Goal: Task Accomplishment & Management: Manage account settings

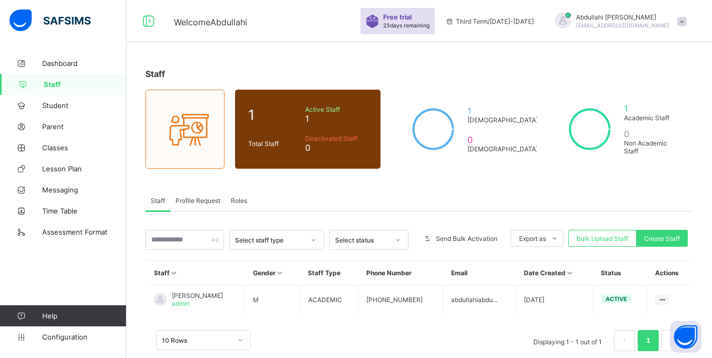
scroll to position [19, 0]
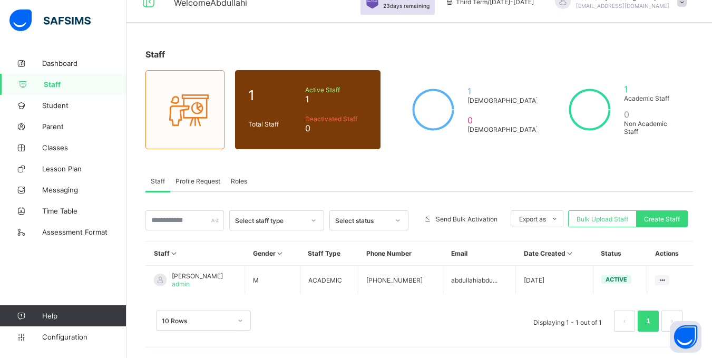
click at [197, 179] on span "Profile Request" at bounding box center [197, 181] width 45 height 8
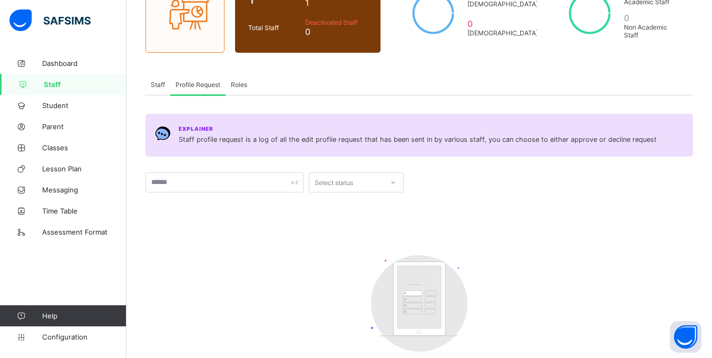
scroll to position [125, 0]
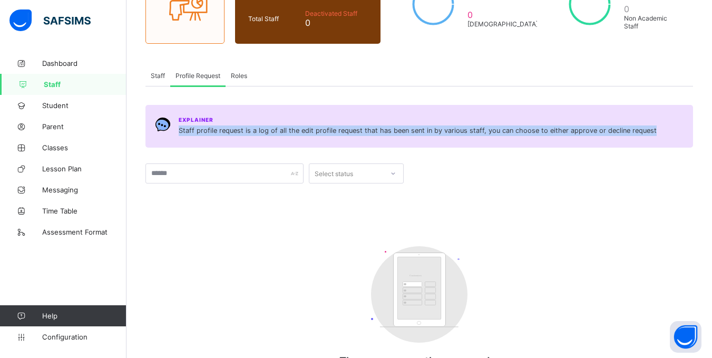
drag, startPoint x: 649, startPoint y: 128, endPoint x: 175, endPoint y: 135, distance: 473.8
click at [175, 135] on div "Explainer Staff profile request is a log of all the edit profile request that h…" at bounding box center [418, 126] width 547 height 43
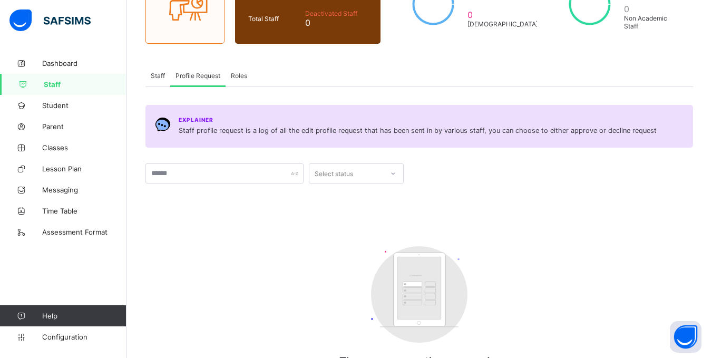
click at [260, 239] on div "Customers There are currently no records." at bounding box center [418, 312] width 547 height 153
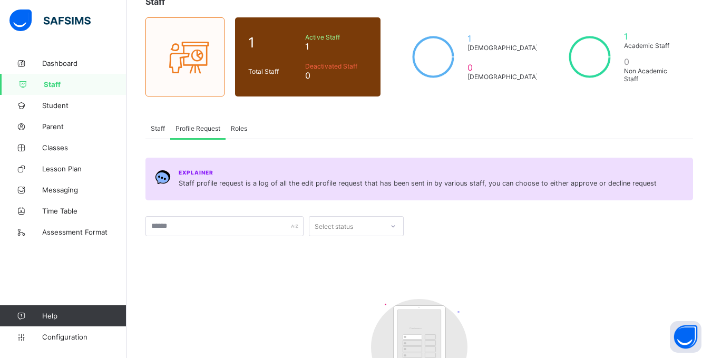
click at [159, 126] on span "Staff" at bounding box center [158, 128] width 14 height 8
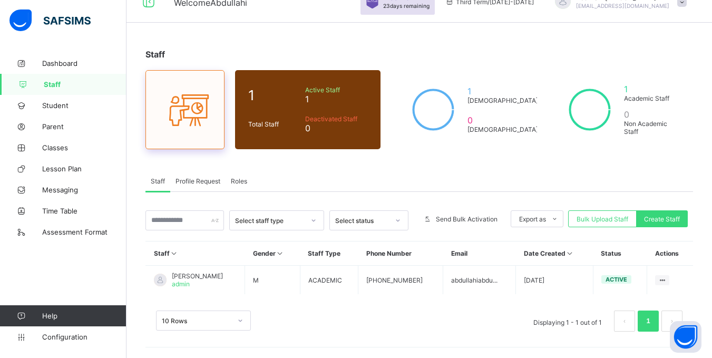
scroll to position [19, 0]
click at [241, 180] on span "Roles" at bounding box center [239, 181] width 16 height 8
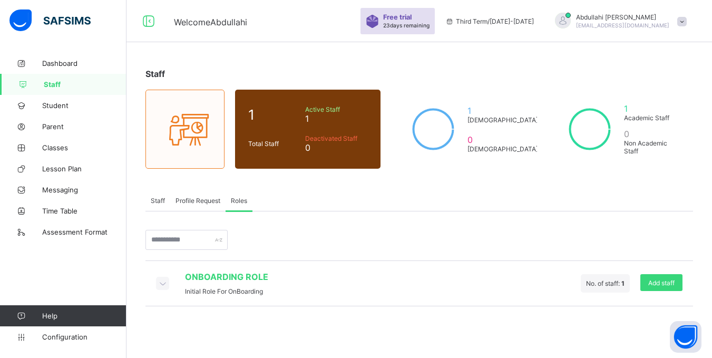
scroll to position [0, 0]
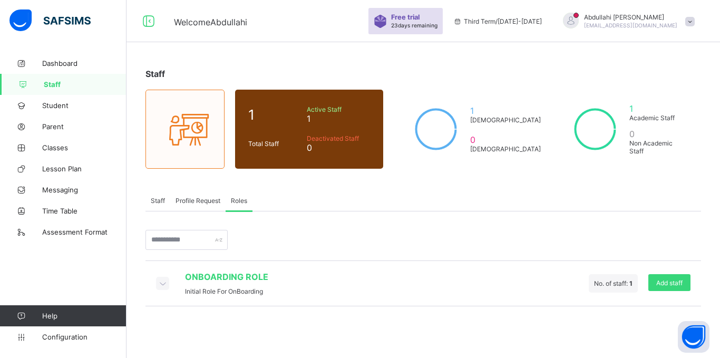
click at [201, 296] on div "ONBOARDING ROLE Initial Role For OnBoarding No. of staff: 1 Add staff" at bounding box center [422, 283] width 555 height 46
click at [161, 282] on icon at bounding box center [163, 283] width 12 height 11
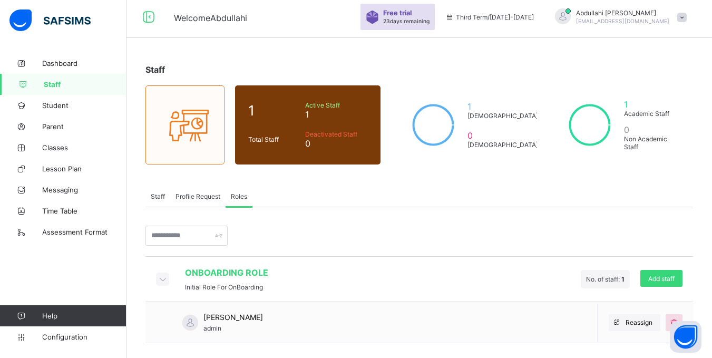
scroll to position [5, 0]
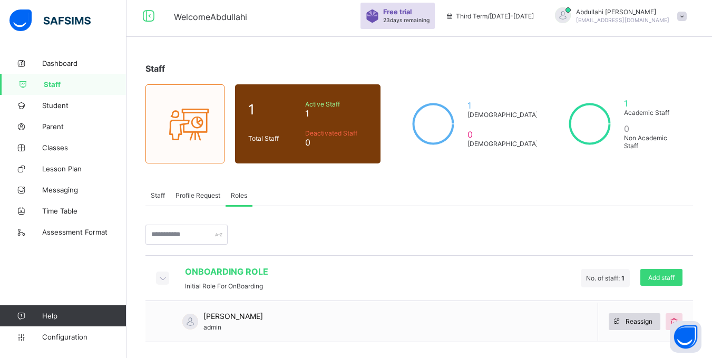
click at [641, 319] on span "Reassign" at bounding box center [638, 321] width 27 height 8
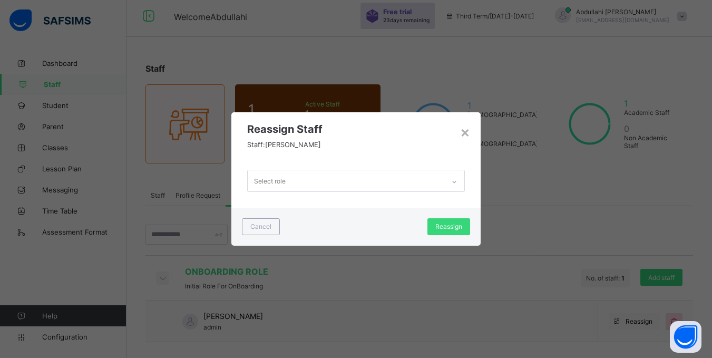
click at [318, 188] on div "Select role" at bounding box center [346, 180] width 197 height 21
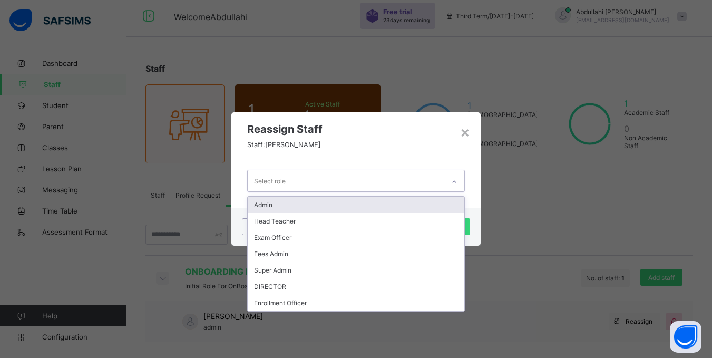
click at [459, 159] on div "option Admin focused, 1 of 7. 7 results available. Use Up and Down to choose op…" at bounding box center [355, 180] width 249 height 53
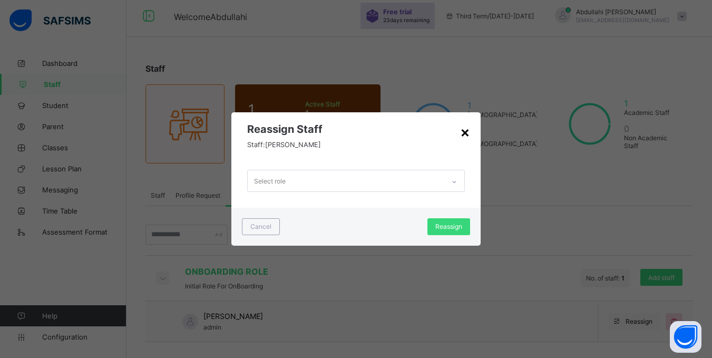
click at [463, 128] on div "×" at bounding box center [465, 132] width 10 height 18
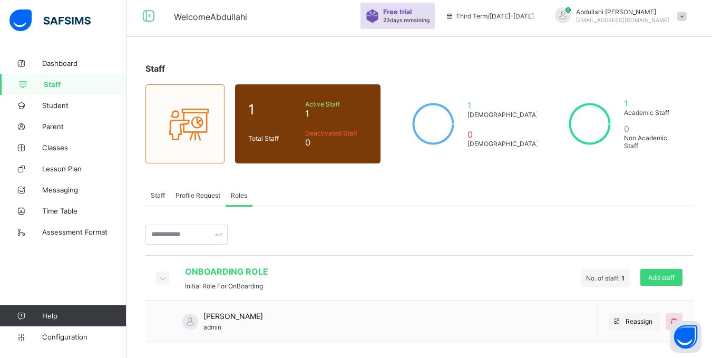
click at [148, 194] on div "Staff" at bounding box center [157, 194] width 25 height 21
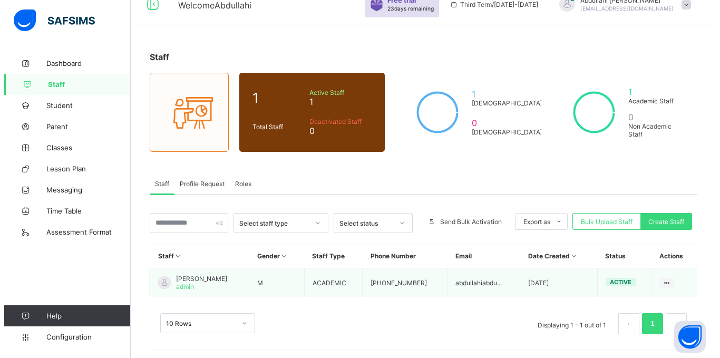
scroll to position [19, 0]
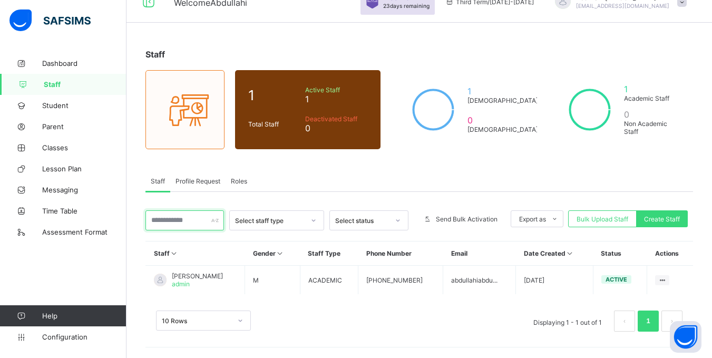
click at [214, 226] on input "text" at bounding box center [184, 220] width 79 height 20
click at [289, 195] on div "Select staff type Select status Send Bulk Activation Export as Pdf Report Excel…" at bounding box center [418, 267] width 547 height 150
click at [663, 216] on span "Create Staff" at bounding box center [662, 219] width 36 height 8
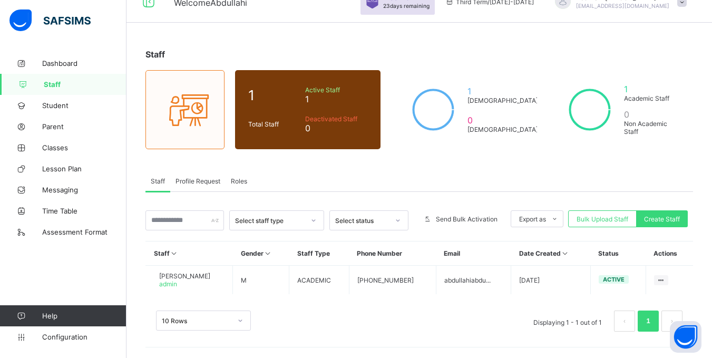
select select "**"
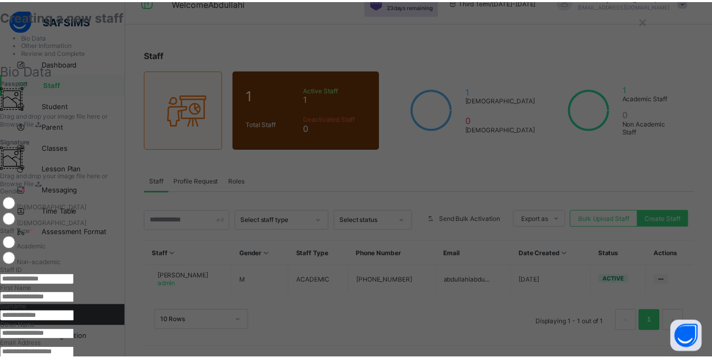
scroll to position [0, 0]
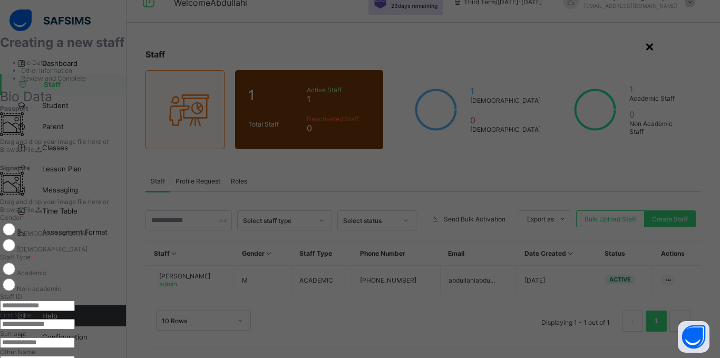
click at [654, 50] on div "×" at bounding box center [649, 46] width 10 height 18
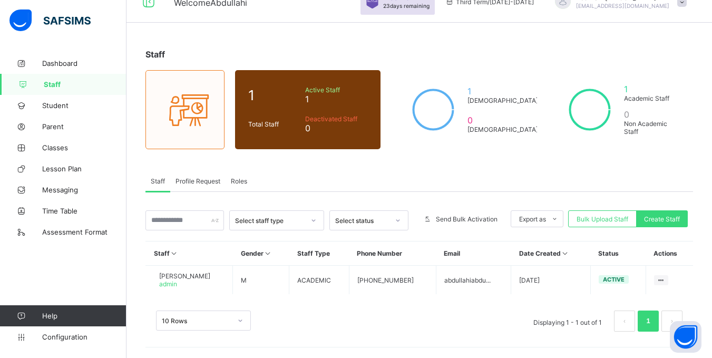
click at [301, 223] on div "Select staff type" at bounding box center [270, 221] width 70 height 8
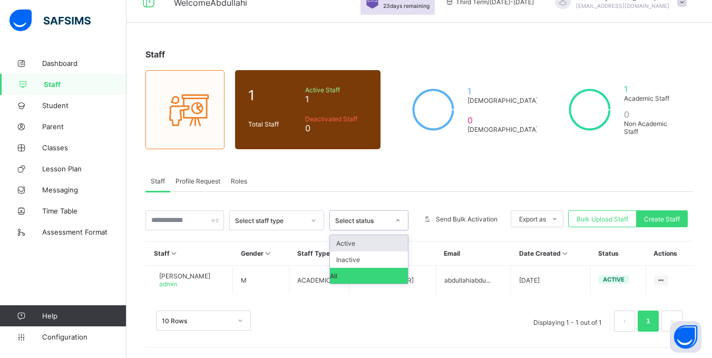
click at [368, 217] on div "Select status" at bounding box center [362, 221] width 54 height 8
click at [378, 223] on div "Select status" at bounding box center [362, 221] width 54 height 8
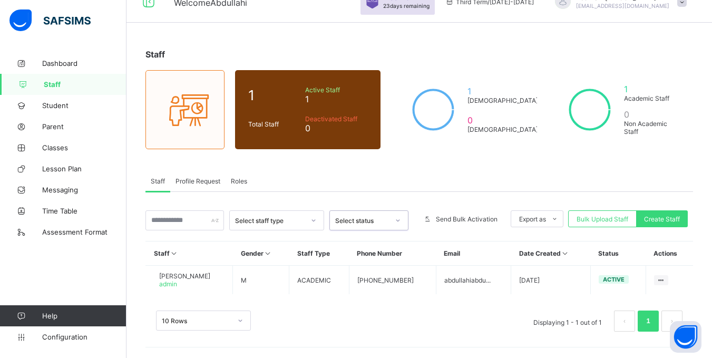
click at [314, 221] on div at bounding box center [314, 220] width 18 height 17
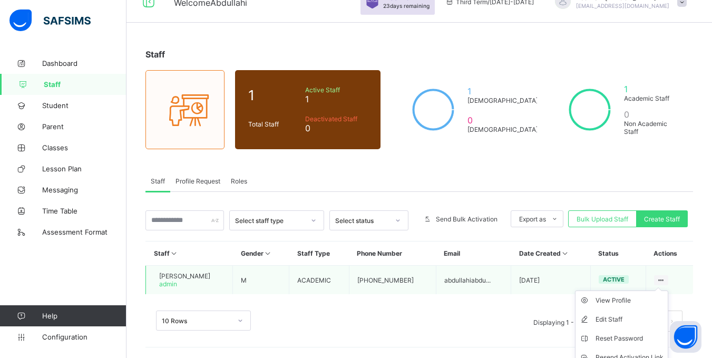
click at [668, 290] on ul "View Profile Edit Staff Reset Password Resend Activation Link Change Email Dele…" at bounding box center [621, 347] width 93 height 115
click at [641, 317] on div "Edit Staff" at bounding box center [629, 319] width 68 height 11
select select "**"
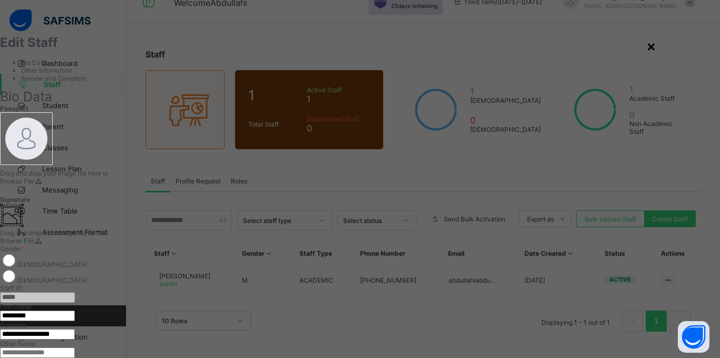
click at [656, 45] on div "×" at bounding box center [651, 46] width 10 height 18
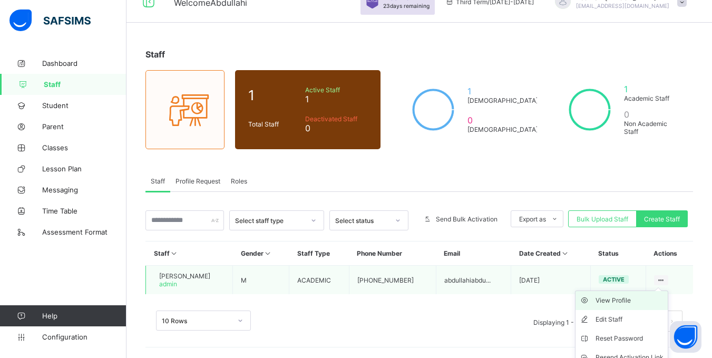
click at [625, 304] on div "View Profile" at bounding box center [629, 300] width 68 height 11
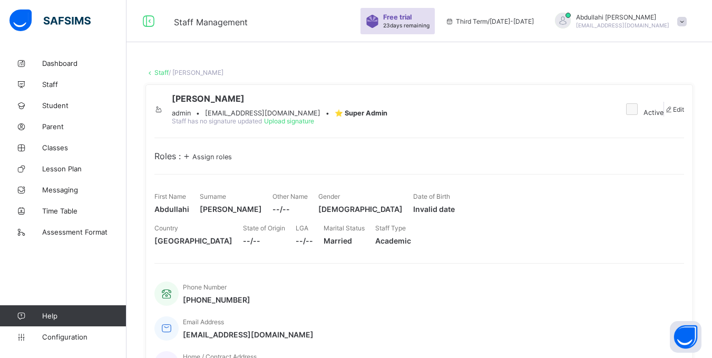
click at [219, 23] on span "Staff Management" at bounding box center [211, 22] width 74 height 11
click at [165, 74] on link "Staff" at bounding box center [161, 73] width 14 height 8
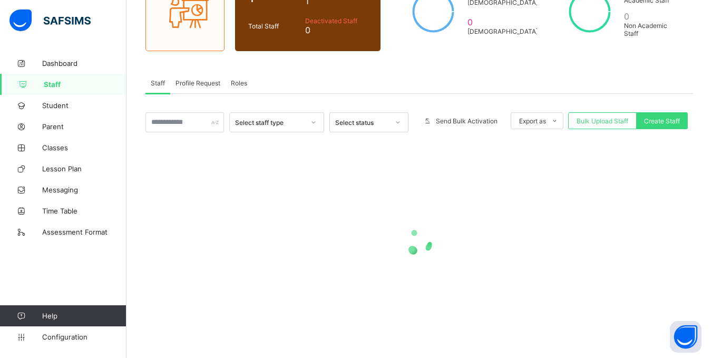
scroll to position [19, 0]
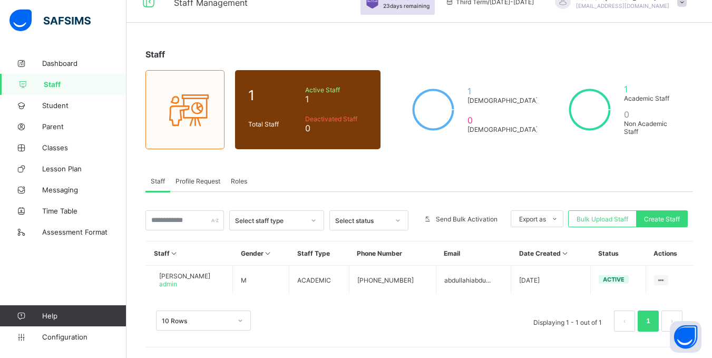
click at [291, 216] on div "Select staff type" at bounding box center [267, 220] width 74 height 15
click at [298, 217] on div "Select staff type" at bounding box center [270, 221] width 70 height 8
click at [357, 220] on div "Select status" at bounding box center [362, 221] width 54 height 8
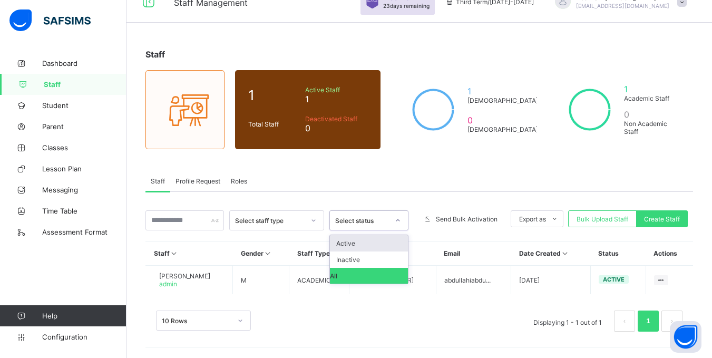
click at [359, 220] on div "Select status" at bounding box center [362, 221] width 54 height 8
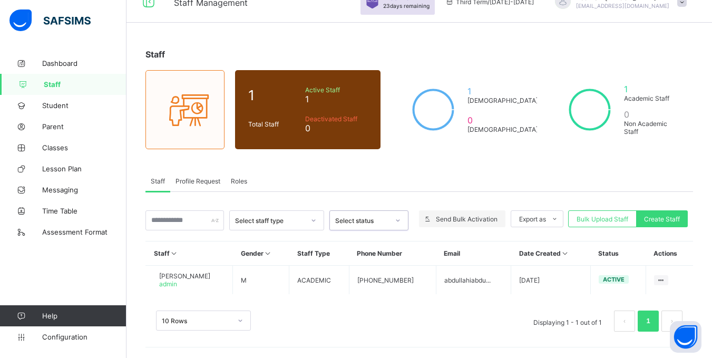
click at [449, 220] on span "Send Bulk Activation" at bounding box center [467, 219] width 62 height 8
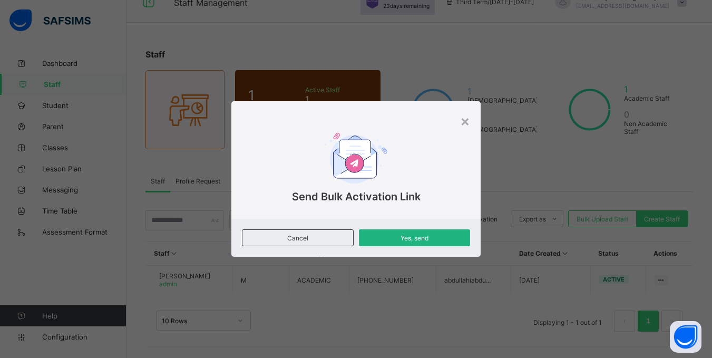
click at [402, 237] on span "Yes, send" at bounding box center [414, 238] width 95 height 8
click at [465, 123] on div "×" at bounding box center [465, 121] width 10 height 18
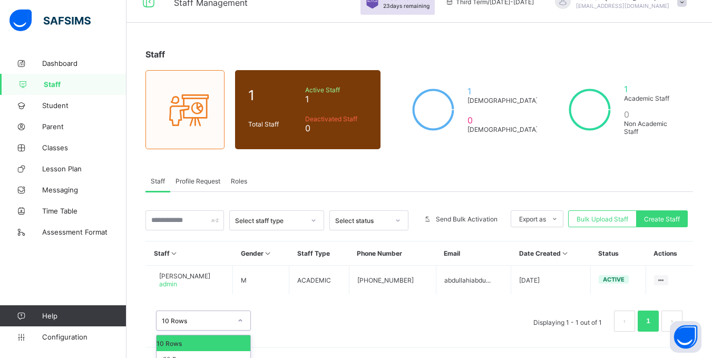
click at [228, 316] on div "option 10 Rows focused, 1 of 3. 3 results available. Use Up and Down to choose …" at bounding box center [203, 320] width 95 height 20
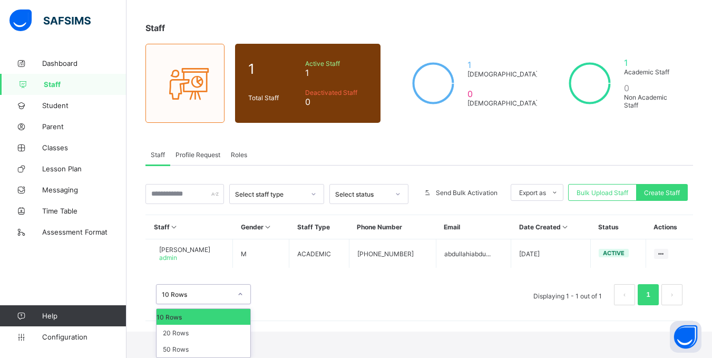
click at [228, 316] on div "10 Rows" at bounding box center [204, 317] width 94 height 16
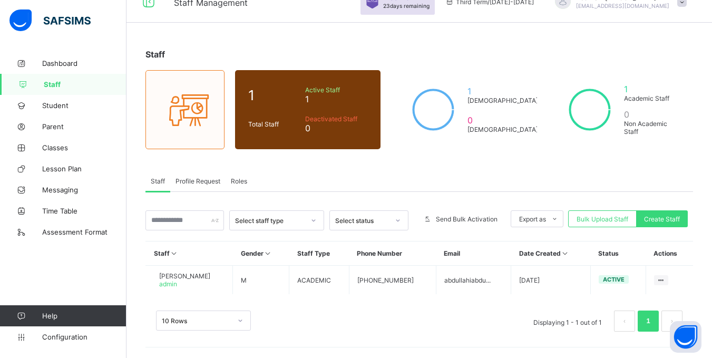
click at [283, 300] on div "10 Rows Displaying 1 - 1 out of 1 1" at bounding box center [418, 315] width 547 height 53
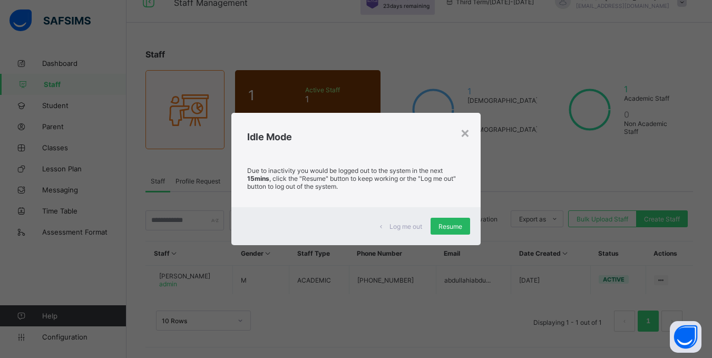
click at [450, 228] on span "Resume" at bounding box center [450, 226] width 24 height 8
click at [447, 224] on span "Resume" at bounding box center [450, 226] width 24 height 8
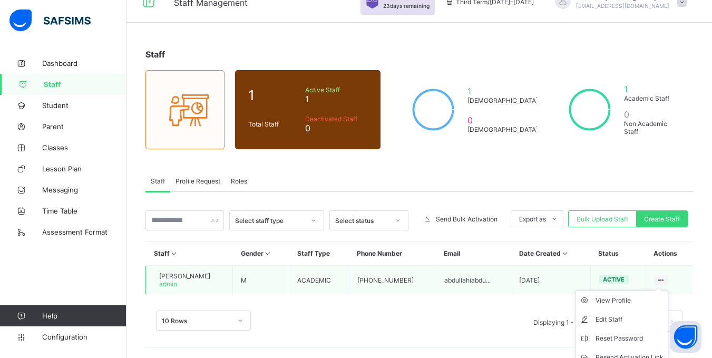
click at [668, 290] on ul "View Profile Edit Staff Reset Password Resend Activation Link Change Email Dele…" at bounding box center [621, 347] width 93 height 115
click at [680, 276] on td "View Profile Edit Staff Reset Password Resend Activation Link Change Email Dele…" at bounding box center [669, 280] width 47 height 29
click at [672, 286] on td "View Profile Edit Staff Reset Password Resend Activation Link Change Email Dele…" at bounding box center [669, 280] width 47 height 29
click at [668, 290] on ul "View Profile Edit Staff Reset Password Resend Activation Link Change Email Dele…" at bounding box center [621, 347] width 93 height 115
click at [638, 301] on div "View Profile" at bounding box center [629, 300] width 68 height 11
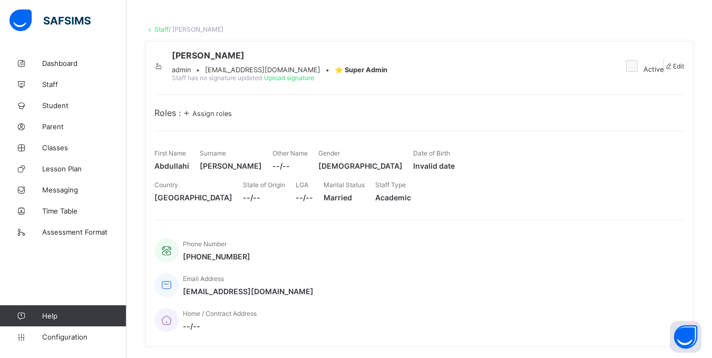
scroll to position [36, 0]
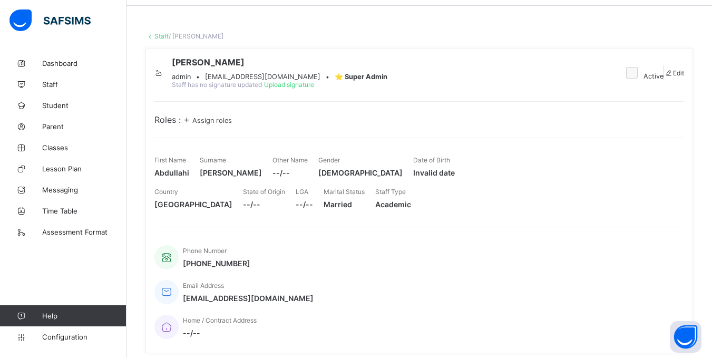
click at [217, 125] on div "Assign roles" at bounding box center [206, 119] width 51 height 11
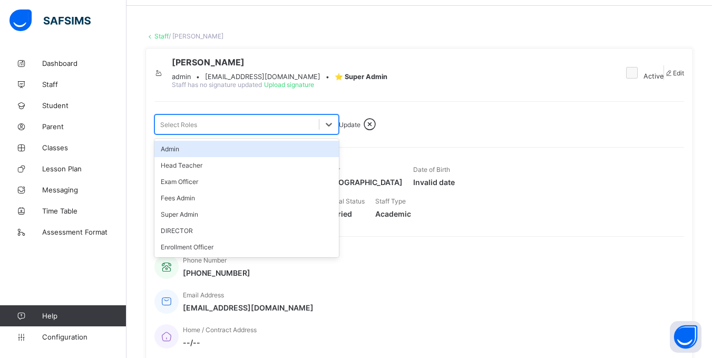
click at [276, 132] on div "Select Roles" at bounding box center [237, 124] width 164 height 15
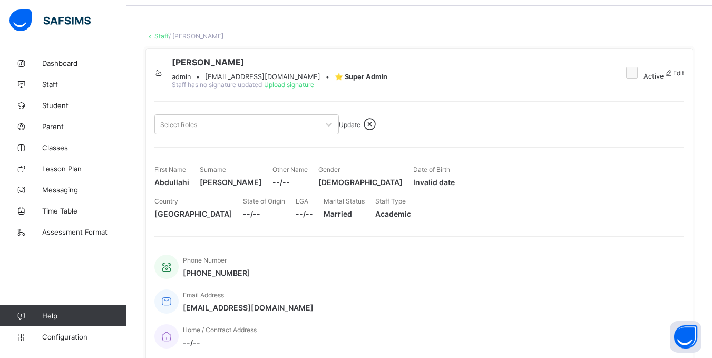
click at [379, 132] on icon at bounding box center [369, 124] width 18 height 16
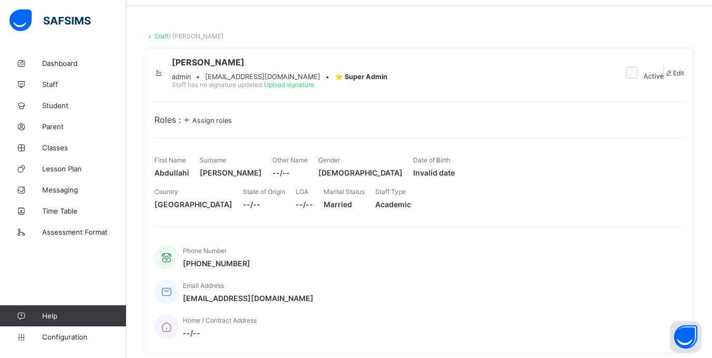
click at [454, 125] on div "Roles : Assign roles" at bounding box center [419, 119] width 530 height 11
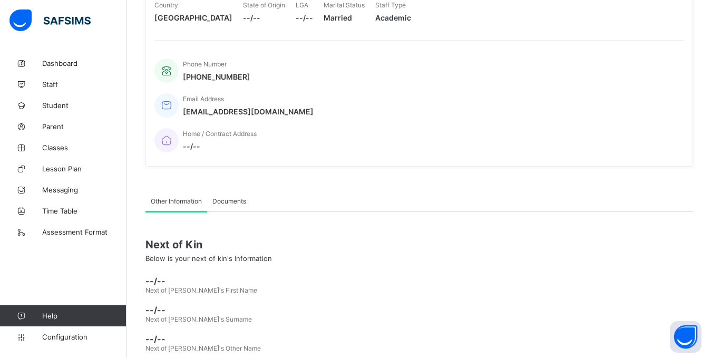
scroll to position [0, 0]
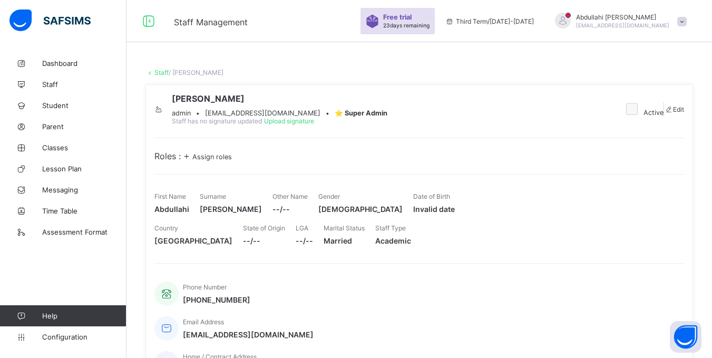
click at [679, 113] on div "Edit" at bounding box center [674, 109] width 20 height 8
select select "**"
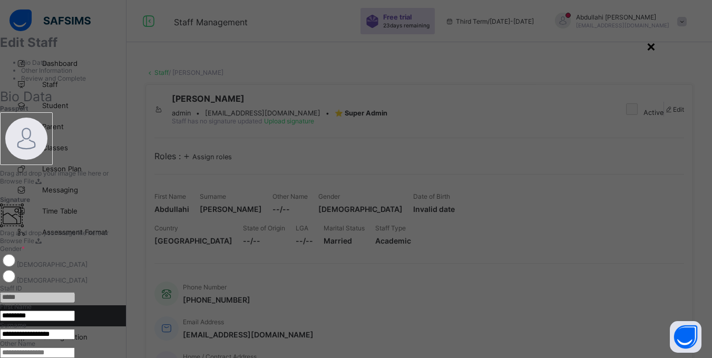
click at [656, 48] on div "×" at bounding box center [651, 46] width 10 height 18
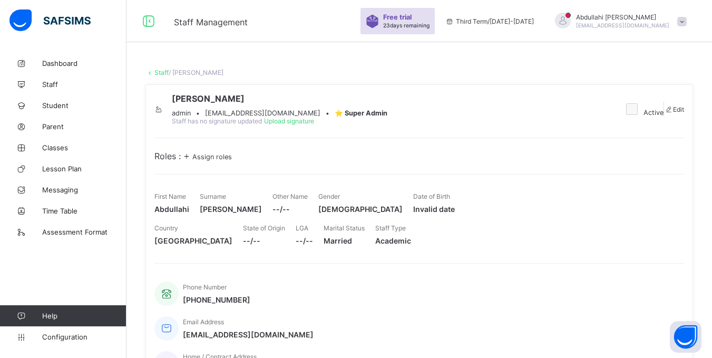
click at [157, 161] on span "Roles :" at bounding box center [167, 156] width 26 height 11
drag, startPoint x: 154, startPoint y: 184, endPoint x: 441, endPoint y: 192, distance: 287.3
click at [441, 192] on div "[PERSON_NAME] [PERSON_NAME][EMAIL_ADDRESS][DOMAIN_NAME] • ⭐ Super Admin Staff h…" at bounding box center [418, 236] width 547 height 305
click at [297, 161] on div "Roles : Assign roles" at bounding box center [419, 156] width 530 height 11
click at [224, 206] on div "[PERSON_NAME] [PERSON_NAME][EMAIL_ADDRESS][DOMAIN_NAME] • ⭐ Super Admin Staff h…" at bounding box center [418, 236] width 547 height 305
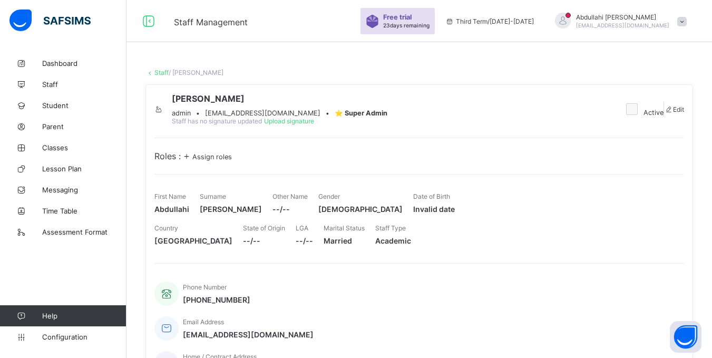
click at [224, 206] on div "[PERSON_NAME] [PERSON_NAME][EMAIL_ADDRESS][DOMAIN_NAME] • ⭐ Super Admin Staff h…" at bounding box center [418, 236] width 547 height 305
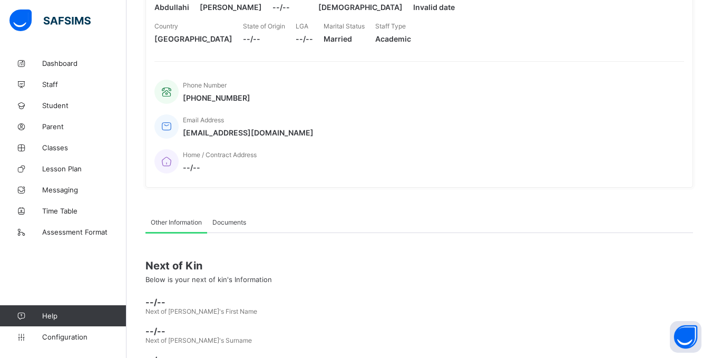
scroll to position [170, 0]
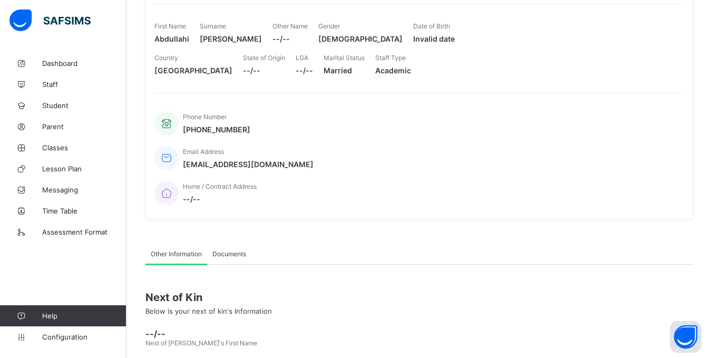
click at [237, 243] on div "Documents" at bounding box center [229, 253] width 44 height 21
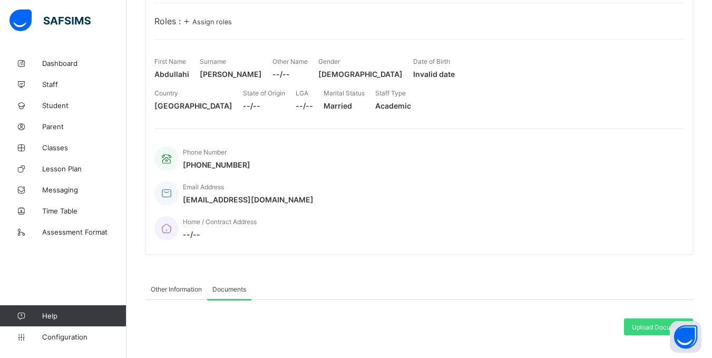
scroll to position [118, 0]
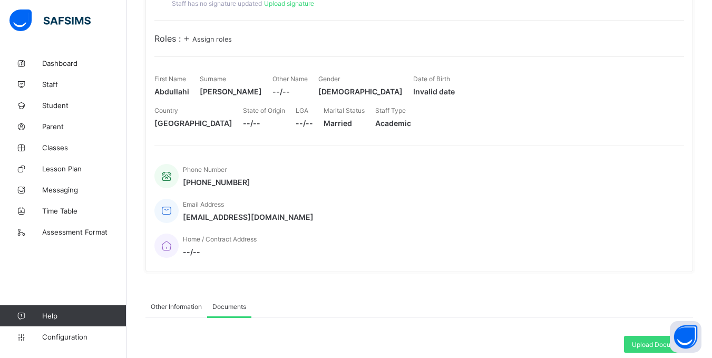
click at [179, 302] on span "Other Information" at bounding box center [176, 306] width 51 height 8
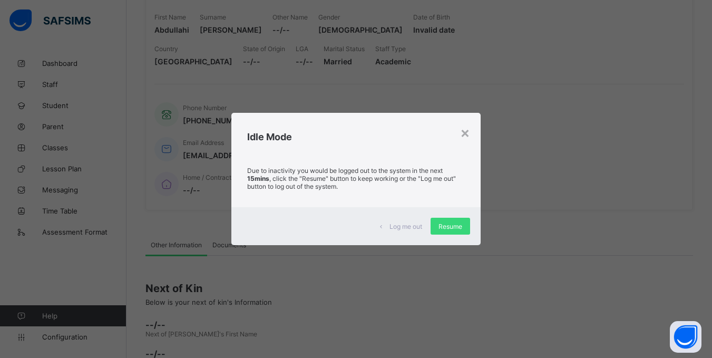
scroll to position [223, 0]
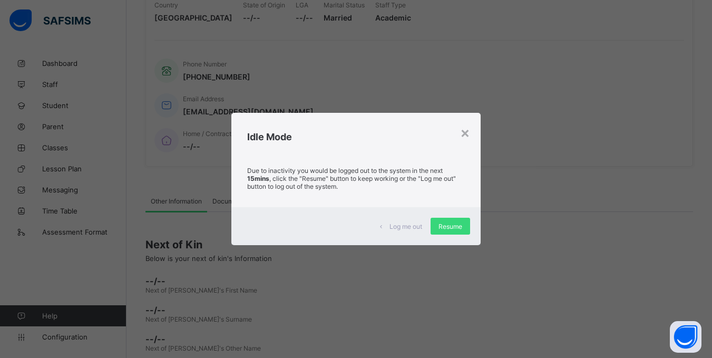
click at [442, 224] on span "Resume" at bounding box center [450, 226] width 24 height 8
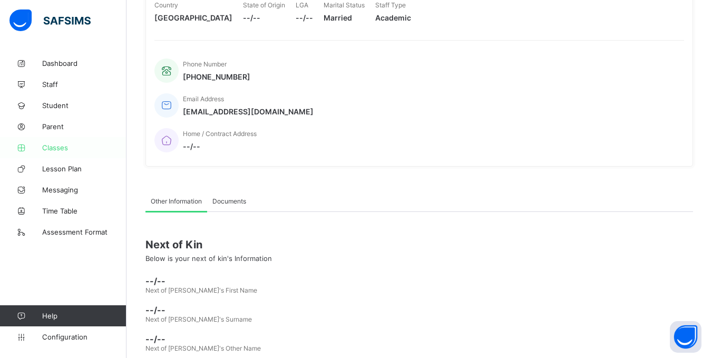
click at [61, 149] on span "Classes" at bounding box center [84, 147] width 84 height 8
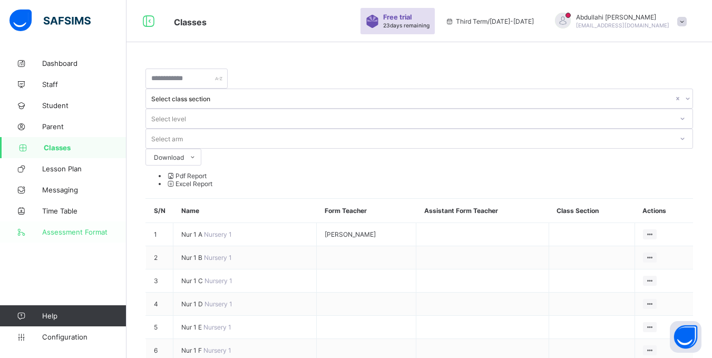
click at [69, 232] on span "Assessment Format" at bounding box center [84, 232] width 84 height 8
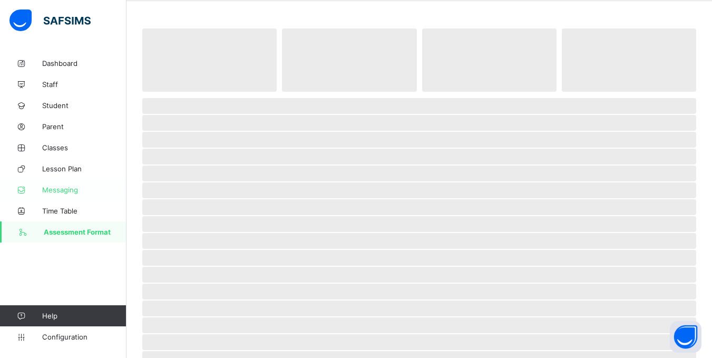
scroll to position [105, 0]
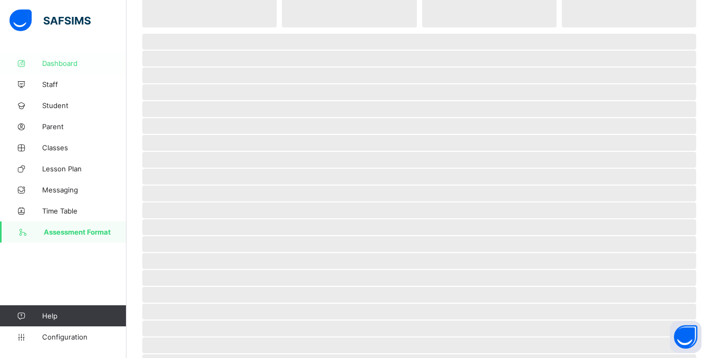
click at [58, 67] on link "Dashboard" at bounding box center [63, 63] width 126 height 21
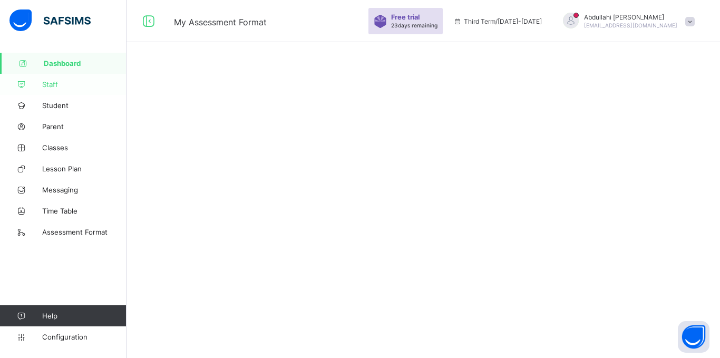
click at [54, 83] on span "Staff" at bounding box center [84, 84] width 84 height 8
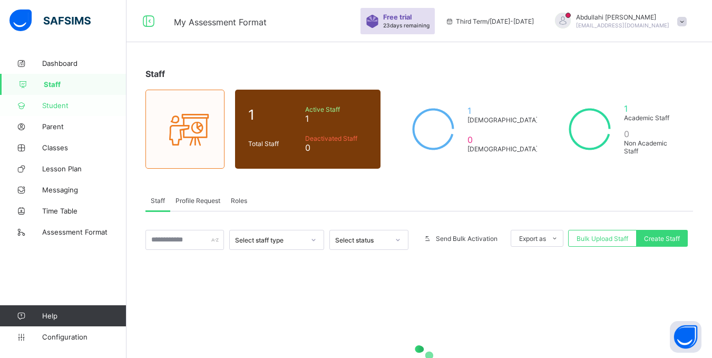
click at [57, 106] on span "Student" at bounding box center [84, 105] width 84 height 8
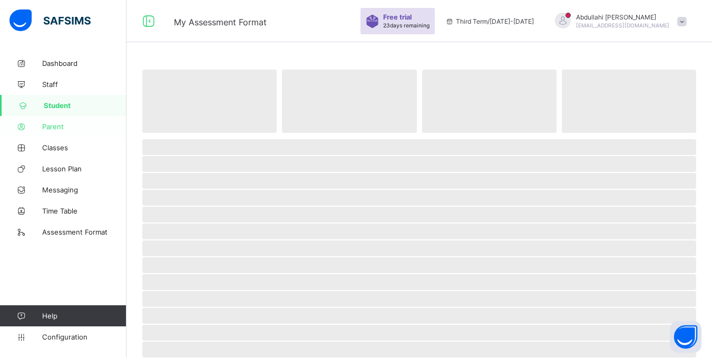
click at [57, 129] on span "Parent" at bounding box center [84, 126] width 84 height 8
click at [56, 147] on span "Classes" at bounding box center [84, 147] width 84 height 8
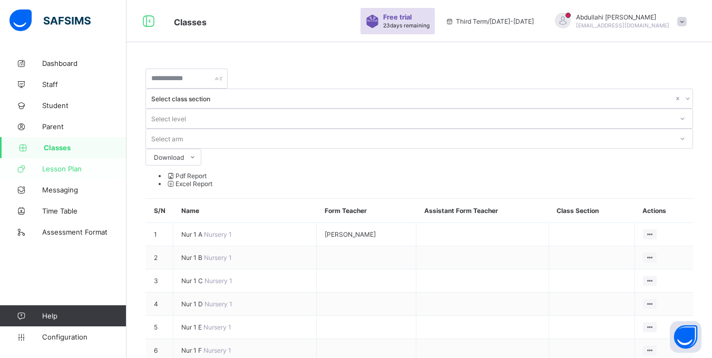
click at [57, 167] on span "Lesson Plan" at bounding box center [84, 168] width 84 height 8
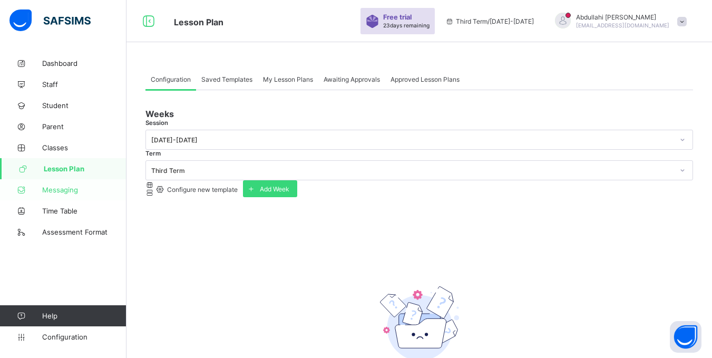
click at [52, 191] on span "Messaging" at bounding box center [84, 189] width 84 height 8
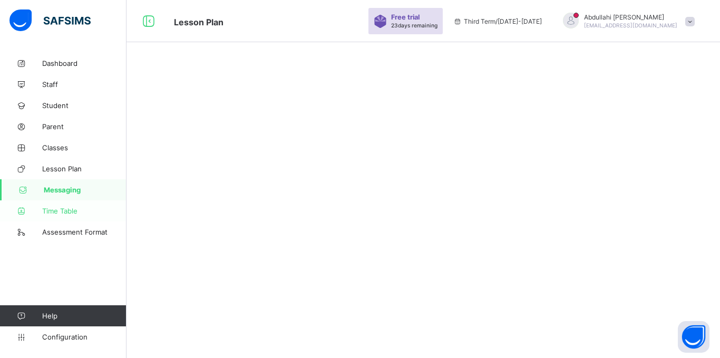
click at [57, 210] on span "Time Table" at bounding box center [84, 211] width 84 height 8
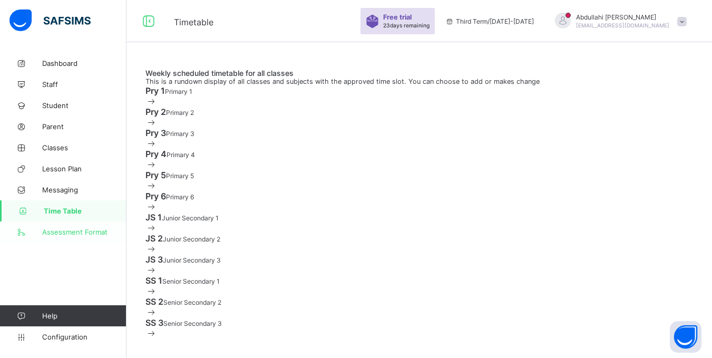
click at [66, 230] on span "Assessment Format" at bounding box center [84, 232] width 84 height 8
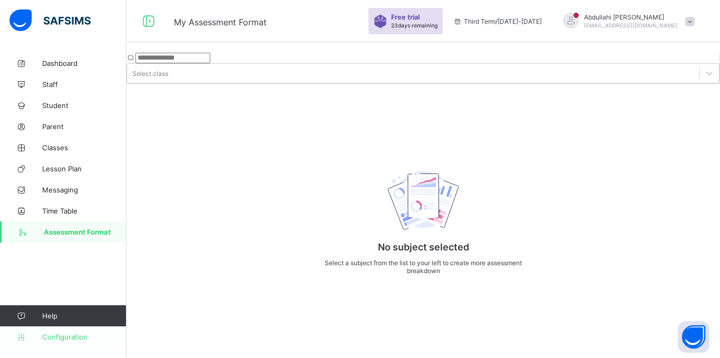
click at [71, 336] on span "Configuration" at bounding box center [84, 336] width 84 height 8
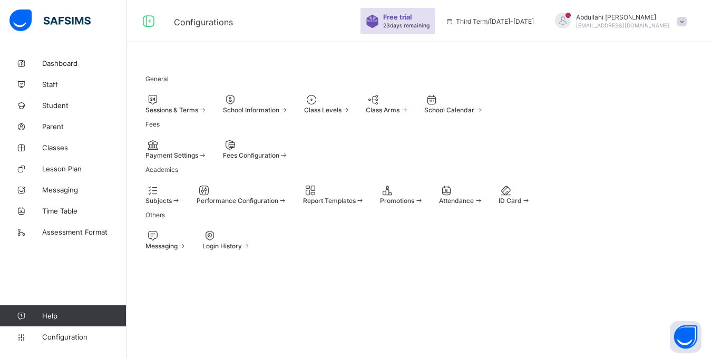
click at [198, 159] on span "Payment Settings" at bounding box center [171, 155] width 53 height 8
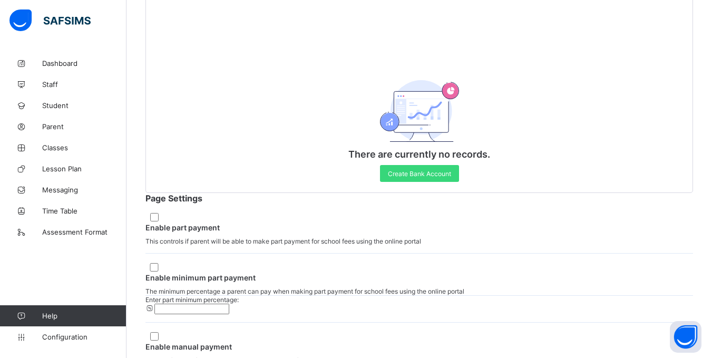
scroll to position [369, 0]
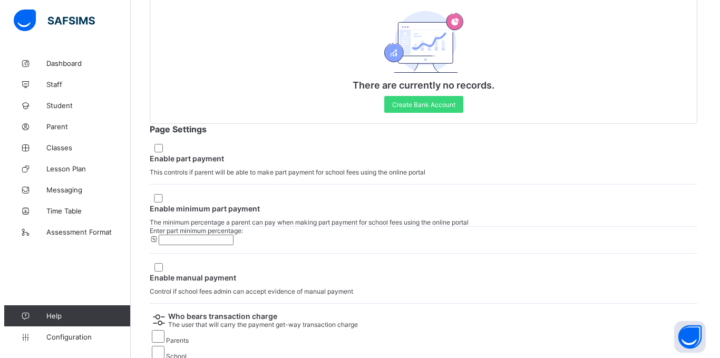
scroll to position [482, 0]
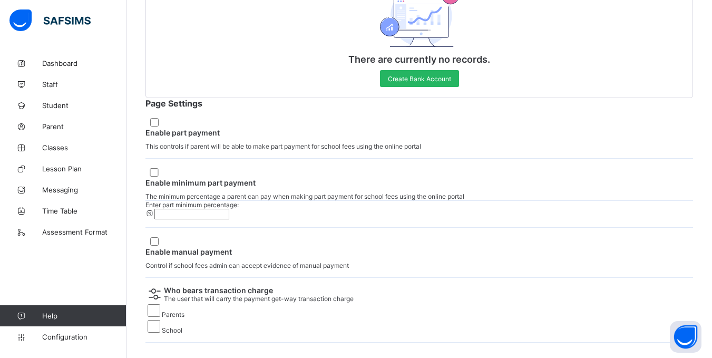
click at [419, 83] on span "Create Bank Account" at bounding box center [419, 79] width 63 height 8
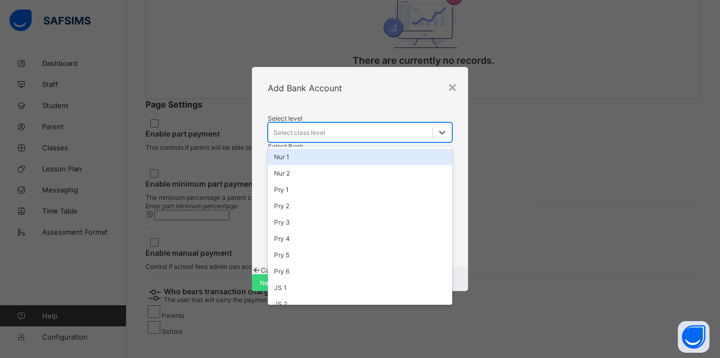
click at [299, 129] on div "Select class level" at bounding box center [299, 133] width 52 height 8
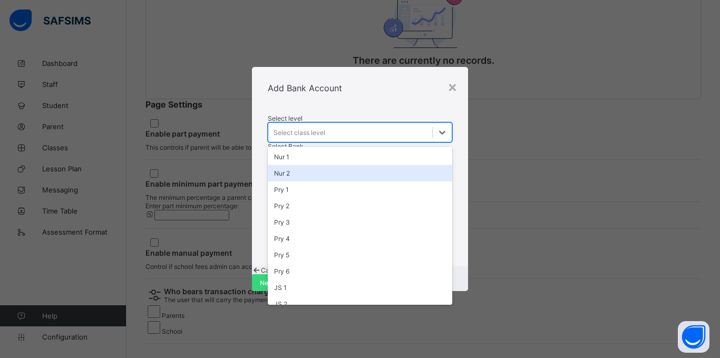
click at [290, 165] on div "Nur 2" at bounding box center [360, 173] width 184 height 16
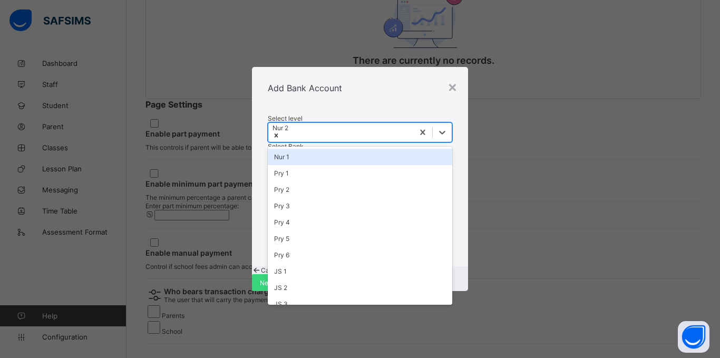
click at [459, 110] on div "Select level option Nur 2, selected. option Nur 1 focused, 1 of 14. 13 results …" at bounding box center [360, 187] width 216 height 157
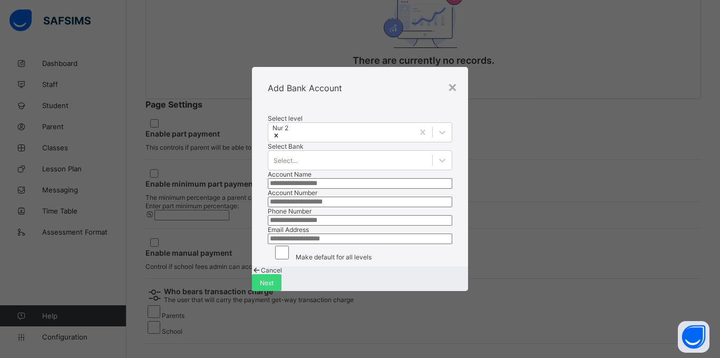
scroll to position [53, 0]
click at [337, 153] on div "Select..." at bounding box center [350, 160] width 164 height 15
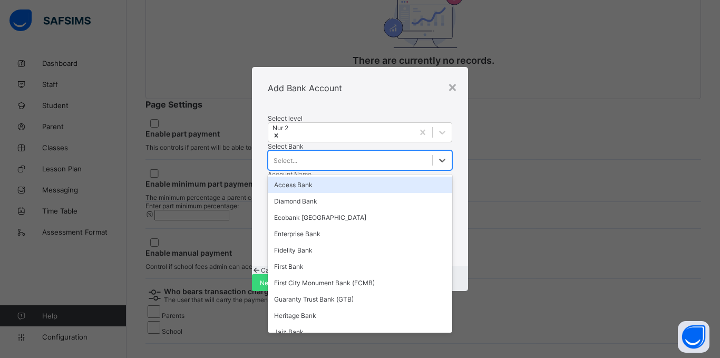
click at [282, 274] on span "Cancel" at bounding box center [271, 270] width 21 height 8
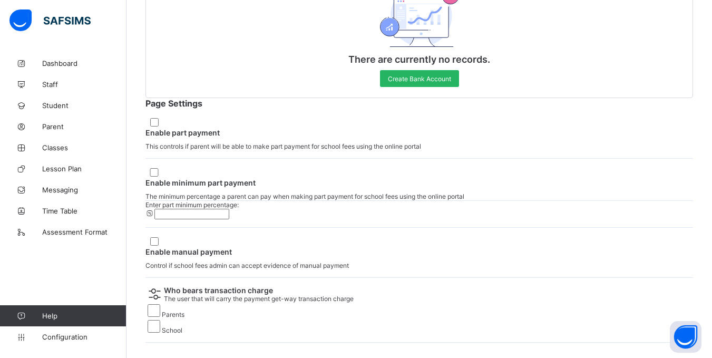
click at [419, 83] on span "Create Bank Account" at bounding box center [419, 79] width 63 height 8
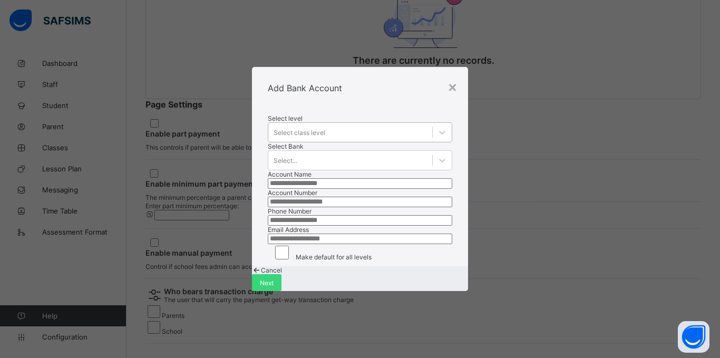
click at [314, 129] on div "Select class level" at bounding box center [299, 133] width 52 height 8
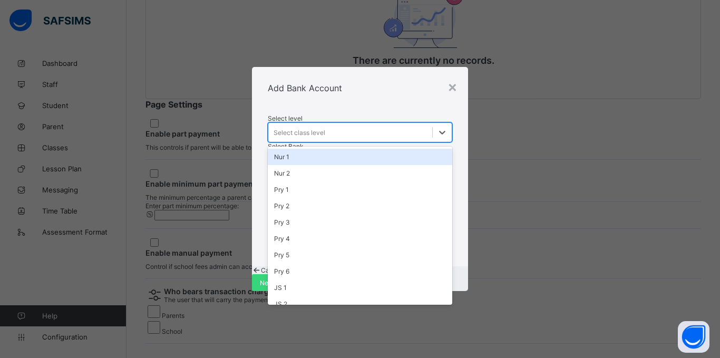
click at [315, 149] on div "Nur 1" at bounding box center [360, 157] width 184 height 16
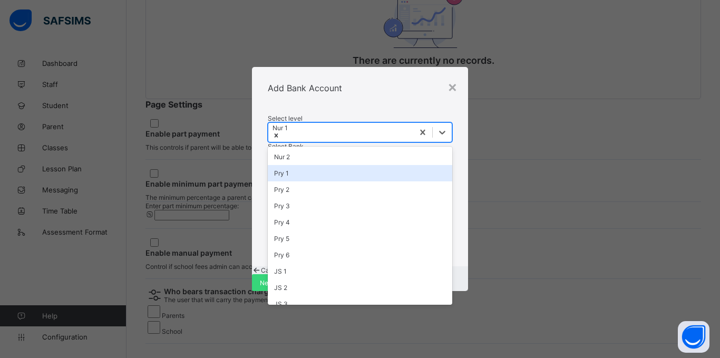
click at [348, 165] on div "Pry 1" at bounding box center [360, 173] width 184 height 16
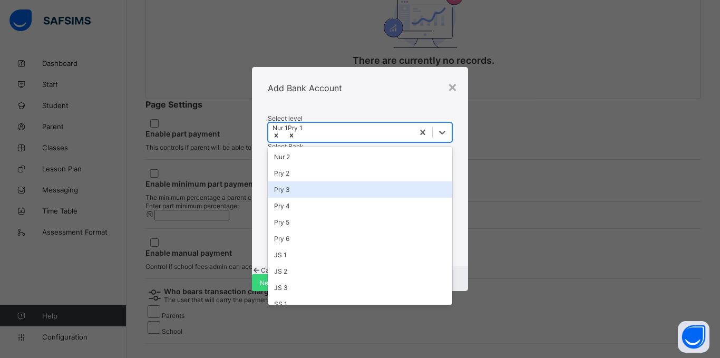
click at [349, 181] on div "Pry 3" at bounding box center [360, 189] width 184 height 16
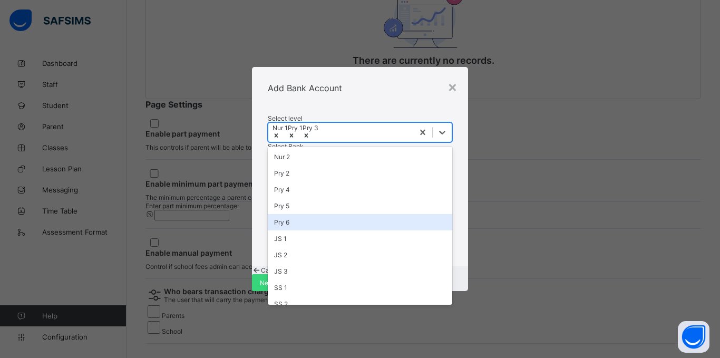
click at [353, 214] on div "Pry 6" at bounding box center [360, 222] width 184 height 16
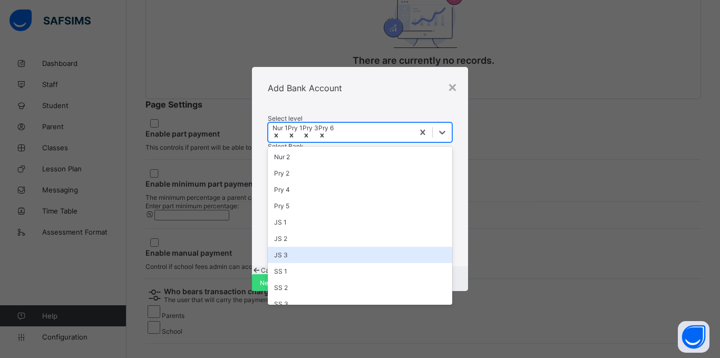
click at [347, 247] on div "JS 3" at bounding box center [360, 255] width 184 height 16
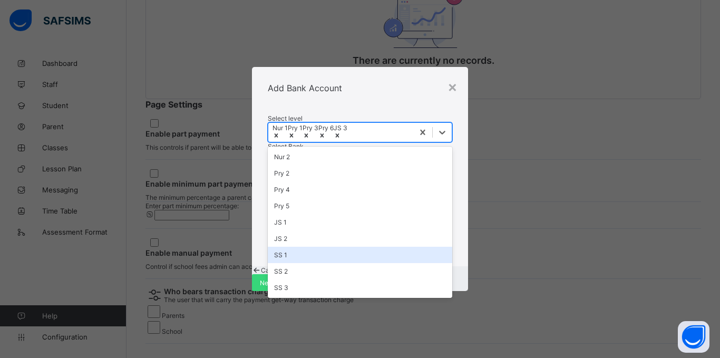
click at [341, 247] on div "SS 1" at bounding box center [360, 255] width 184 height 16
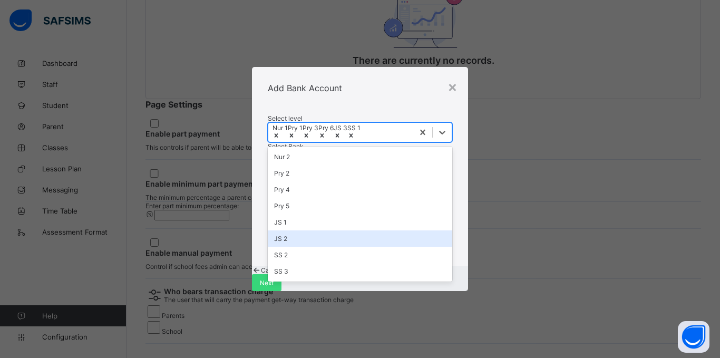
click at [452, 136] on div "Select level option SS 1, selected. option JS 2 focused, 10 of 14. 8 results av…" at bounding box center [360, 187] width 216 height 157
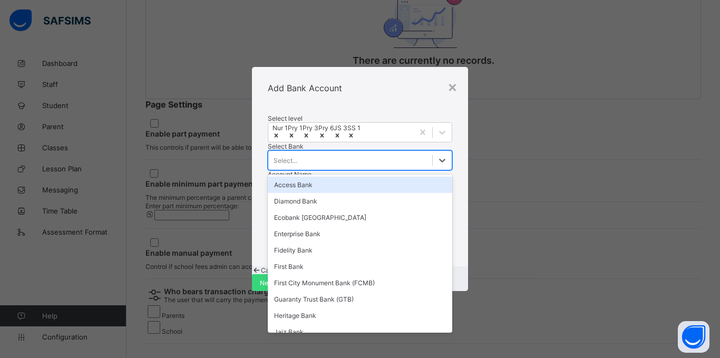
click at [309, 153] on div "Select..." at bounding box center [350, 160] width 164 height 15
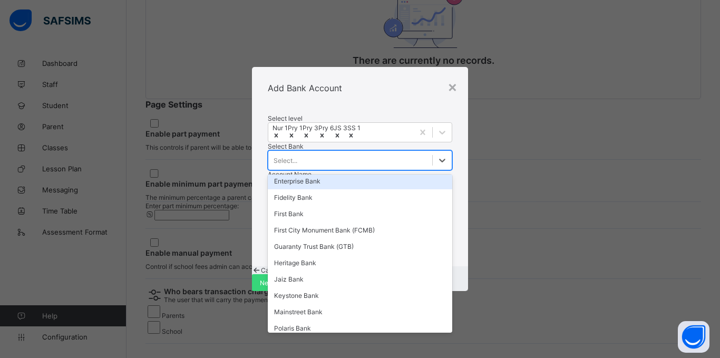
scroll to position [0, 0]
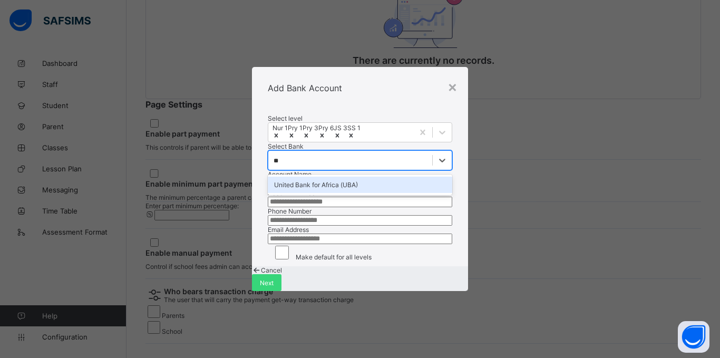
type input "***"
click at [334, 180] on div "United Bank for Africa (UBA)" at bounding box center [360, 185] width 184 height 16
click at [332, 189] on input "text" at bounding box center [360, 183] width 184 height 11
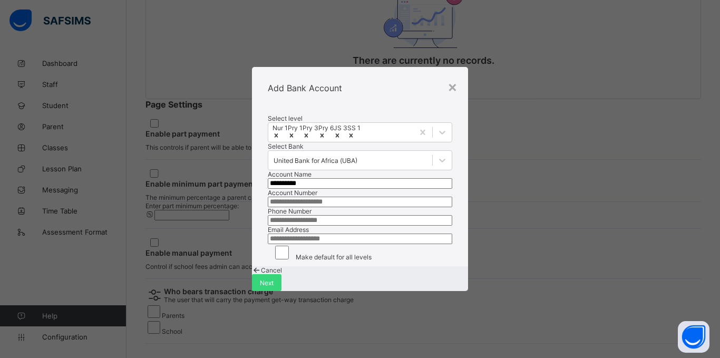
type input "**********"
click at [333, 207] on input "number" at bounding box center [360, 202] width 184 height 11
click at [314, 189] on input "**********" at bounding box center [360, 183] width 184 height 11
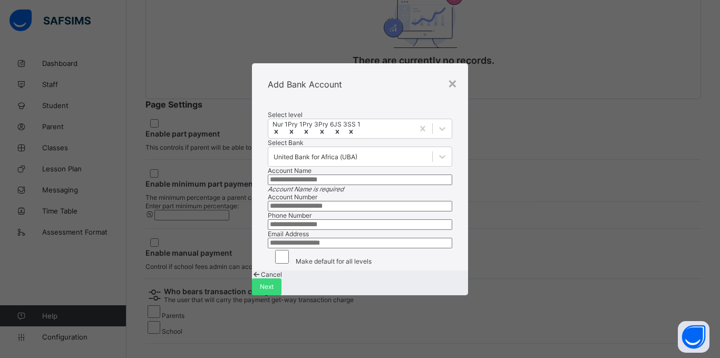
click at [307, 201] on label "Account Number" at bounding box center [293, 197] width 50 height 8
click at [303, 211] on input "number" at bounding box center [360, 206] width 184 height 11
paste input "**********"
type input "**********"
click at [305, 185] on input "text" at bounding box center [360, 179] width 184 height 11
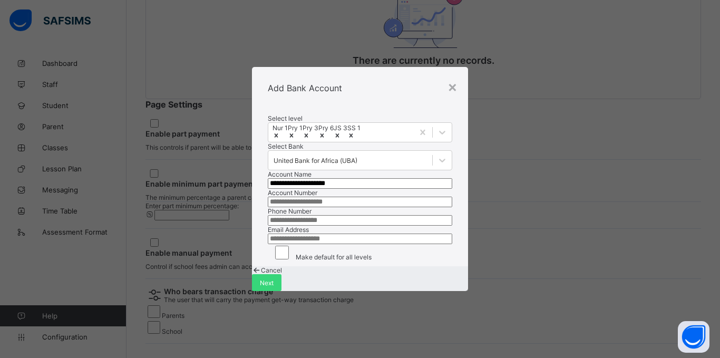
type input "**********"
click at [312, 226] on input "number" at bounding box center [360, 220] width 184 height 11
type input "**********"
click at [315, 244] on input "email" at bounding box center [360, 238] width 184 height 11
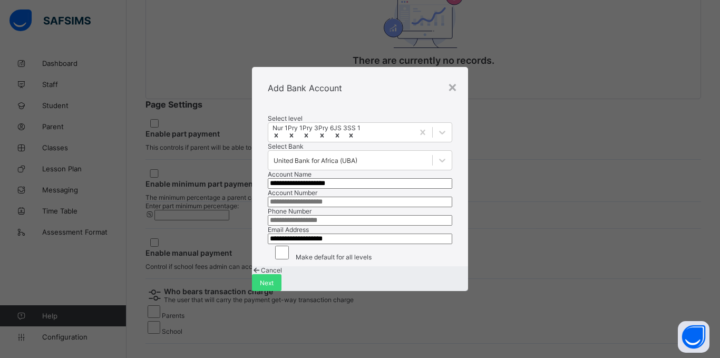
type input "**********"
click at [294, 266] on div "**********" at bounding box center [360, 187] width 216 height 157
click at [281, 291] on div "Next" at bounding box center [267, 282] width 30 height 17
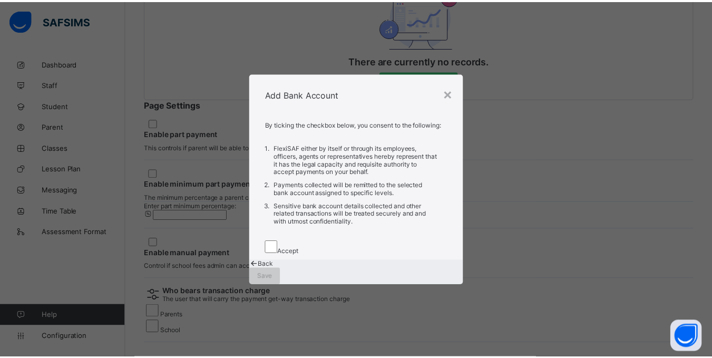
scroll to position [0, 0]
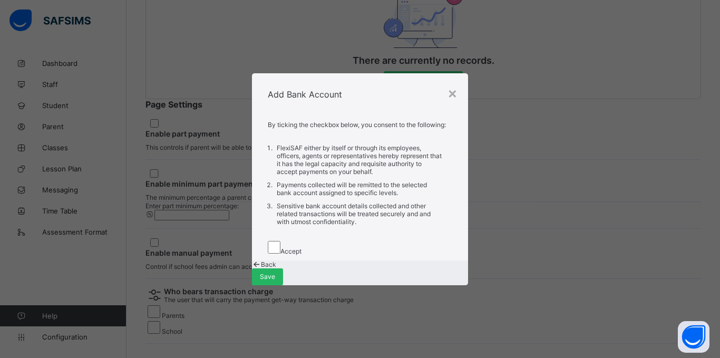
click at [275, 276] on span "Save" at bounding box center [267, 276] width 15 height 8
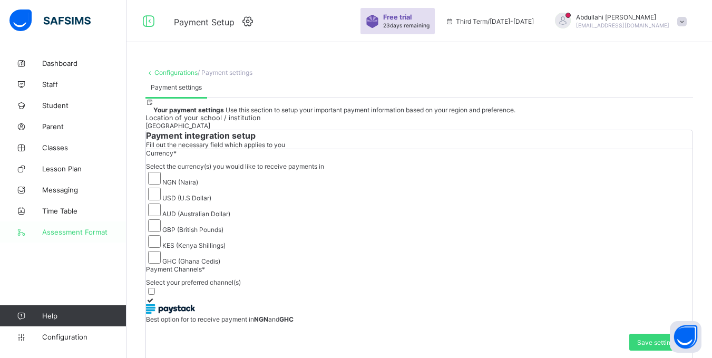
click at [63, 224] on link "Assessment Format" at bounding box center [63, 231] width 126 height 21
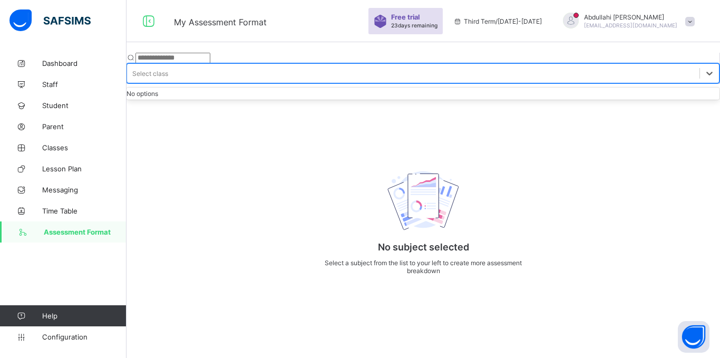
click at [168, 70] on div "Select class" at bounding box center [150, 74] width 36 height 8
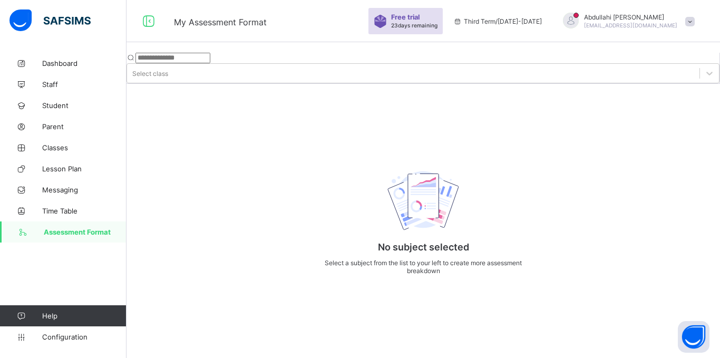
click at [210, 56] on input "text" at bounding box center [172, 58] width 75 height 11
click at [294, 84] on div at bounding box center [422, 84] width 593 height 0
click at [64, 58] on link "Dashboard" at bounding box center [63, 63] width 126 height 21
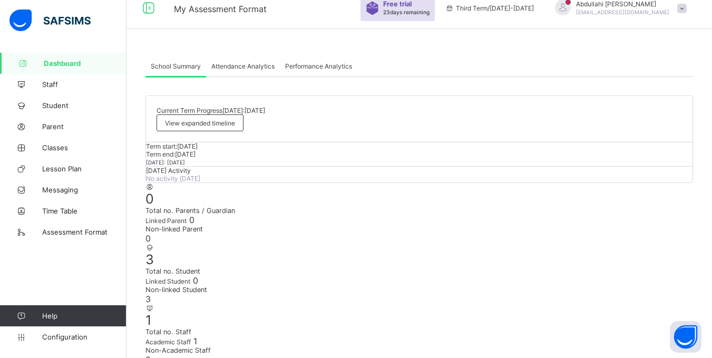
scroll to position [14, 0]
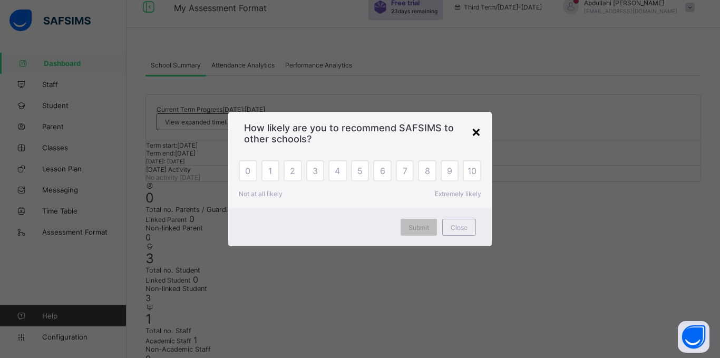
click at [475, 133] on div "×" at bounding box center [476, 131] width 10 height 18
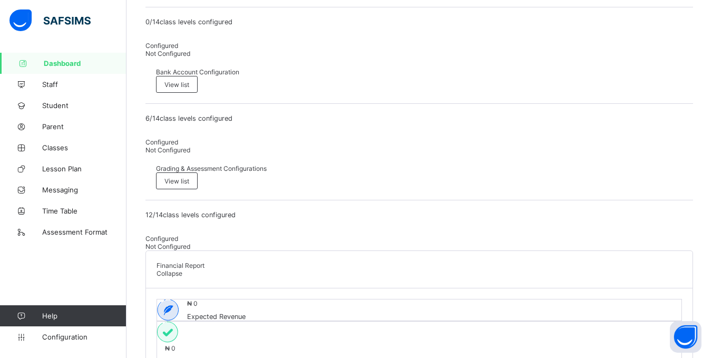
scroll to position [416, 0]
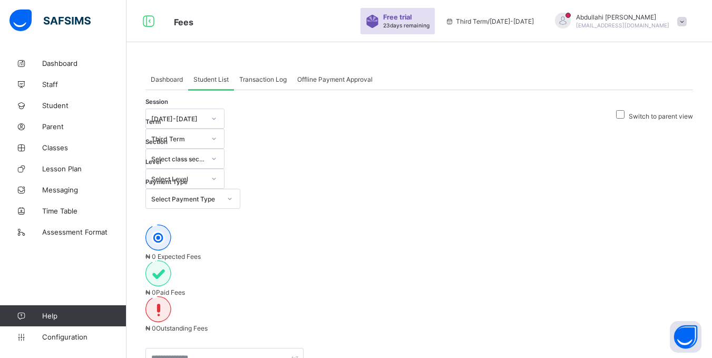
click at [163, 80] on span "Dashboard" at bounding box center [167, 79] width 32 height 8
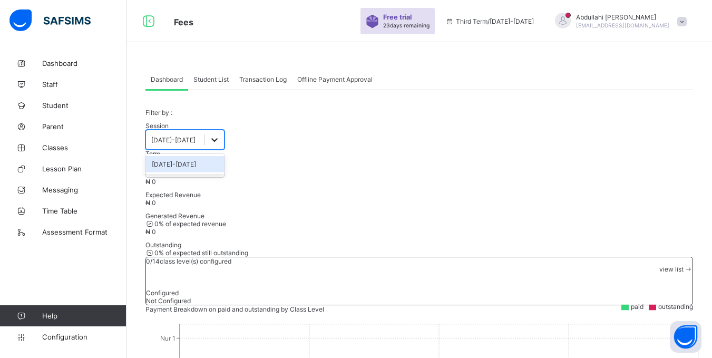
click at [218, 149] on div at bounding box center [214, 139] width 19 height 19
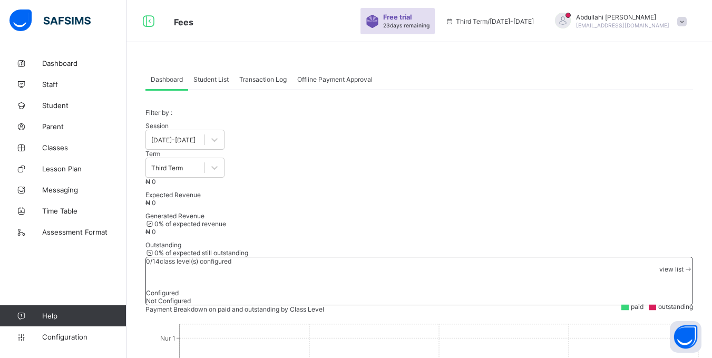
click at [256, 178] on div "₦ 0 Expected Revenue ₦ 0 Generated Revenue 0 % of expected revenue ₦ 0 Outstand…" at bounding box center [418, 242] width 547 height 128
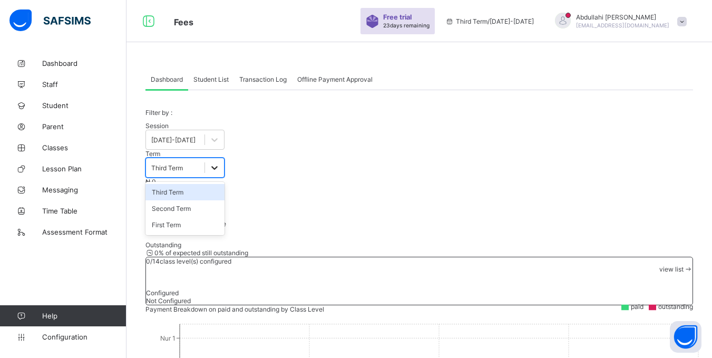
click at [224, 158] on div at bounding box center [214, 167] width 19 height 19
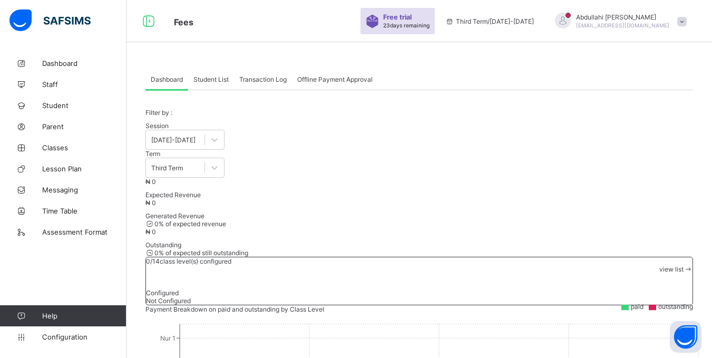
click at [345, 153] on div "Session [DATE]-[DATE] Term Third Term" at bounding box center [418, 150] width 547 height 56
click at [663, 265] on span "view list" at bounding box center [671, 269] width 24 height 8
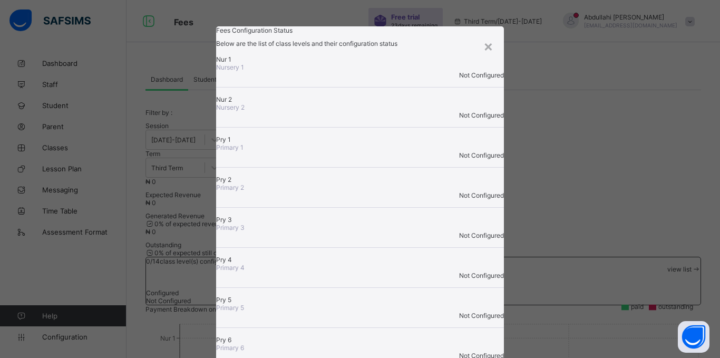
click at [456, 79] on div "Not Configured" at bounding box center [360, 75] width 288 height 8
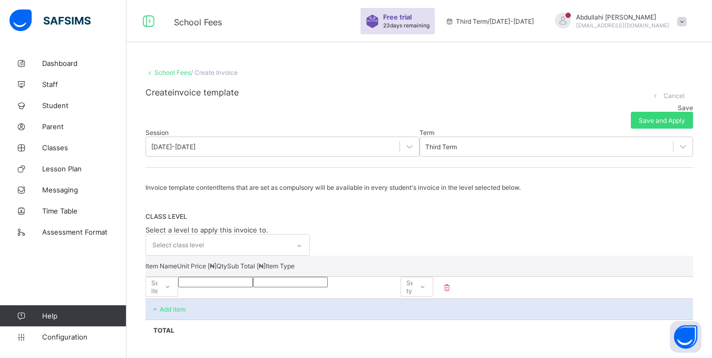
click at [172, 74] on link "School Fees" at bounding box center [172, 73] width 36 height 8
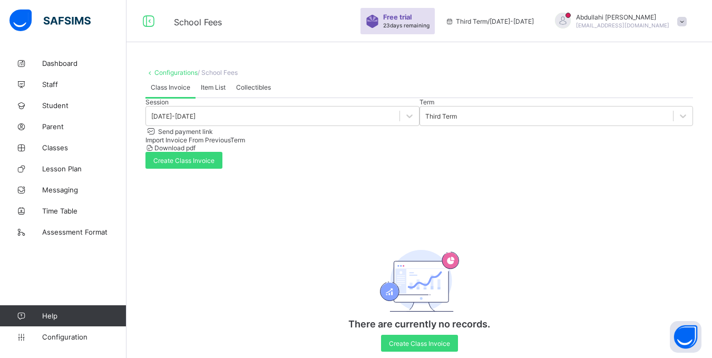
click at [184, 73] on link "Configurations" at bounding box center [175, 73] width 43 height 8
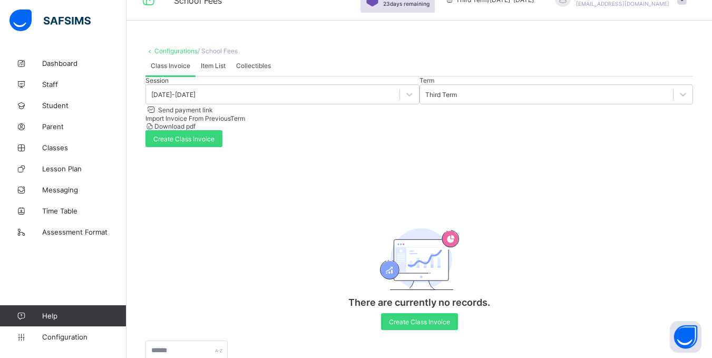
scroll to position [21, 0]
click at [486, 123] on div "Import Invoice From Previous Term" at bounding box center [418, 119] width 547 height 8
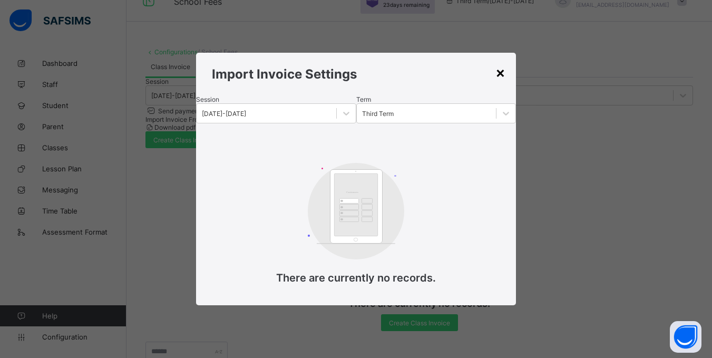
click at [500, 63] on div "×" at bounding box center [500, 72] width 10 height 18
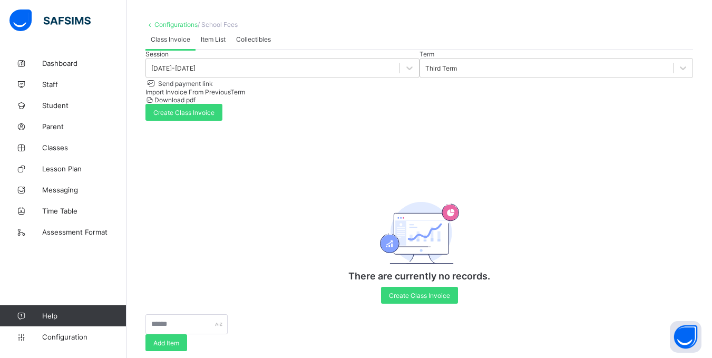
scroll to position [48, 0]
click at [424, 314] on div "There are currently no records. Create Class Invoice" at bounding box center [419, 242] width 211 height 141
click at [428, 303] on div "Create Class Invoice" at bounding box center [419, 294] width 77 height 17
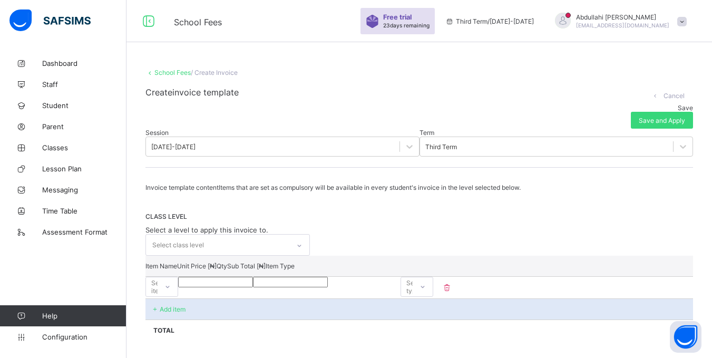
click at [170, 70] on link "School Fees" at bounding box center [172, 73] width 36 height 8
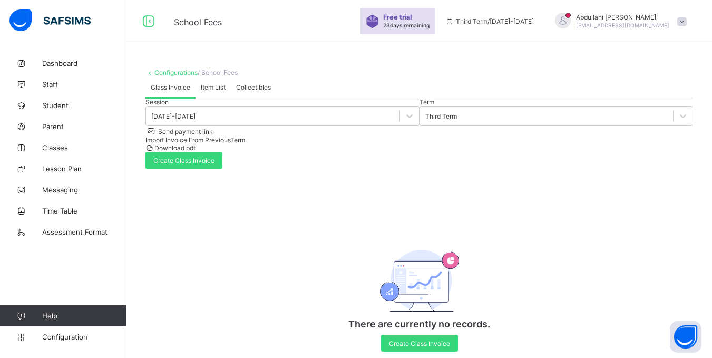
click at [184, 72] on link "Configurations" at bounding box center [175, 73] width 43 height 8
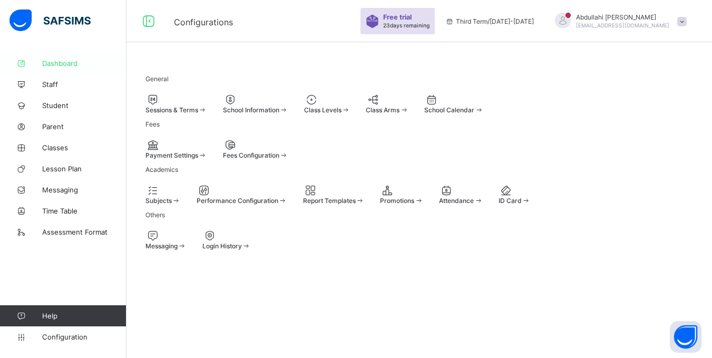
click at [76, 67] on link "Dashboard" at bounding box center [63, 63] width 126 height 21
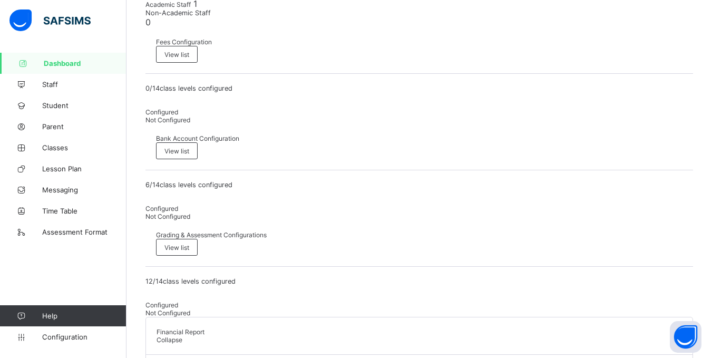
scroll to position [369, 0]
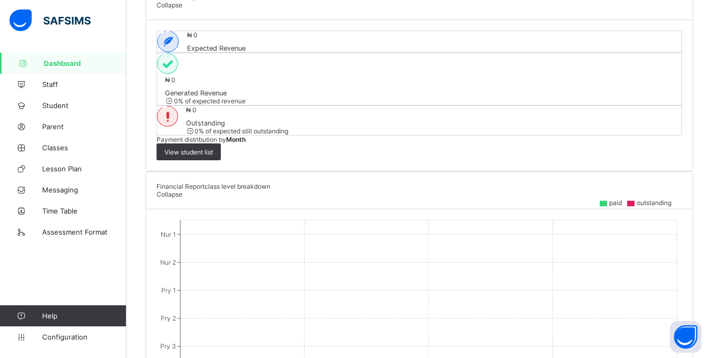
scroll to position [632, 0]
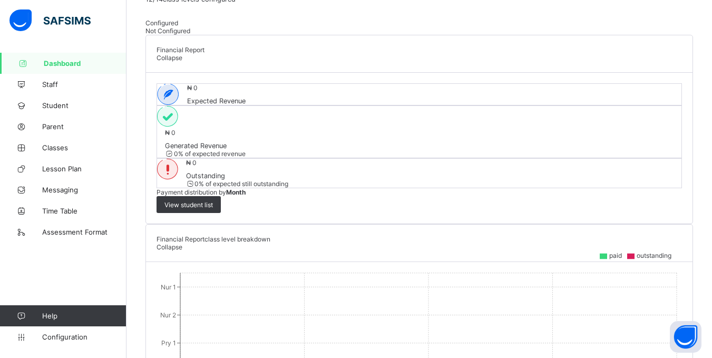
click at [182, 243] on span "Collapse" at bounding box center [170, 247] width 26 height 8
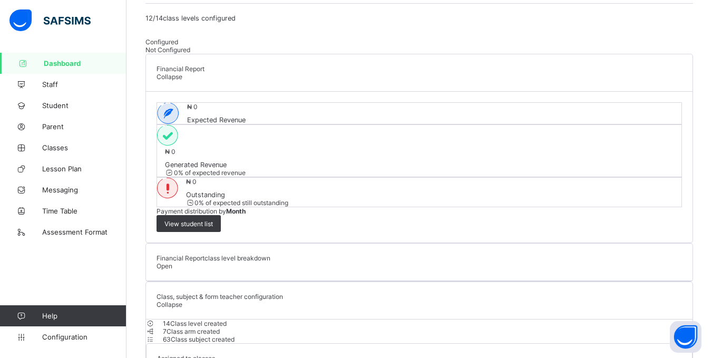
scroll to position [620, 0]
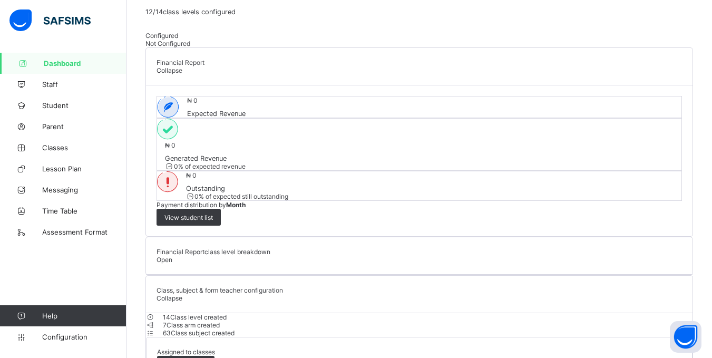
click at [676, 294] on div "Collapse" at bounding box center [419, 298] width 525 height 8
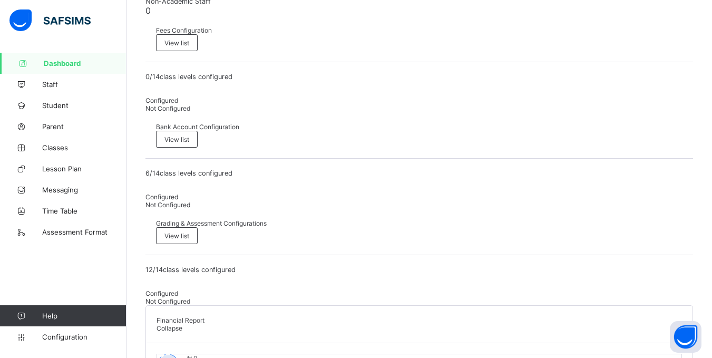
scroll to position [363, 0]
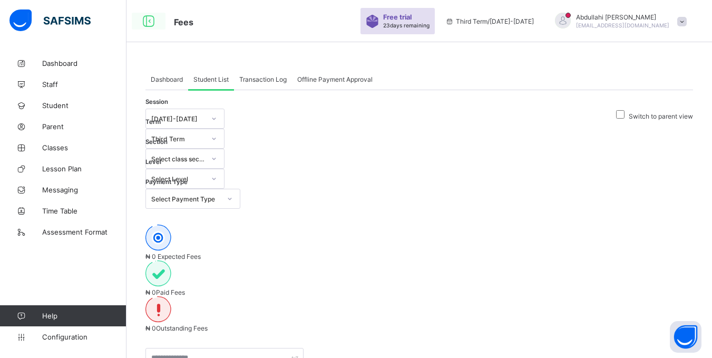
click at [151, 18] on icon at bounding box center [149, 21] width 18 height 15
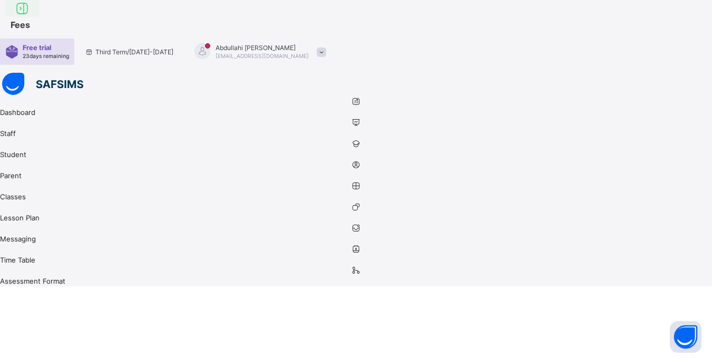
click at [31, 16] on icon at bounding box center [22, 8] width 18 height 15
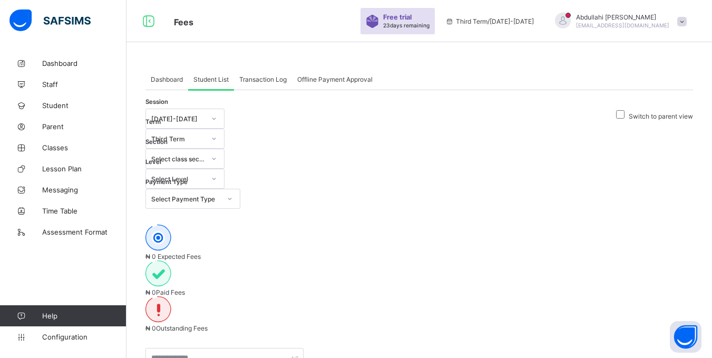
click at [171, 83] on div "Dashboard" at bounding box center [166, 79] width 43 height 21
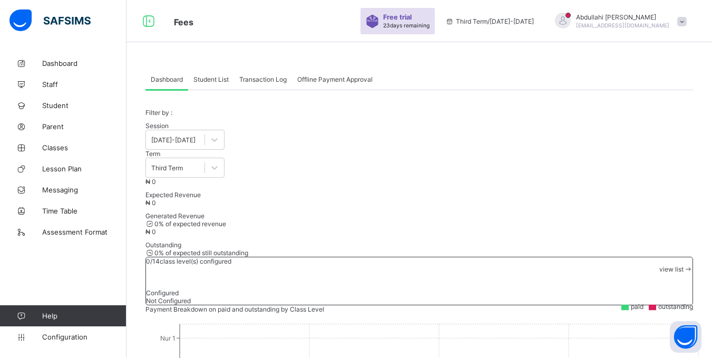
click at [211, 79] on span "Student List" at bounding box center [210, 79] width 35 height 8
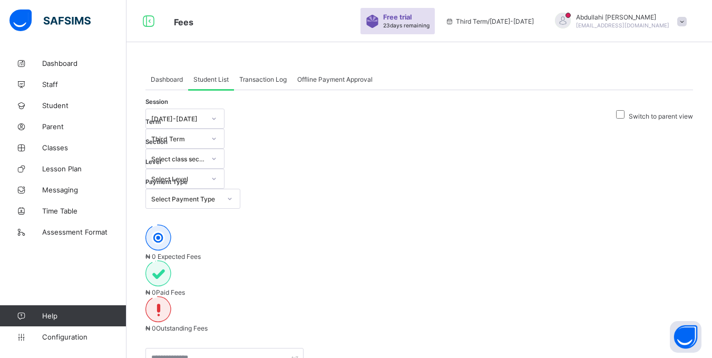
click at [161, 85] on div "Dashboard" at bounding box center [166, 79] width 43 height 21
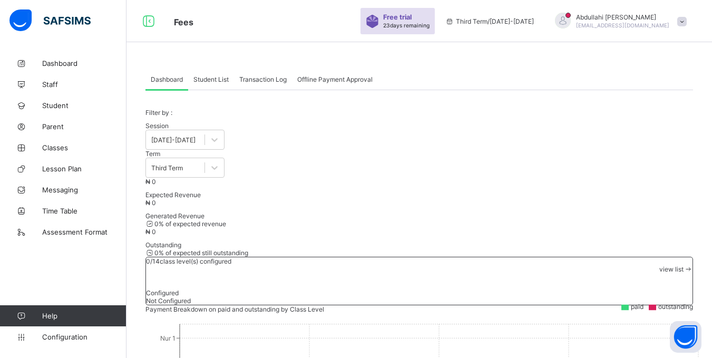
click at [331, 122] on span at bounding box center [418, 118] width 547 height 5
click at [219, 80] on span "Student List" at bounding box center [210, 79] width 35 height 8
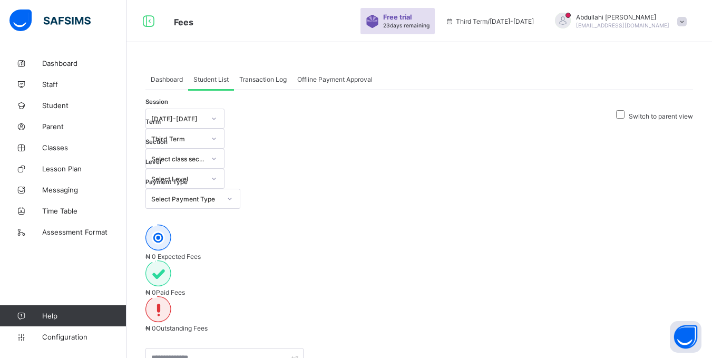
click at [211, 124] on icon at bounding box center [214, 118] width 6 height 11
click at [211, 122] on icon at bounding box center [214, 118] width 6 height 11
click at [204, 131] on div "Third Term" at bounding box center [175, 138] width 58 height 15
click at [205, 135] on div "Third Term" at bounding box center [178, 139] width 54 height 8
click at [204, 151] on div "Select class section" at bounding box center [175, 158] width 58 height 15
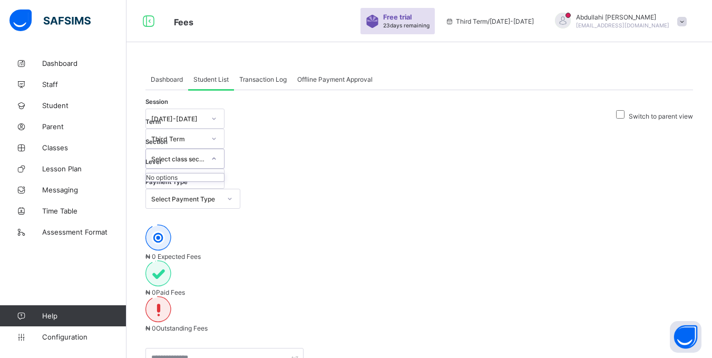
click at [223, 150] on div at bounding box center [214, 158] width 18 height 17
click at [205, 175] on div "Select Level" at bounding box center [178, 179] width 54 height 8
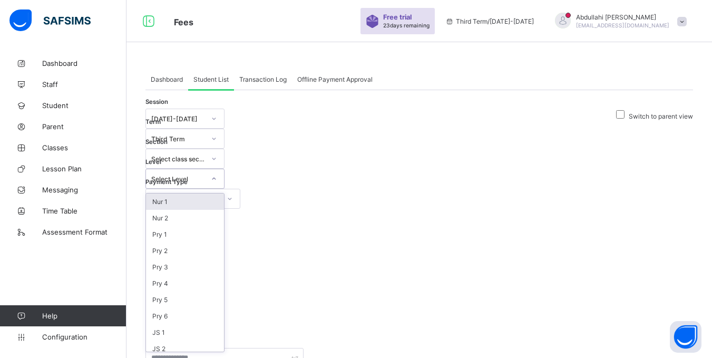
click at [205, 175] on div "Select Level" at bounding box center [178, 179] width 54 height 8
click at [205, 155] on div "Select class section" at bounding box center [178, 159] width 54 height 8
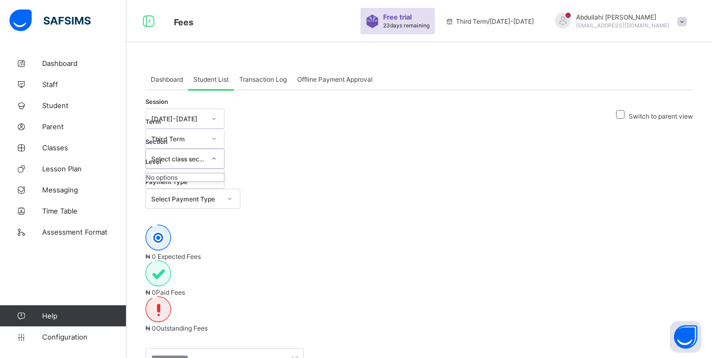
click at [205, 155] on div "Select class section" at bounding box center [178, 159] width 54 height 8
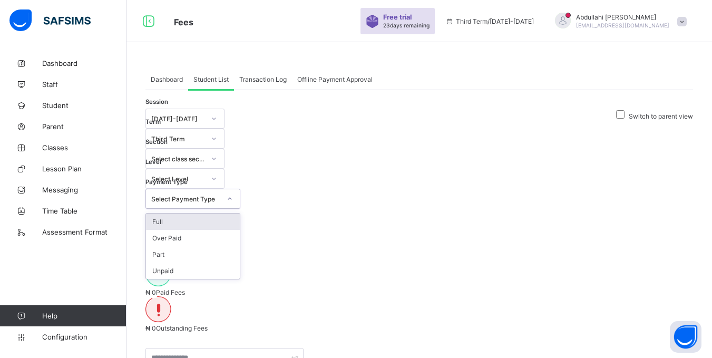
click at [221, 195] on div "Select Payment Type" at bounding box center [186, 199] width 70 height 8
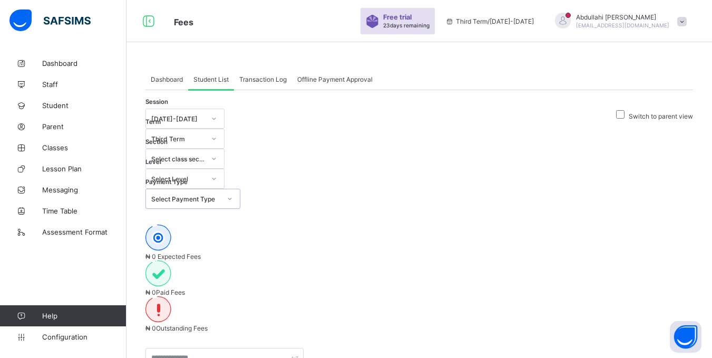
click at [221, 195] on div "Select Payment Type" at bounding box center [186, 199] width 70 height 8
click at [606, 224] on div "₦ 0 Expected Fees ₦ 0 Paid Fees ₦ 0 Outstanding Fees" at bounding box center [418, 277] width 547 height 107
click at [161, 81] on span "Dashboard" at bounding box center [167, 79] width 32 height 8
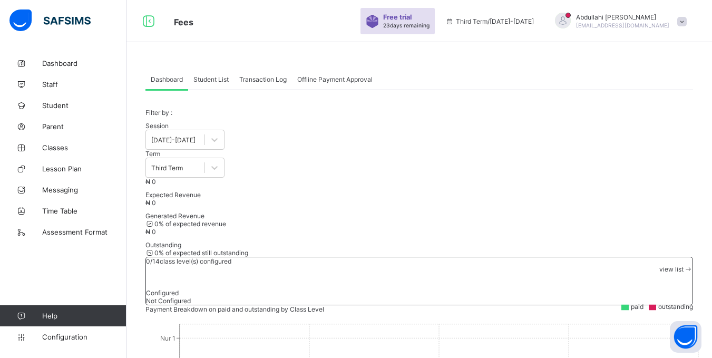
click at [195, 80] on span "Student List" at bounding box center [210, 79] width 35 height 8
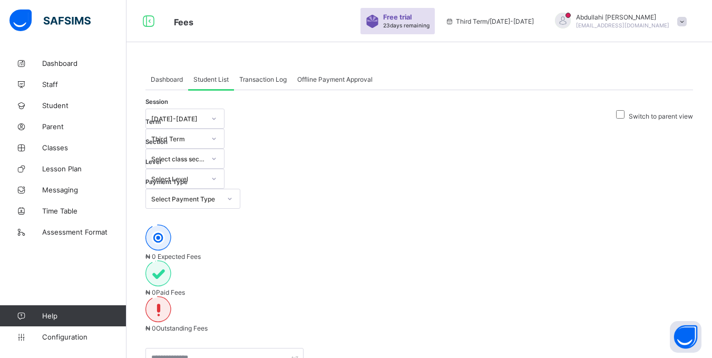
click at [253, 79] on span "Transaction Log" at bounding box center [262, 79] width 47 height 8
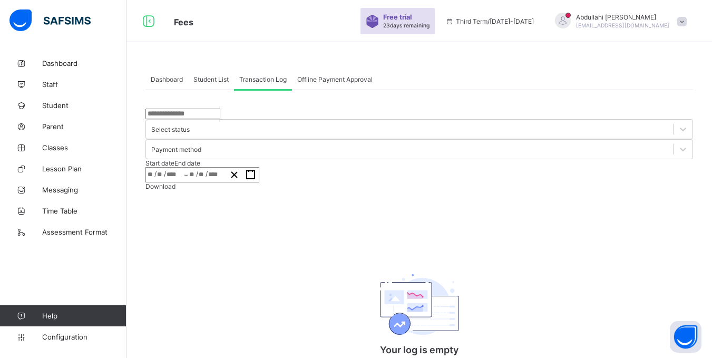
click at [335, 81] on span "Offline Payment Approval" at bounding box center [334, 79] width 75 height 8
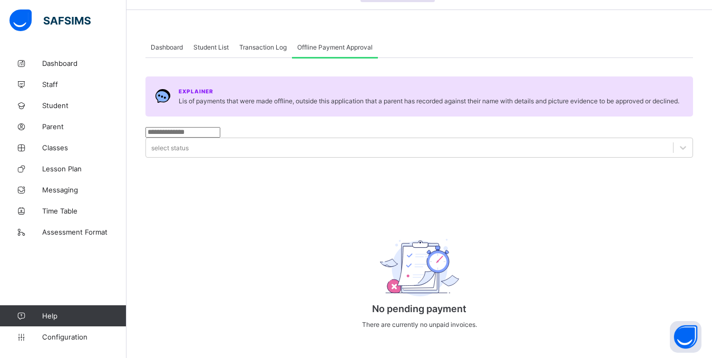
scroll to position [50, 0]
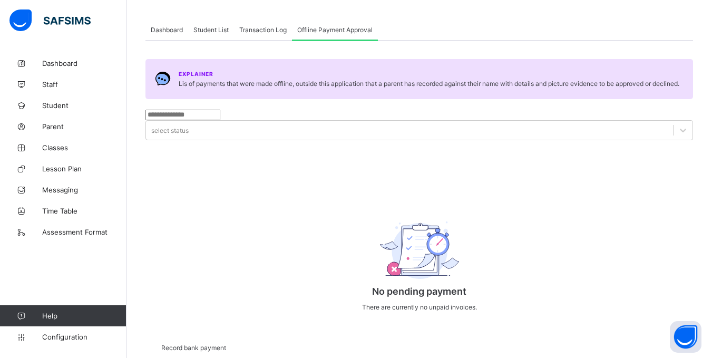
click at [550, 140] on div at bounding box center [418, 140] width 547 height 0
drag, startPoint x: 324, startPoint y: 134, endPoint x: 337, endPoint y: 134, distance: 13.7
click at [220, 120] on input "text" at bounding box center [182, 115] width 75 height 11
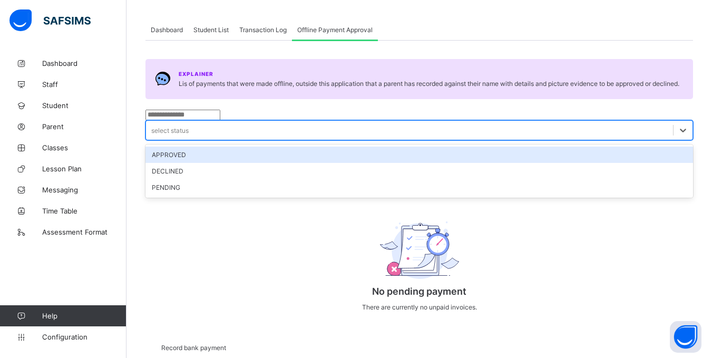
click at [427, 134] on div "select status" at bounding box center [409, 130] width 527 height 15
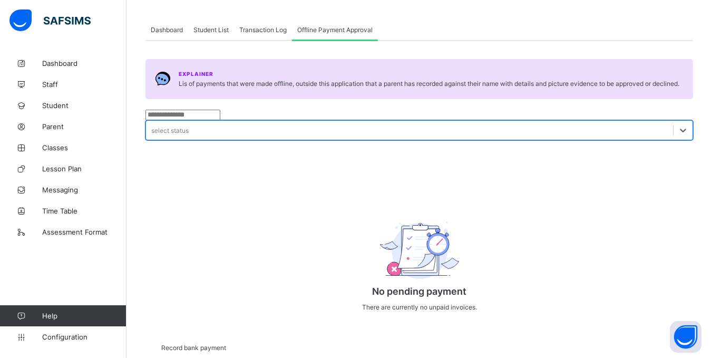
click at [427, 134] on div "select status" at bounding box center [409, 130] width 527 height 15
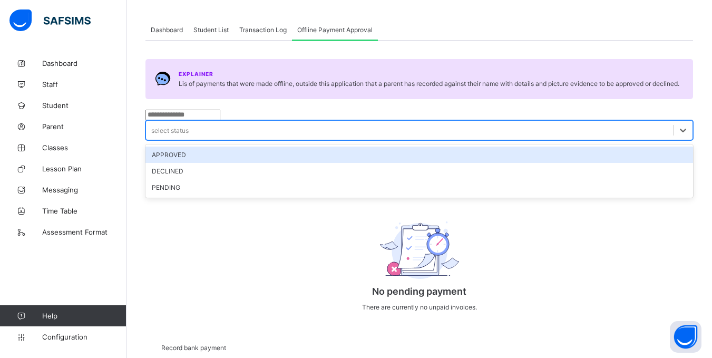
click at [415, 156] on div "APPROVED" at bounding box center [418, 154] width 547 height 16
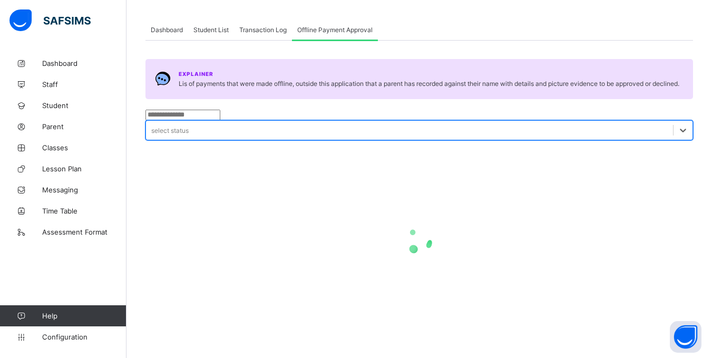
scroll to position [48, 0]
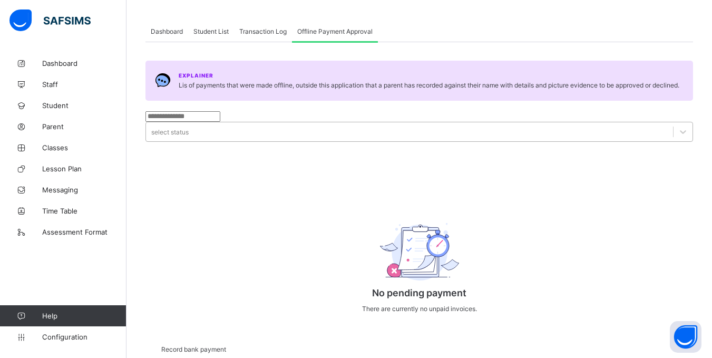
click at [222, 33] on span "Student List" at bounding box center [210, 31] width 35 height 8
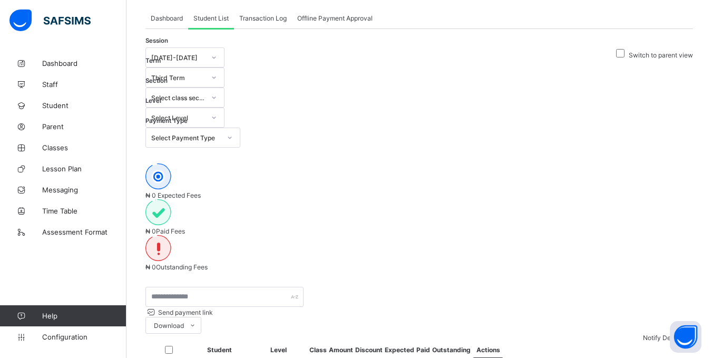
scroll to position [68, 0]
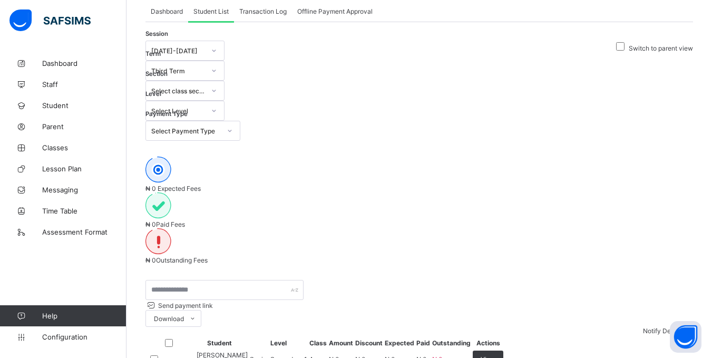
click at [156, 220] on span "₦ 0" at bounding box center [150, 224] width 11 height 8
click at [254, 157] on div "₦ 0 Expected Fees" at bounding box center [418, 175] width 547 height 36
click at [331, 220] on div "₦ 0 Paid Fees" at bounding box center [418, 224] width 547 height 8
click at [208, 256] on span "Outstanding Fees" at bounding box center [182, 260] width 52 height 8
click at [348, 153] on div "₦ 0 Expected Fees ₦ 0 Paid Fees ₦ 0 Outstanding Fees" at bounding box center [418, 210] width 547 height 139
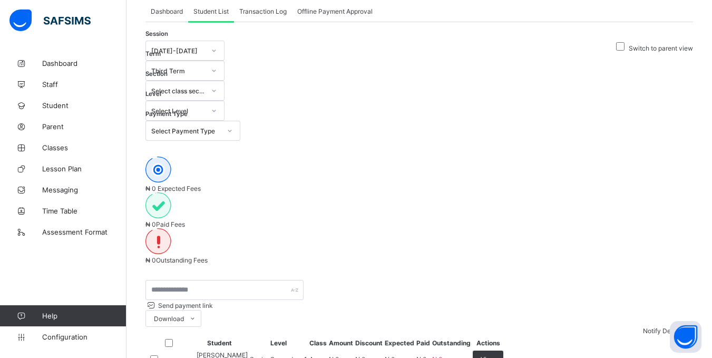
click at [336, 192] on div "₦ 0 Paid Fees" at bounding box center [418, 210] width 547 height 36
click at [246, 157] on div "₦ 0 Expected Fees" at bounding box center [418, 175] width 547 height 36
click at [322, 192] on div at bounding box center [418, 206] width 547 height 28
click at [171, 228] on img at bounding box center [158, 241] width 26 height 26
click at [357, 192] on div "₦ 0 Paid Fees" at bounding box center [418, 210] width 547 height 36
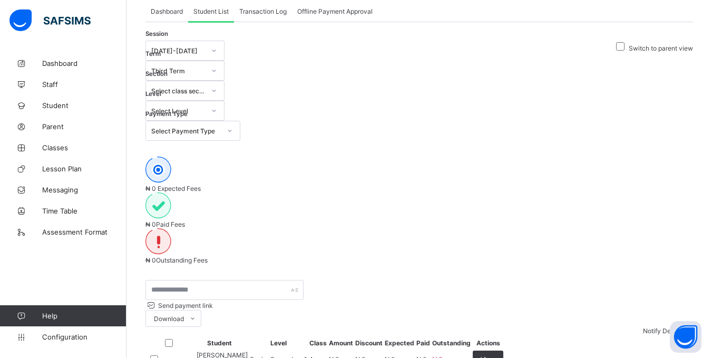
click at [255, 157] on div "₦ 0 Expected Fees" at bounding box center [418, 175] width 547 height 36
click at [491, 228] on div "₦ 0 Outstanding Fees" at bounding box center [418, 246] width 547 height 36
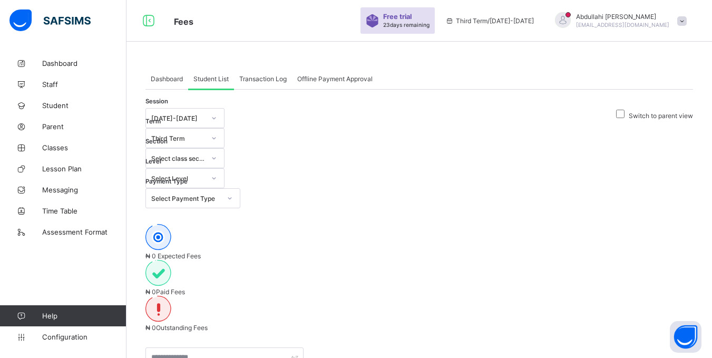
scroll to position [0, 0]
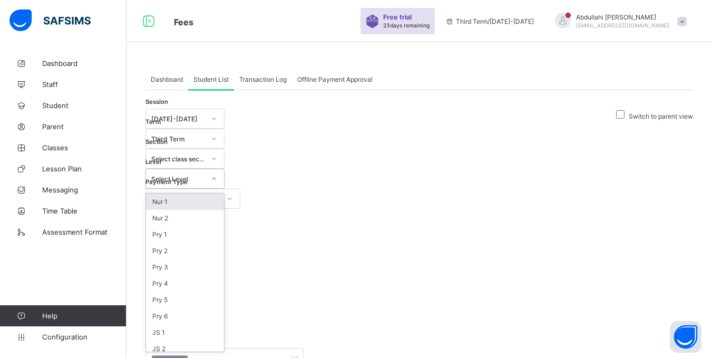
click at [205, 175] on div "Select Level" at bounding box center [178, 179] width 54 height 8
click at [541, 209] on div "₦ 0 Expected Fees ₦ 0 Paid Fees ₦ 0 Outstanding Fees" at bounding box center [418, 278] width 547 height 139
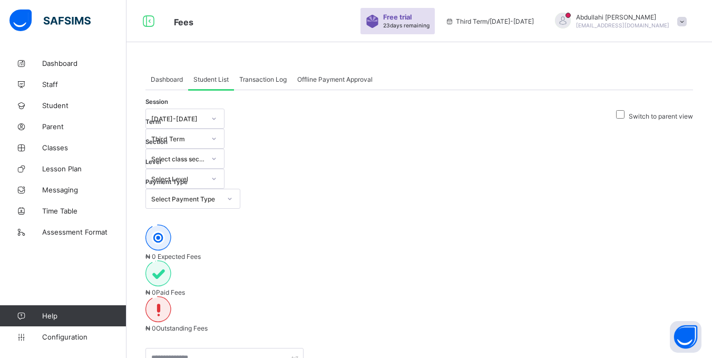
click at [221, 195] on div "Select Payment Type" at bounding box center [186, 199] width 70 height 8
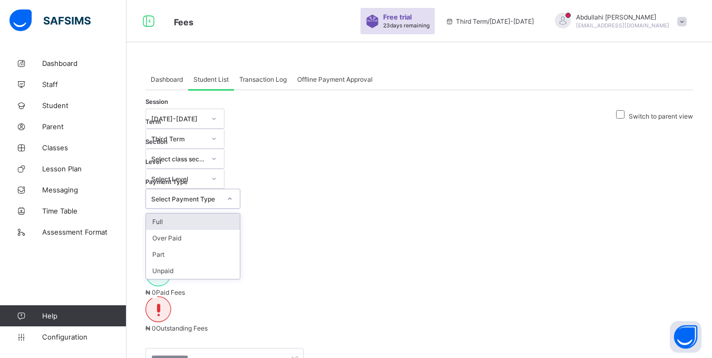
click at [221, 195] on div "Select Payment Type" at bounding box center [186, 199] width 70 height 8
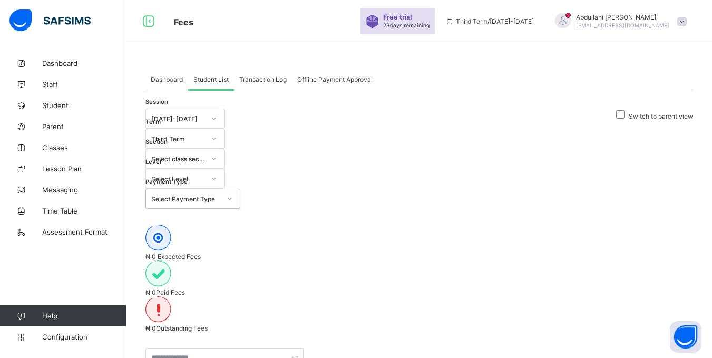
click at [240, 189] on div "Select Payment Type" at bounding box center [192, 199] width 95 height 20
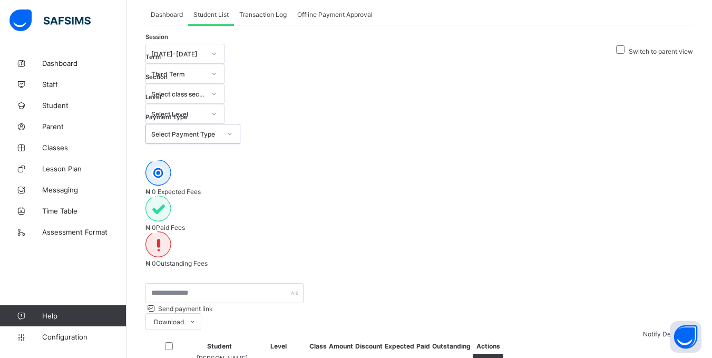
scroll to position [68, 0]
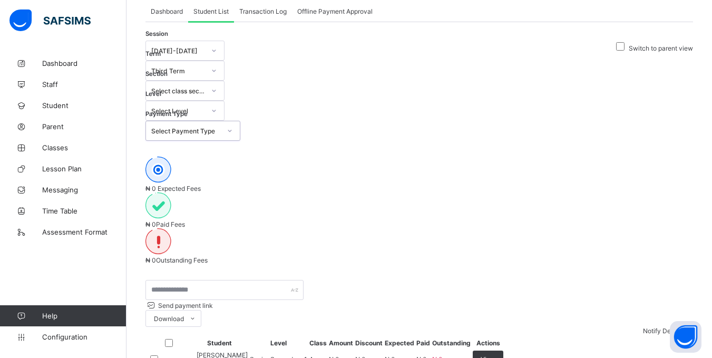
click at [495, 355] on span "View" at bounding box center [488, 359] width 15 height 8
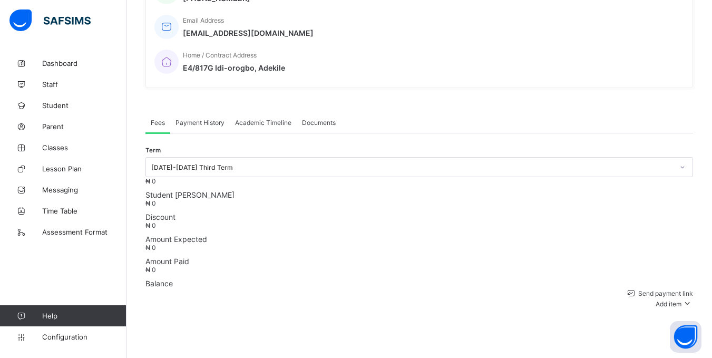
scroll to position [187, 0]
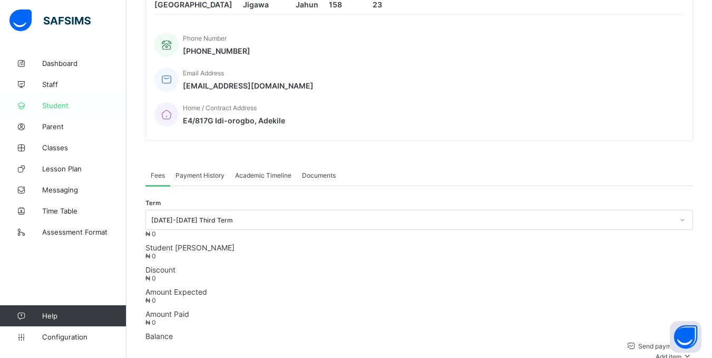
click at [45, 104] on span "Student" at bounding box center [84, 105] width 84 height 8
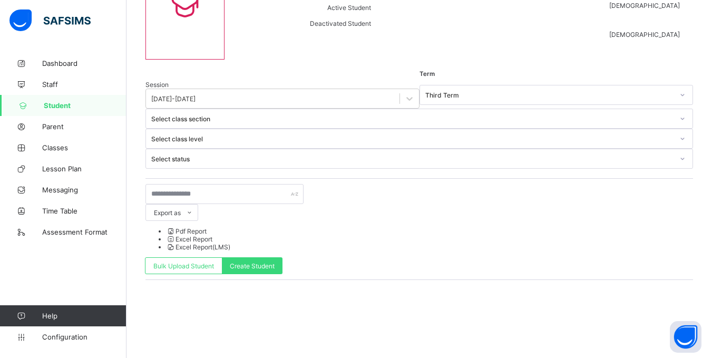
scroll to position [79, 0]
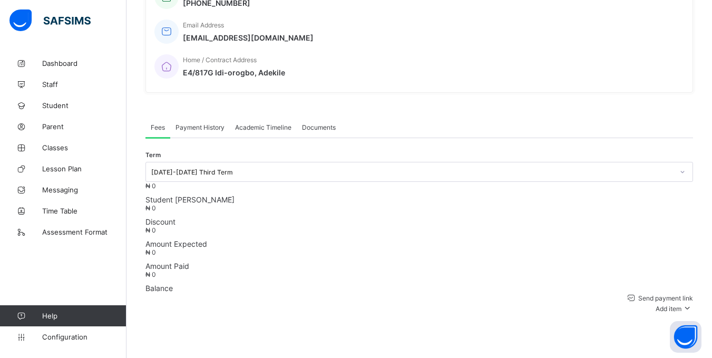
scroll to position [289, 0]
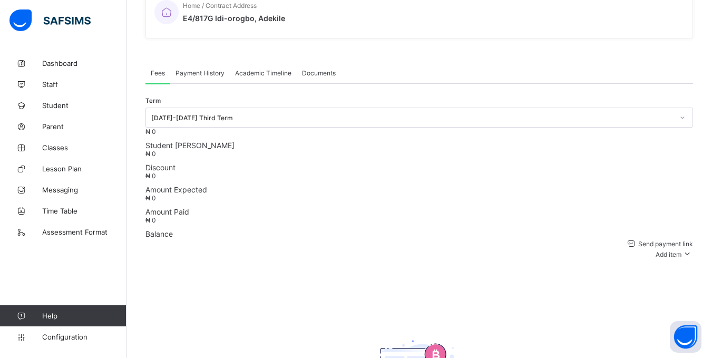
click at [214, 69] on span "Payment History" at bounding box center [199, 73] width 49 height 8
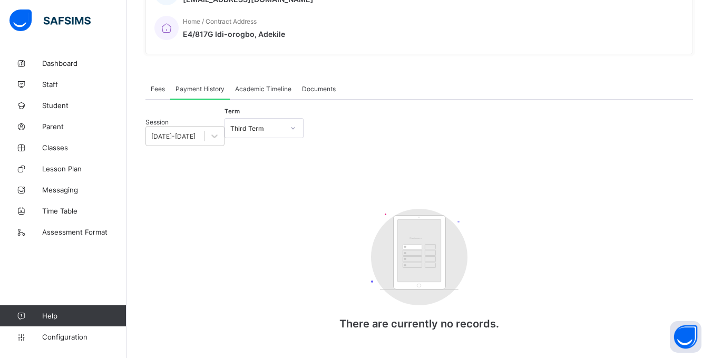
click at [249, 85] on span "Academic Timeline" at bounding box center [263, 89] width 56 height 8
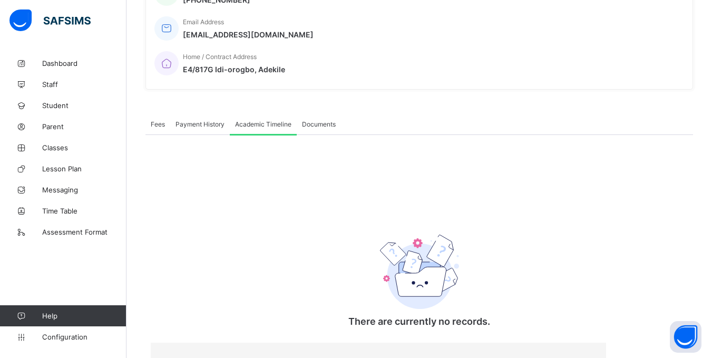
click at [153, 120] on span "Fees" at bounding box center [158, 124] width 14 height 8
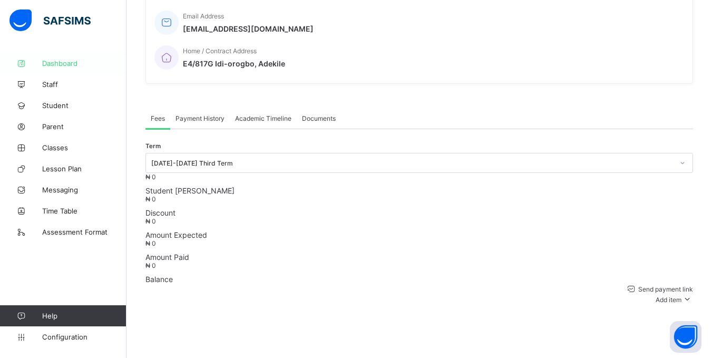
scroll to position [184, 0]
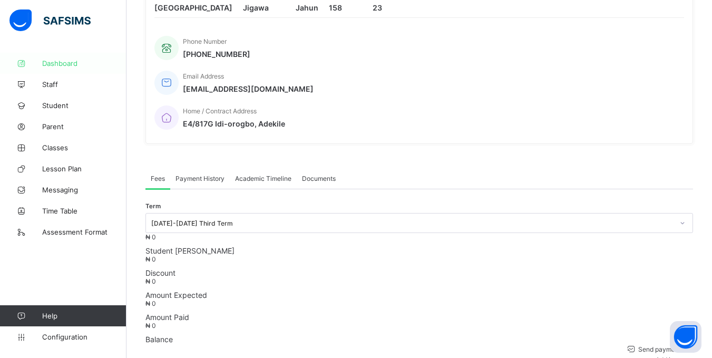
click at [65, 67] on span "Dashboard" at bounding box center [84, 63] width 84 height 8
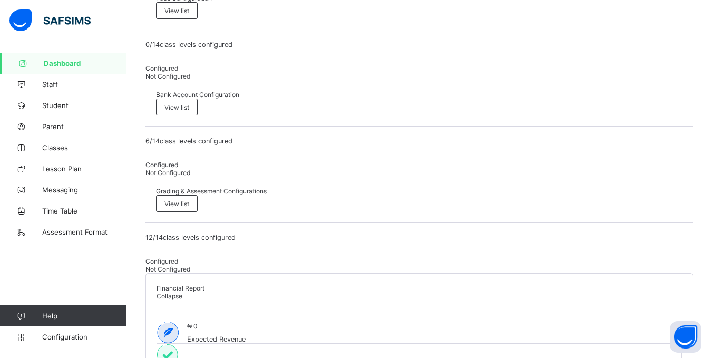
scroll to position [395, 0]
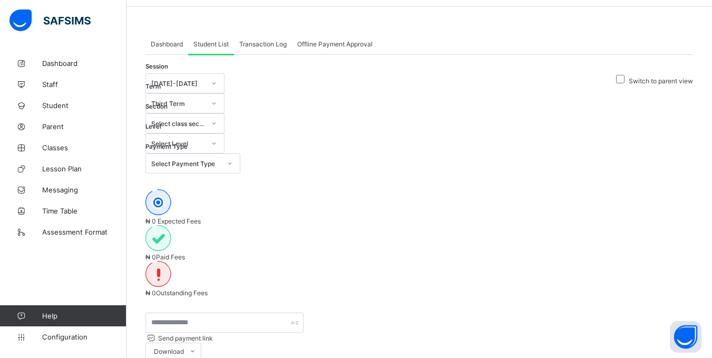
scroll to position [68, 0]
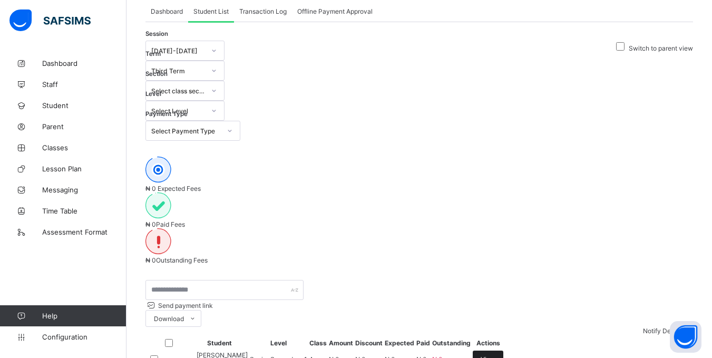
click at [503, 350] on div "View" at bounding box center [488, 358] width 31 height 17
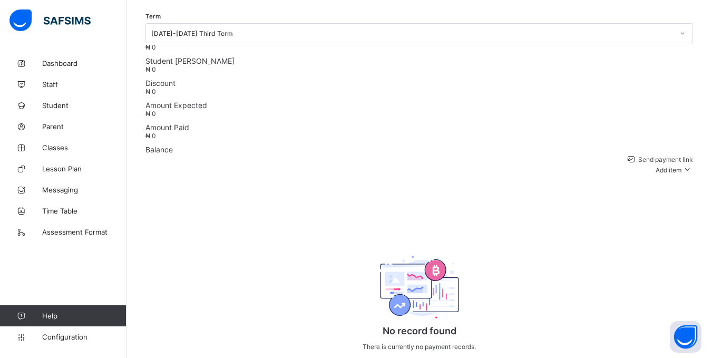
scroll to position [374, 0]
click at [637, 155] on span "Send payment link" at bounding box center [665, 159] width 56 height 8
click at [667, 165] on span "Add item" at bounding box center [669, 169] width 26 height 8
click at [679, 203] on div "Special bill" at bounding box center [667, 208] width 42 height 11
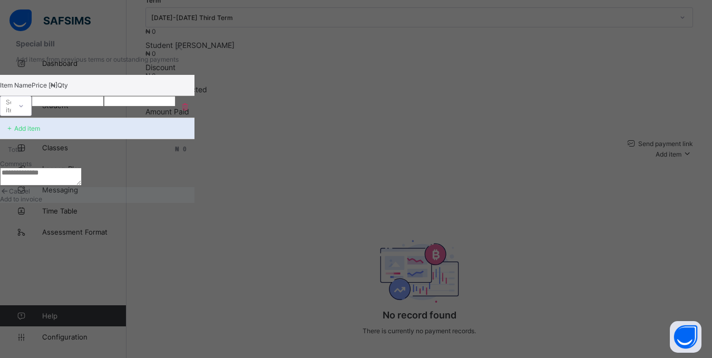
scroll to position [398, 0]
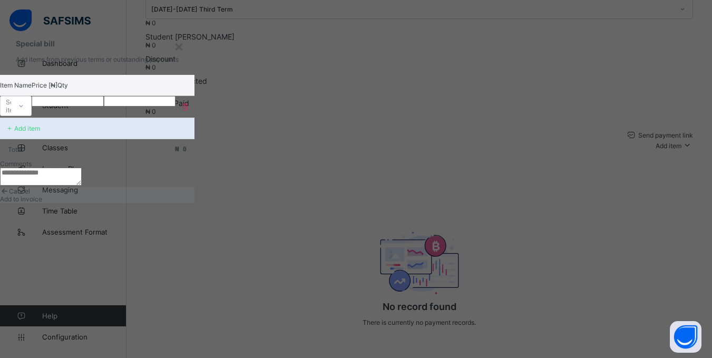
click at [30, 195] on span "Cancel" at bounding box center [19, 191] width 21 height 8
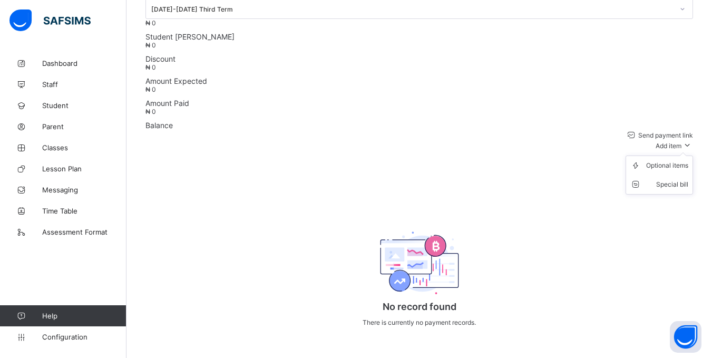
click at [672, 142] on span "Add item" at bounding box center [669, 146] width 26 height 8
click at [673, 160] on div "Optional items" at bounding box center [667, 165] width 42 height 11
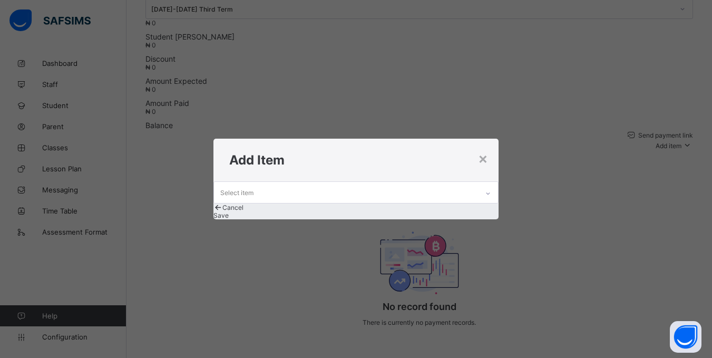
click at [370, 182] on div "Select item" at bounding box center [345, 192] width 263 height 21
click at [298, 183] on div "Select item" at bounding box center [345, 192] width 263 height 21
type input "*"
type input "********"
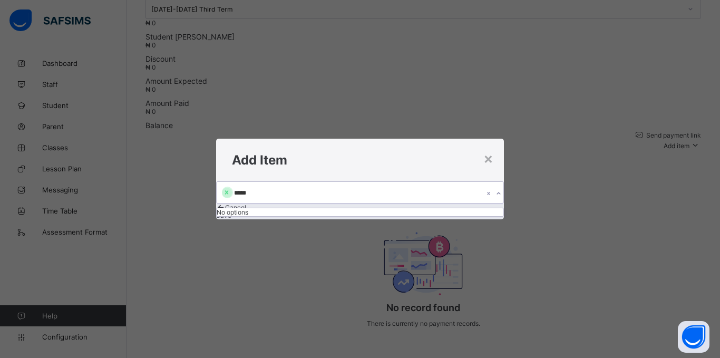
type input "*****"
click at [231, 219] on span "Save" at bounding box center [223, 215] width 15 height 8
click at [230, 187] on div at bounding box center [224, 187] width 11 height 0
click at [229, 188] on div at bounding box center [224, 193] width 10 height 10
click at [256, 182] on div "Select item" at bounding box center [239, 192] width 33 height 20
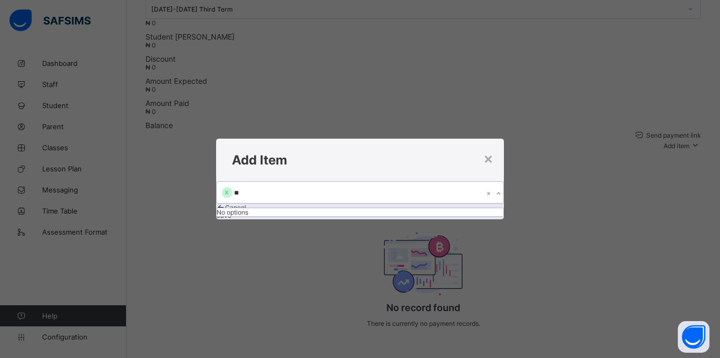
type input "*"
click at [484, 149] on div "×" at bounding box center [488, 158] width 10 height 18
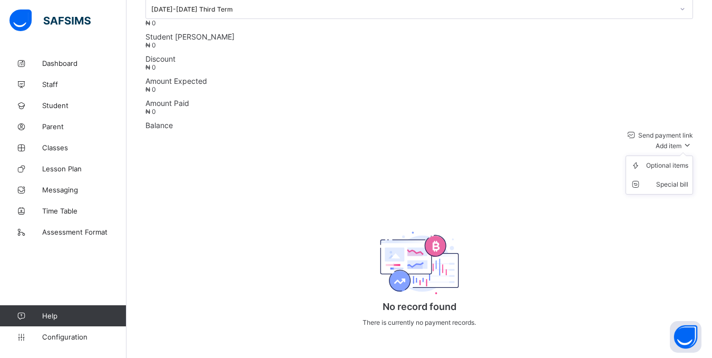
click at [693, 140] on icon at bounding box center [687, 145] width 12 height 11
click at [670, 179] on div "Special bill" at bounding box center [667, 184] width 42 height 11
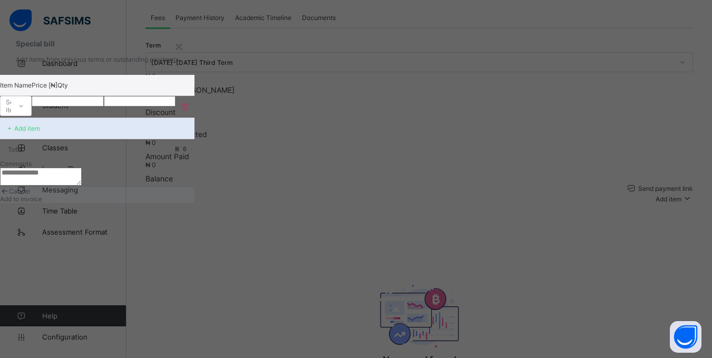
scroll to position [345, 0]
click at [30, 195] on span "Cancel" at bounding box center [19, 191] width 21 height 8
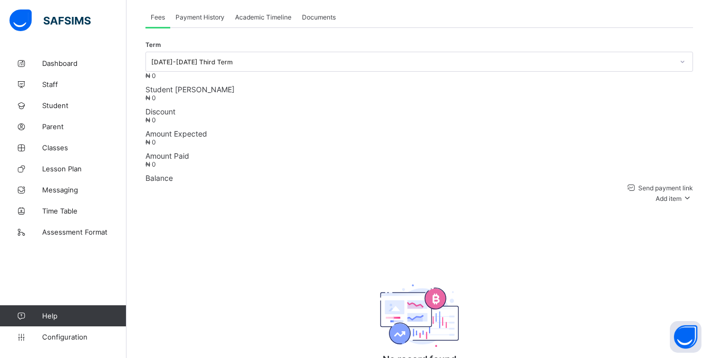
click at [448, 189] on div "Send payment link Add item Optional items Special bill No record found There is…" at bounding box center [418, 288] width 547 height 213
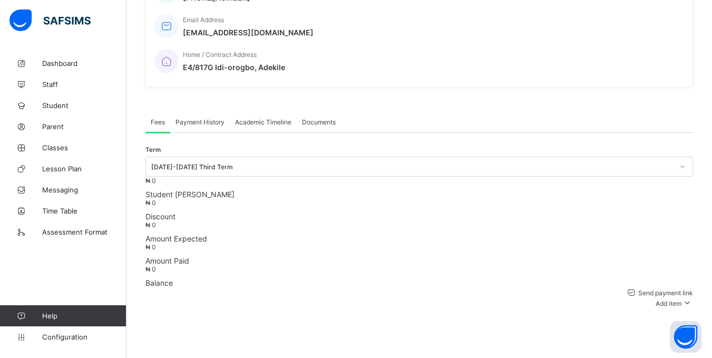
scroll to position [240, 0]
click at [198, 119] on span "Payment History" at bounding box center [199, 123] width 49 height 8
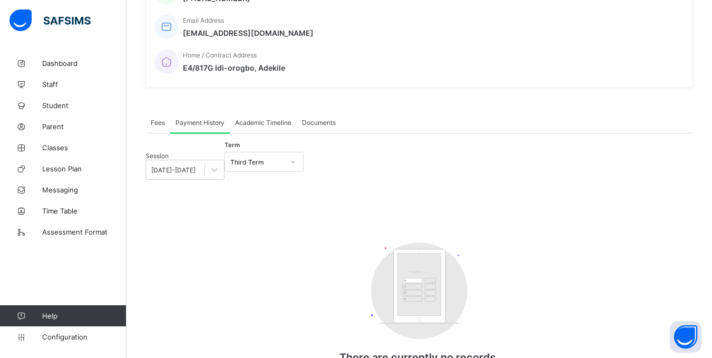
click at [157, 112] on div "Fees" at bounding box center [157, 122] width 25 height 21
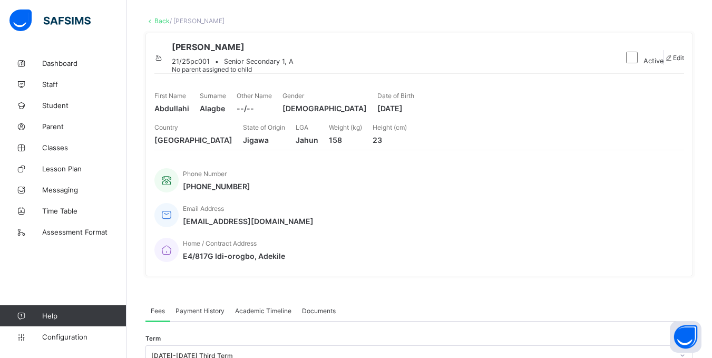
scroll to position [0, 0]
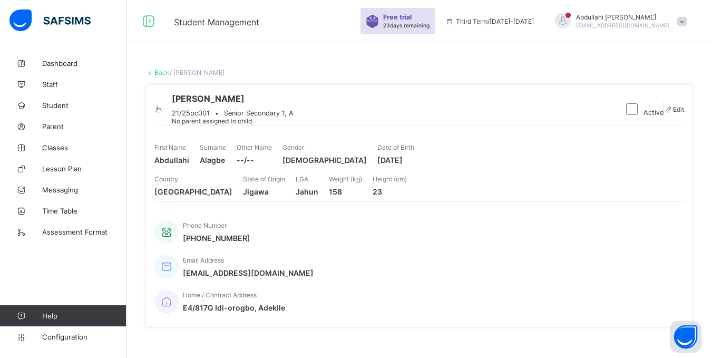
click at [162, 75] on link "Back" at bounding box center [161, 73] width 15 height 8
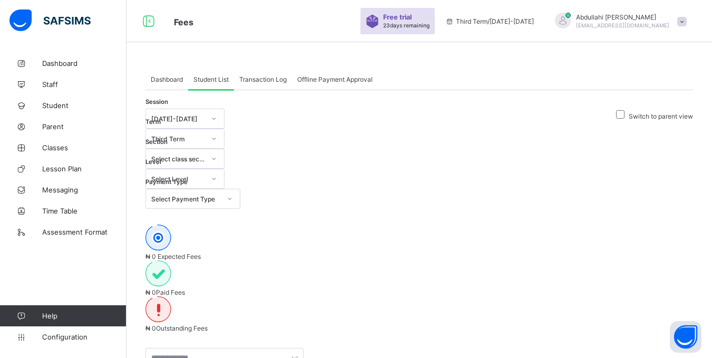
click at [278, 74] on div "Transaction Log" at bounding box center [263, 79] width 58 height 21
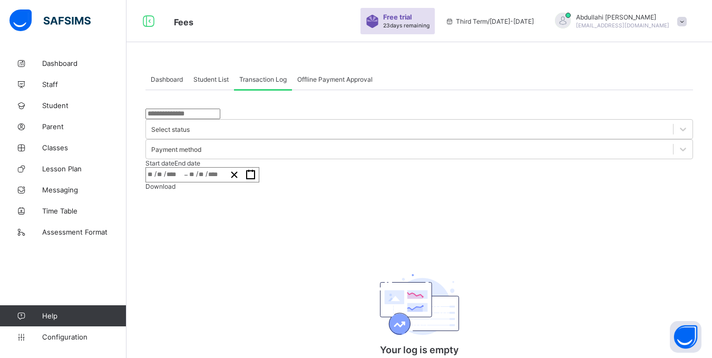
click at [293, 157] on div "Select status Payment method Start date End date / / – / / Download Your log is…" at bounding box center [418, 335] width 547 height 490
click at [202, 78] on span "Student List" at bounding box center [210, 79] width 35 height 8
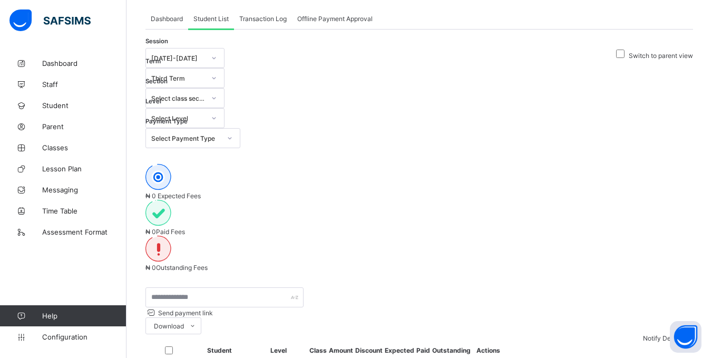
scroll to position [68, 0]
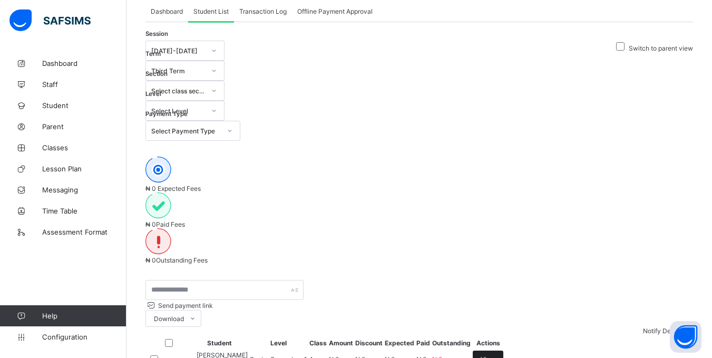
click at [495, 355] on span "View" at bounding box center [488, 359] width 15 height 8
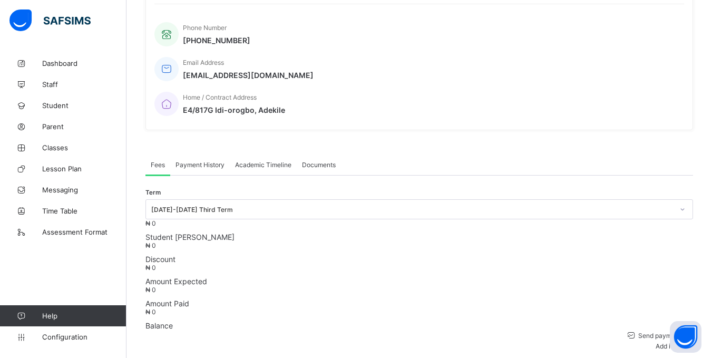
scroll to position [226, 0]
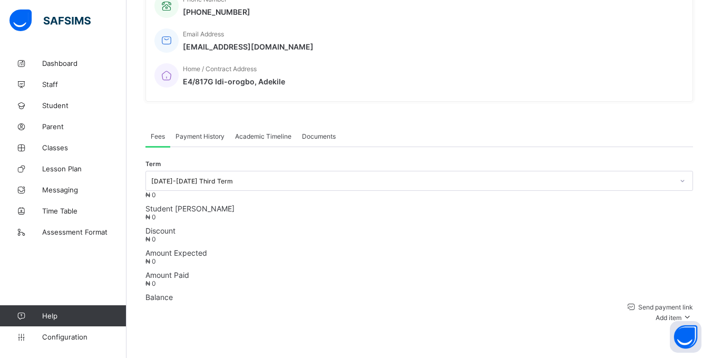
click at [193, 132] on span "Payment History" at bounding box center [199, 136] width 49 height 8
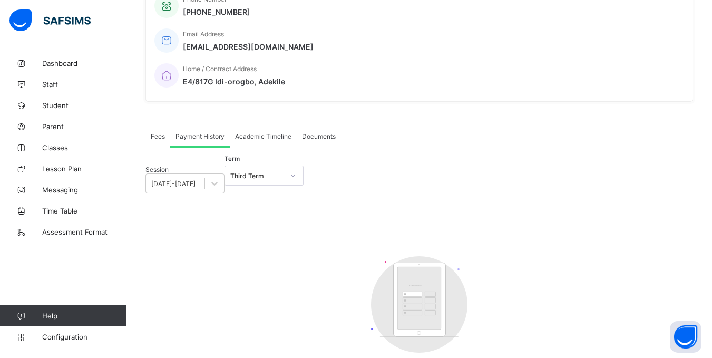
click at [254, 132] on span "Academic Timeline" at bounding box center [263, 136] width 56 height 8
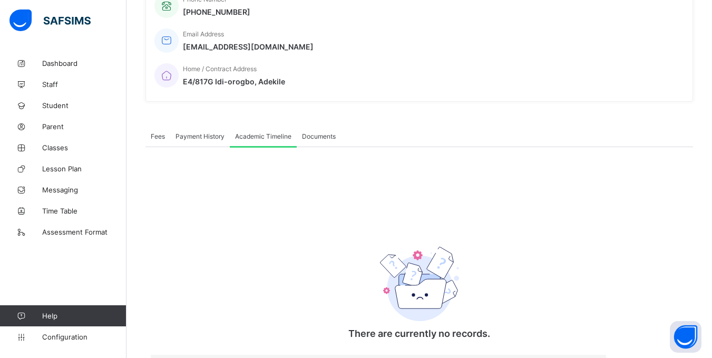
scroll to position [238, 0]
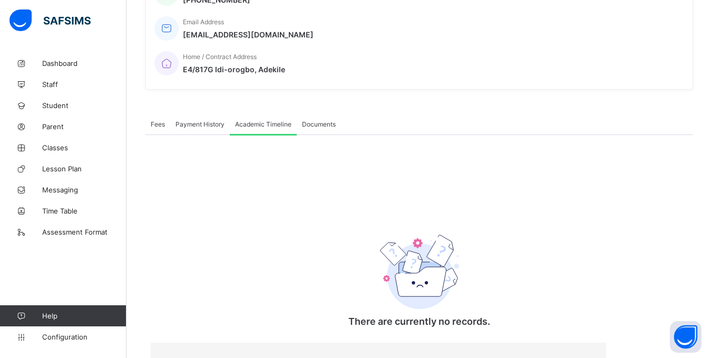
click at [321, 120] on span "Documents" at bounding box center [319, 124] width 34 height 8
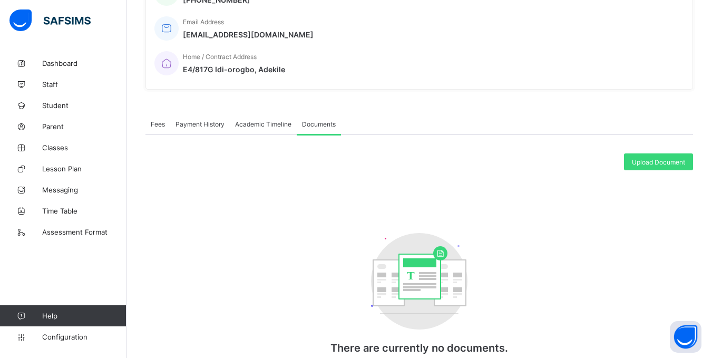
click at [249, 120] on span "Academic Timeline" at bounding box center [263, 124] width 56 height 8
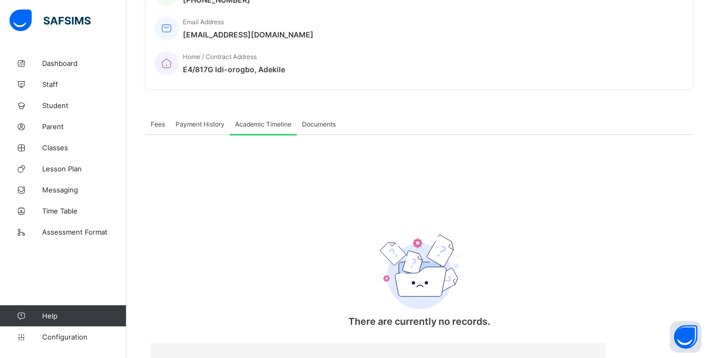
click at [207, 120] on span "Payment History" at bounding box center [199, 124] width 49 height 8
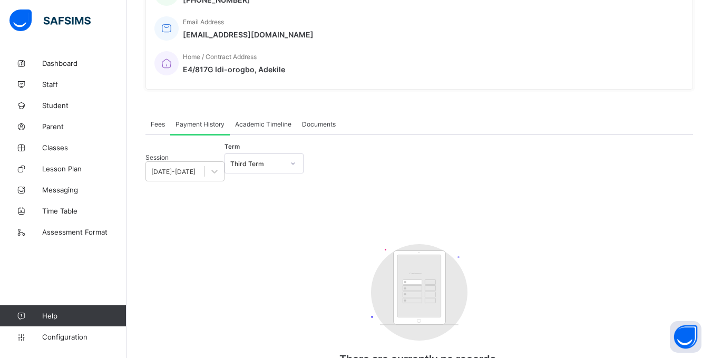
click at [162, 113] on div "Fees" at bounding box center [157, 123] width 25 height 21
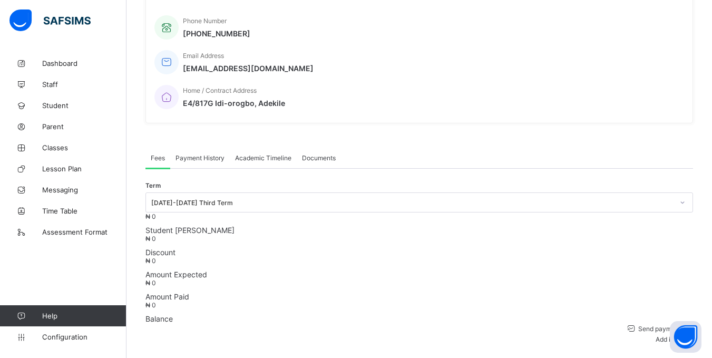
scroll to position [80, 0]
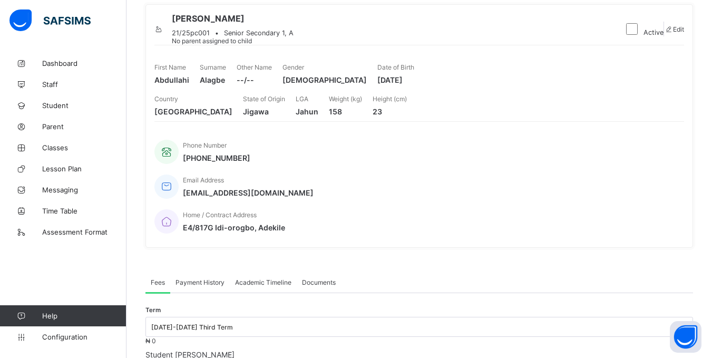
click at [310, 188] on span at bounding box center [248, 186] width 131 height 4
click at [314, 197] on span "[EMAIL_ADDRESS][DOMAIN_NAME]" at bounding box center [248, 192] width 131 height 9
click at [285, 223] on span "E4/817G Idi-orogbo, Adekile" at bounding box center [234, 227] width 102 height 9
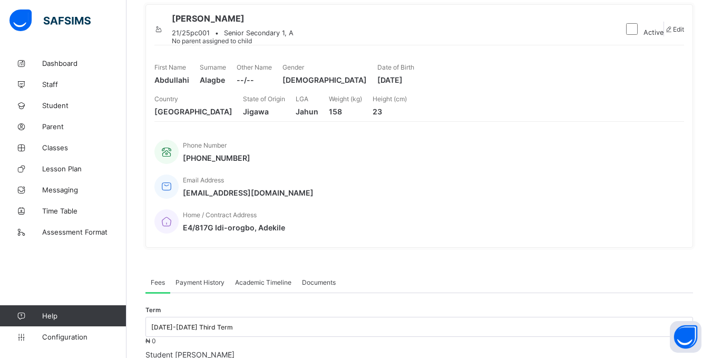
click at [314, 197] on span "[EMAIL_ADDRESS][DOMAIN_NAME]" at bounding box center [248, 192] width 131 height 9
click at [248, 162] on span "[PHONE_NUMBER]" at bounding box center [216, 157] width 67 height 9
click at [249, 162] on span "[PHONE_NUMBER]" at bounding box center [216, 157] width 67 height 9
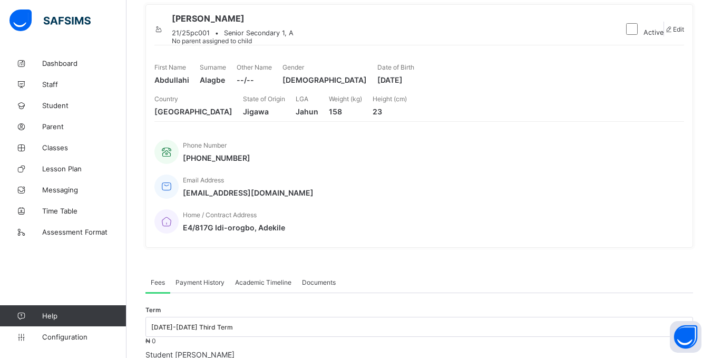
click at [257, 202] on div "Phone Number [PHONE_NUMBER] Email Address [EMAIL_ADDRESS][DOMAIN_NAME] Home / C…" at bounding box center [419, 186] width 530 height 104
click at [165, 158] on icon at bounding box center [166, 151] width 15 height 13
click at [185, 153] on span at bounding box center [216, 151] width 67 height 4
click at [194, 162] on span "[PHONE_NUMBER]" at bounding box center [216, 157] width 67 height 9
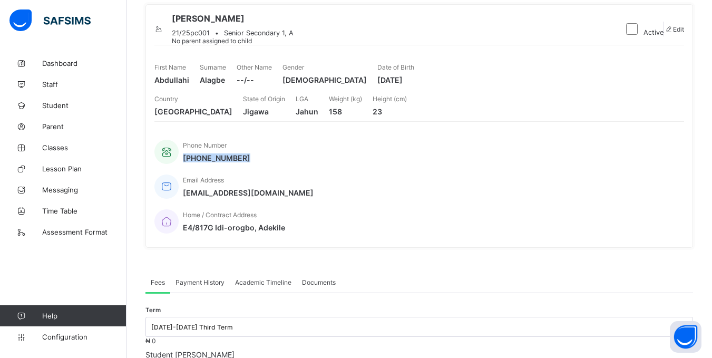
click at [194, 162] on span "[PHONE_NUMBER]" at bounding box center [216, 157] width 67 height 9
drag, startPoint x: 197, startPoint y: 202, endPoint x: 189, endPoint y: 203, distance: 8.1
click at [196, 153] on span at bounding box center [216, 151] width 67 height 4
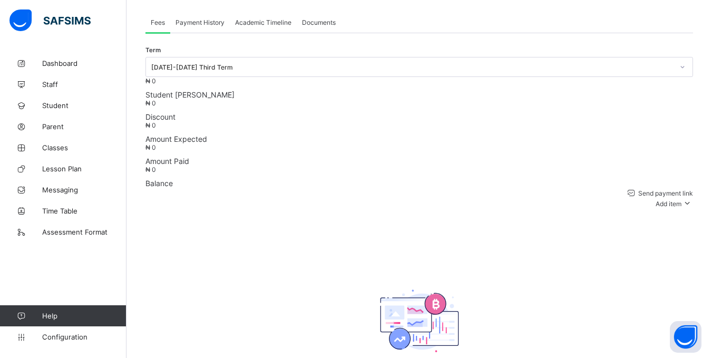
scroll to position [398, 0]
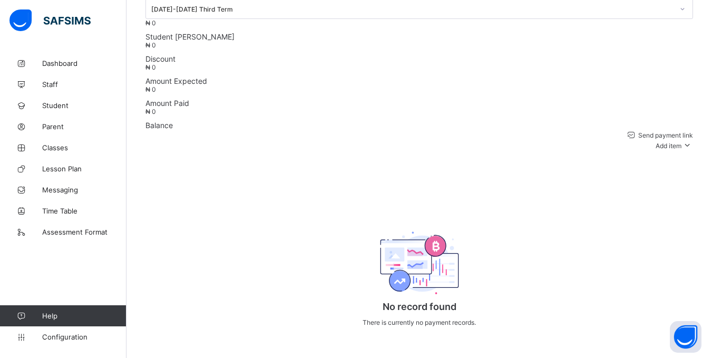
click at [438, 236] on img at bounding box center [419, 262] width 79 height 63
click at [506, 202] on div "No record found There is currently no payment records." at bounding box center [419, 272] width 211 height 141
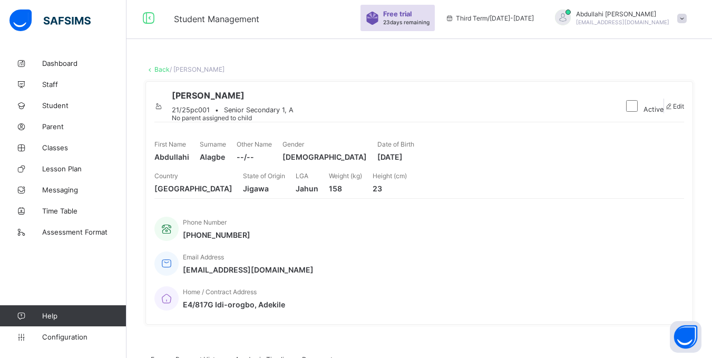
scroll to position [0, 0]
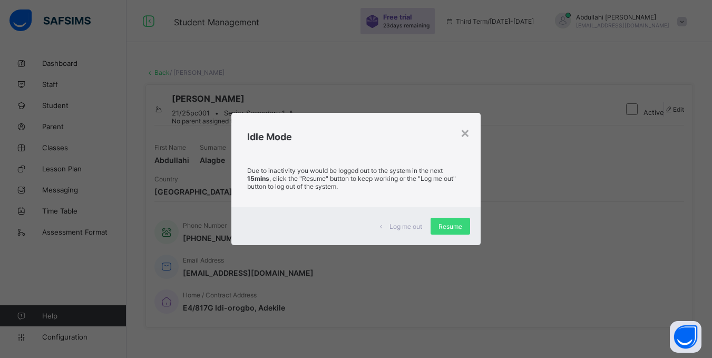
scroll to position [53, 0]
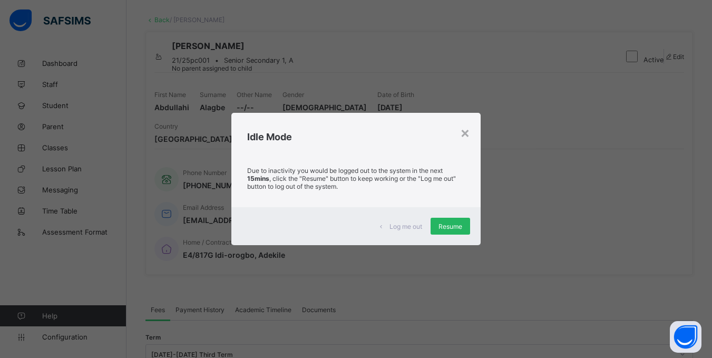
click at [451, 228] on span "Resume" at bounding box center [450, 226] width 24 height 8
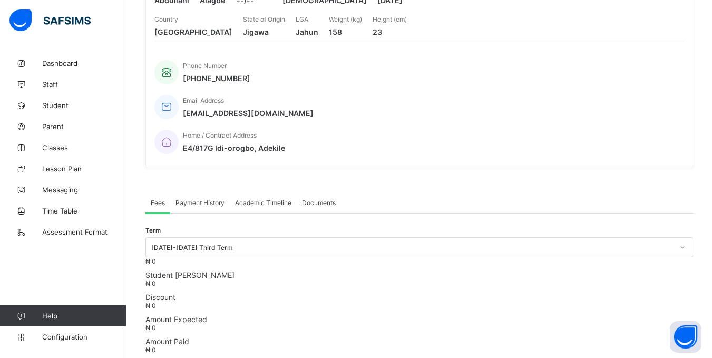
scroll to position [134, 0]
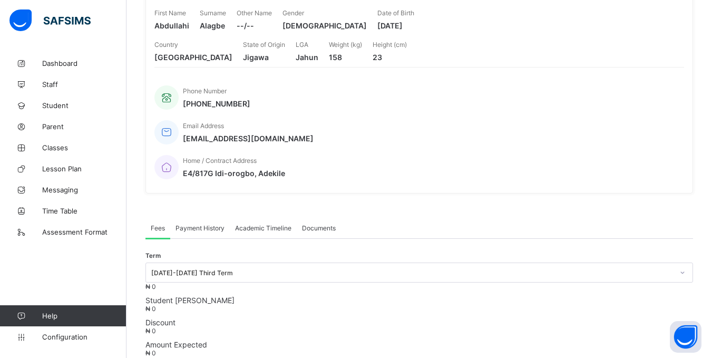
click at [160, 224] on span "Fees" at bounding box center [158, 228] width 14 height 8
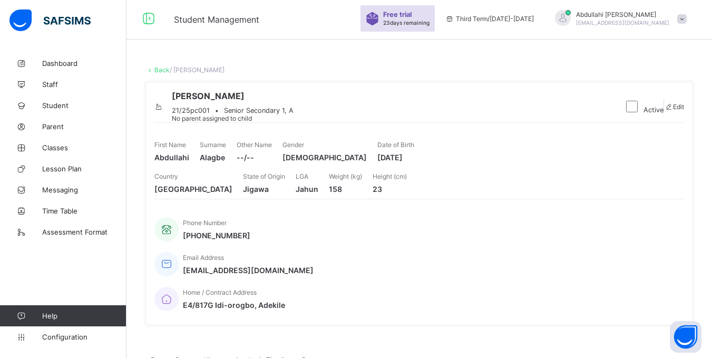
scroll to position [0, 0]
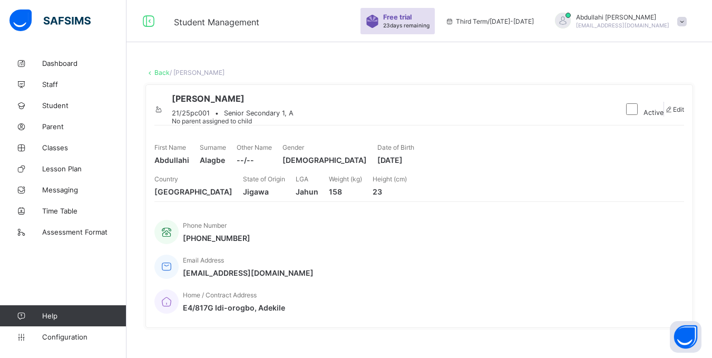
click at [161, 71] on link "Back" at bounding box center [161, 73] width 15 height 8
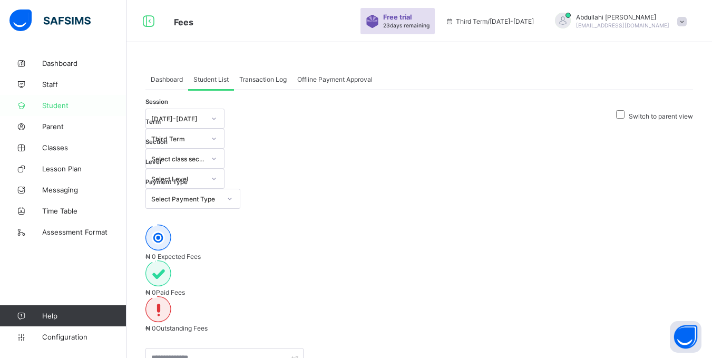
click at [44, 103] on span "Student" at bounding box center [84, 105] width 84 height 8
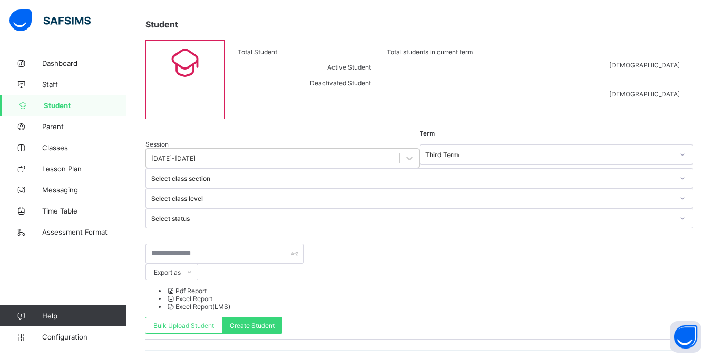
scroll to position [79, 0]
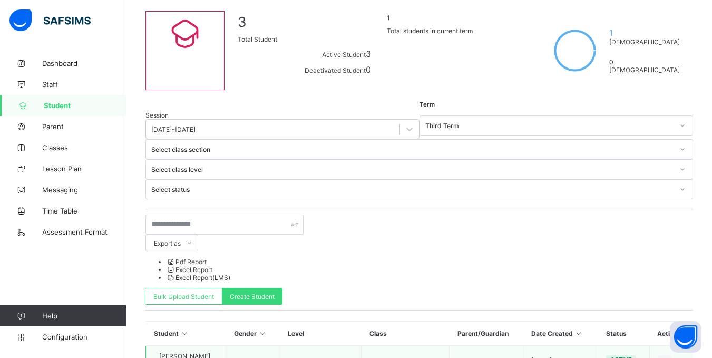
click at [669, 356] on icon at bounding box center [664, 360] width 9 height 8
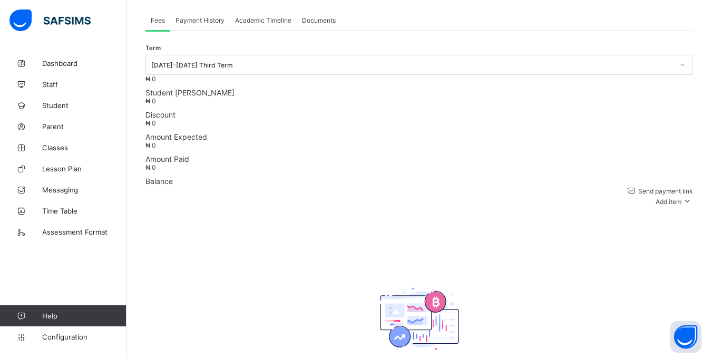
scroll to position [289, 0]
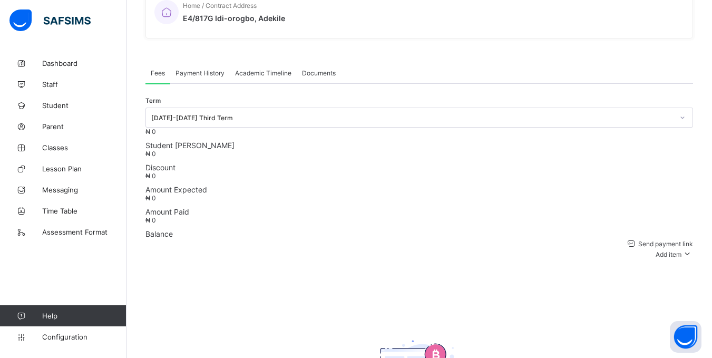
click at [638, 110] on div "[DATE]-[DATE] Third Term" at bounding box center [409, 117] width 526 height 15
drag, startPoint x: 550, startPoint y: 99, endPoint x: 555, endPoint y: 126, distance: 27.8
click at [550, 107] on div "Term [DATE]-[DATE] Third Term" at bounding box center [418, 117] width 547 height 20
click at [196, 69] on span "Payment History" at bounding box center [199, 73] width 49 height 8
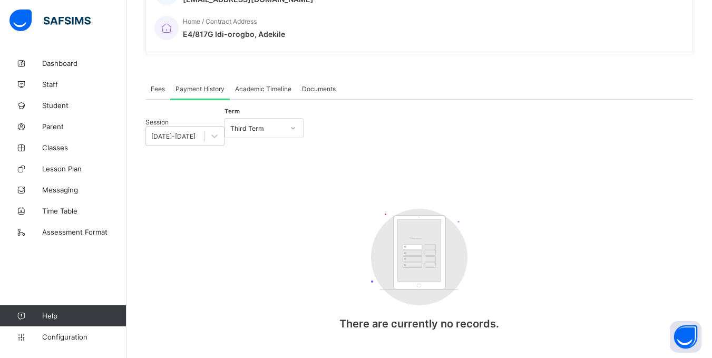
click at [155, 85] on span "Fees" at bounding box center [158, 89] width 14 height 8
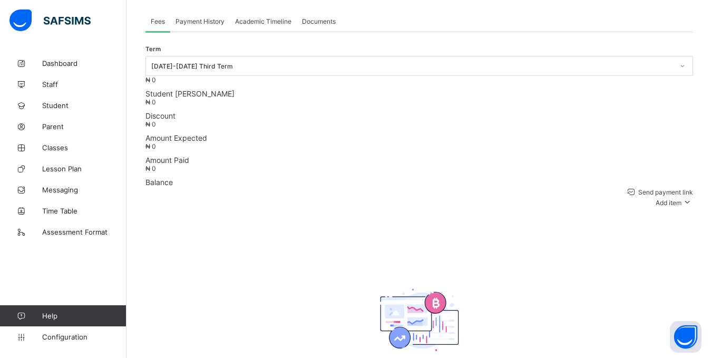
scroll to position [289, 0]
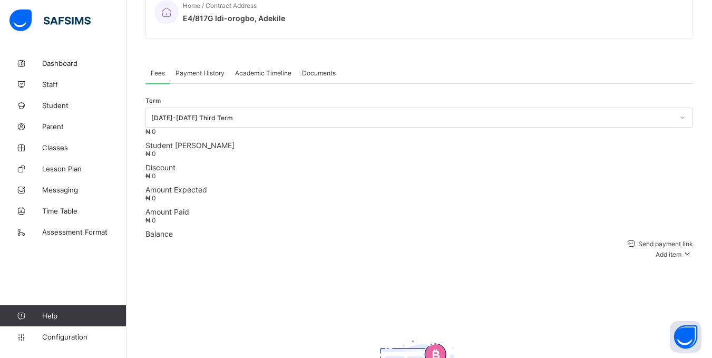
click at [463, 238] on div "Send payment link Add item Optional items Special bill No record found There is…" at bounding box center [418, 344] width 547 height 213
click at [666, 248] on div "Add item" at bounding box center [674, 253] width 37 height 11
click at [637, 240] on span "Send payment link" at bounding box center [665, 244] width 56 height 8
click at [614, 238] on div "Send payment link Add item Optional items Special bill No record found There is…" at bounding box center [418, 344] width 547 height 213
click at [670, 248] on div "Add item" at bounding box center [674, 253] width 37 height 11
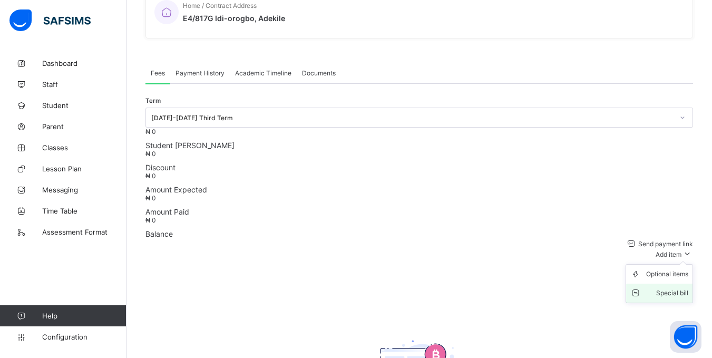
click at [671, 288] on div "Special bill" at bounding box center [667, 293] width 42 height 11
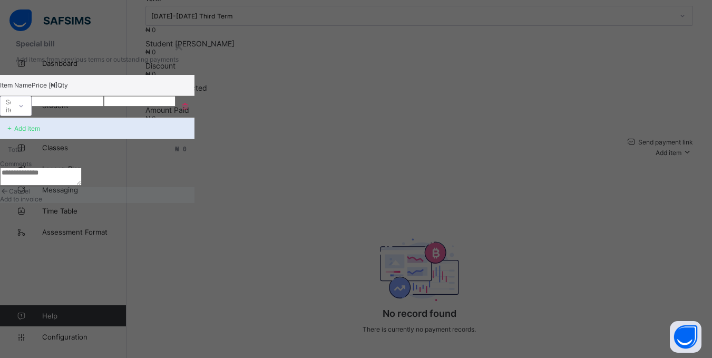
scroll to position [345, 0]
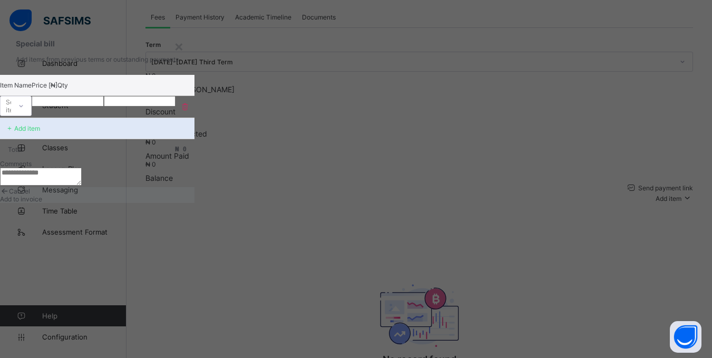
click at [30, 195] on span "Cancel" at bounding box center [19, 191] width 21 height 8
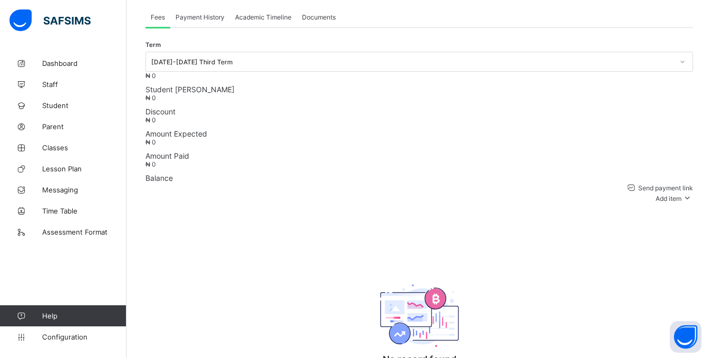
click at [524, 255] on div "No record found There is currently no payment records." at bounding box center [419, 325] width 211 height 141
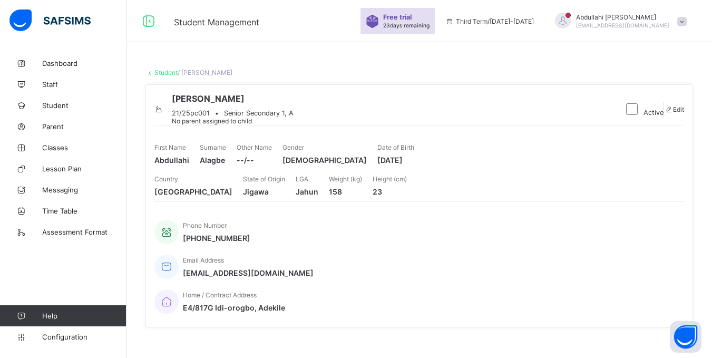
scroll to position [263, 0]
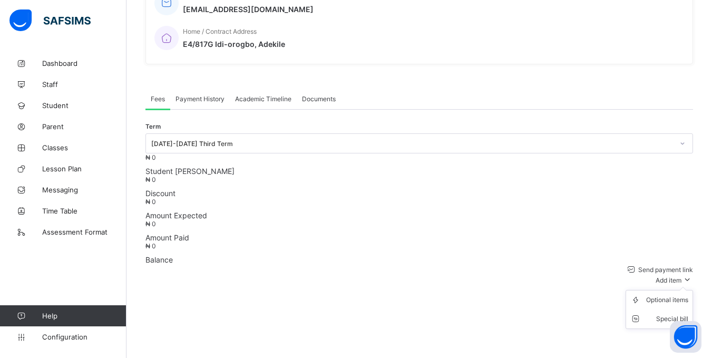
click at [665, 276] on span "Add item" at bounding box center [669, 280] width 26 height 8
click at [673, 276] on span "Add item" at bounding box center [669, 280] width 26 height 8
click at [0, 0] on div "Special bill" at bounding box center [0, 0] width 0 height 0
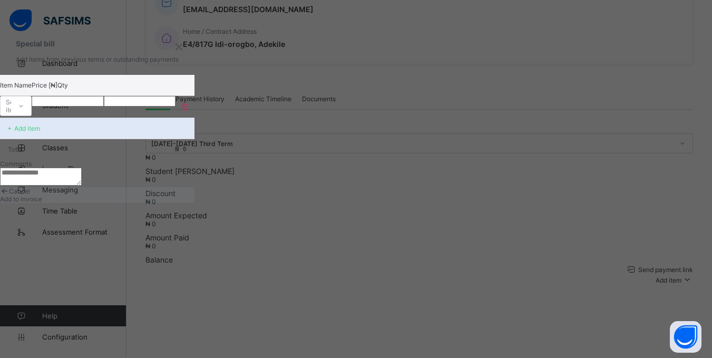
click at [32, 89] on p "Item Name" at bounding box center [16, 85] width 32 height 8
click at [11, 113] on div "Select item" at bounding box center [6, 106] width 11 height 15
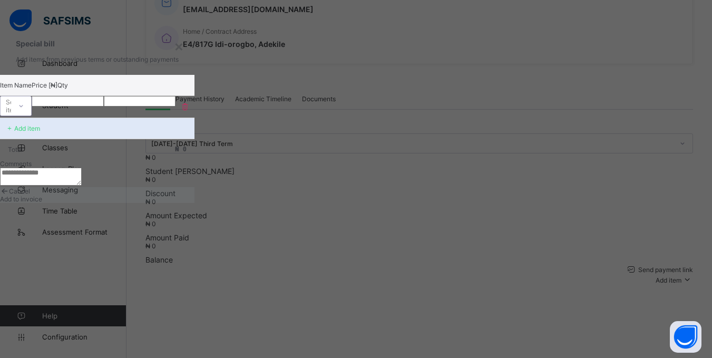
click at [194, 139] on div "Add item" at bounding box center [97, 128] width 194 height 21
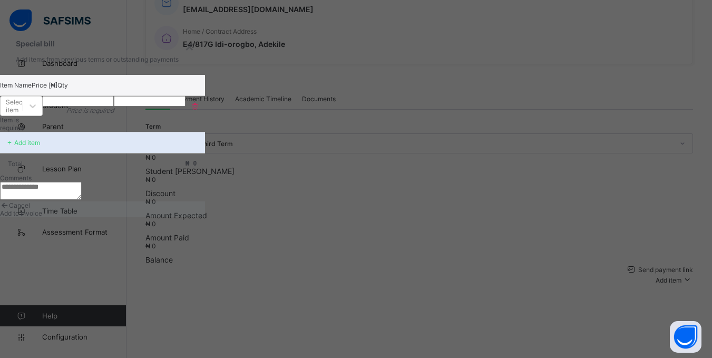
click at [40, 146] on p "Add item" at bounding box center [27, 143] width 26 height 8
click at [14, 146] on icon at bounding box center [9, 143] width 9 height 8
click at [25, 114] on div "Select item" at bounding box center [15, 106] width 19 height 16
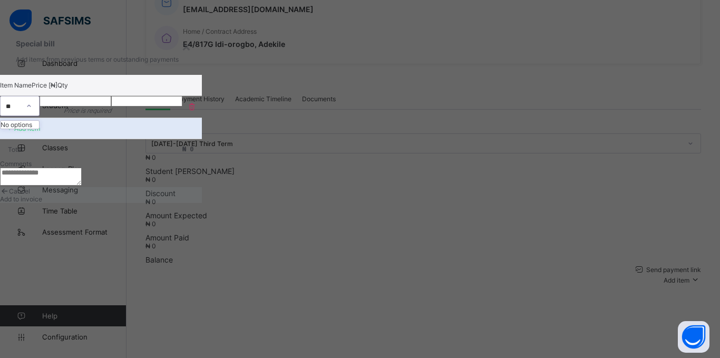
type input "*"
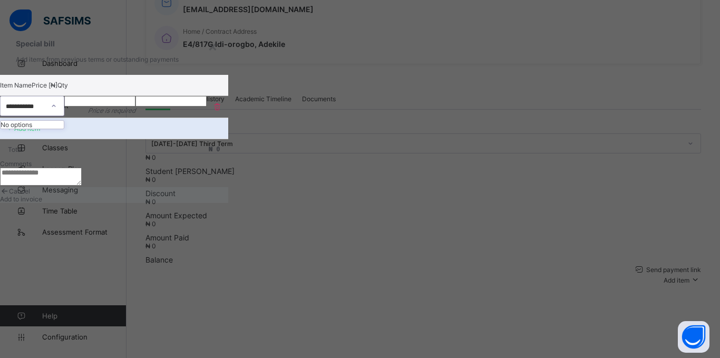
type input "**********"
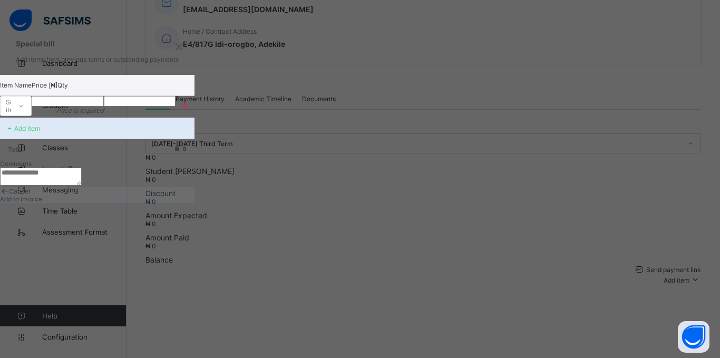
click at [194, 185] on div "Item Name Price [₦] Qty Select item Price is required * Add item Total ₦ 0 Comm…" at bounding box center [97, 131] width 194 height 112
click at [40, 132] on p "Add item" at bounding box center [27, 128] width 26 height 8
click at [30, 114] on div at bounding box center [21, 105] width 18 height 17
click at [11, 113] on div "Select item" at bounding box center [6, 106] width 11 height 15
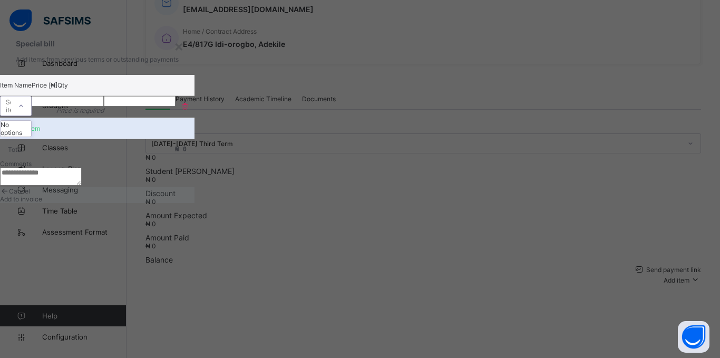
click at [11, 113] on div "Select item" at bounding box center [6, 106] width 11 height 15
drag, startPoint x: 287, startPoint y: 146, endPoint x: 283, endPoint y: 133, distance: 13.7
click at [31, 136] on div "No options" at bounding box center [16, 129] width 31 height 16
click at [11, 113] on div "Select item" at bounding box center [6, 106] width 11 height 15
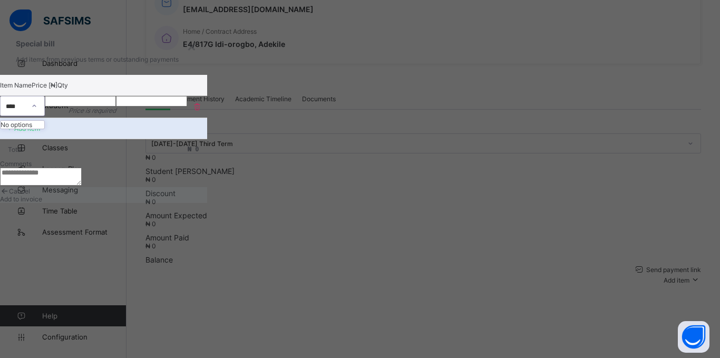
type input "****"
click at [207, 187] on div "Item Name Price [₦] Qty 0 results available for search term Fees. Select is foc…" at bounding box center [103, 131] width 207 height 112
click at [23, 153] on p "Total" at bounding box center [15, 149] width 15 height 8
click at [57, 89] on p "Price [₦]" at bounding box center [45, 85] width 26 height 8
click at [104, 106] on input "number" at bounding box center [68, 101] width 72 height 11
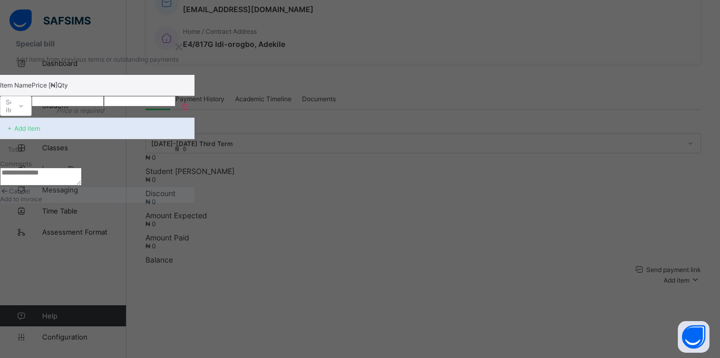
click at [104, 106] on input "number" at bounding box center [68, 101] width 72 height 11
click at [104, 106] on input "*" at bounding box center [68, 101] width 72 height 11
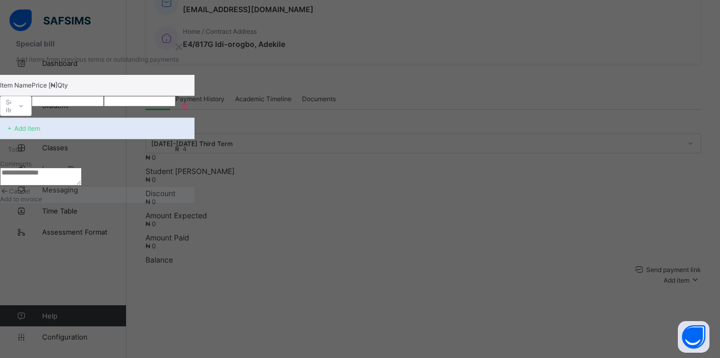
click at [104, 106] on input "*" at bounding box center [68, 101] width 72 height 11
type input "**"
click at [104, 106] on input "**" at bounding box center [68, 101] width 72 height 11
click at [176, 106] on input "*" at bounding box center [140, 101] width 72 height 11
click at [176, 106] on div "**" at bounding box center [140, 101] width 72 height 11
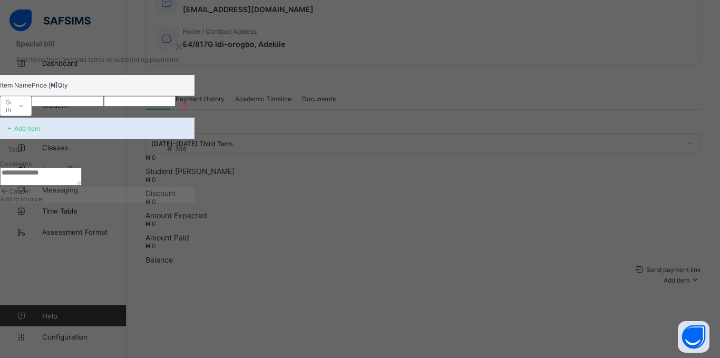
click at [176, 106] on div "**" at bounding box center [140, 101] width 72 height 11
click at [176, 106] on input "**" at bounding box center [140, 101] width 72 height 11
click at [194, 160] on div "Total ₦ 0" at bounding box center [97, 149] width 194 height 21
click at [194, 187] on div "Item Name Price [₦] Qty Select item ** * Add item Total ₦ 0 Comments" at bounding box center [97, 131] width 194 height 112
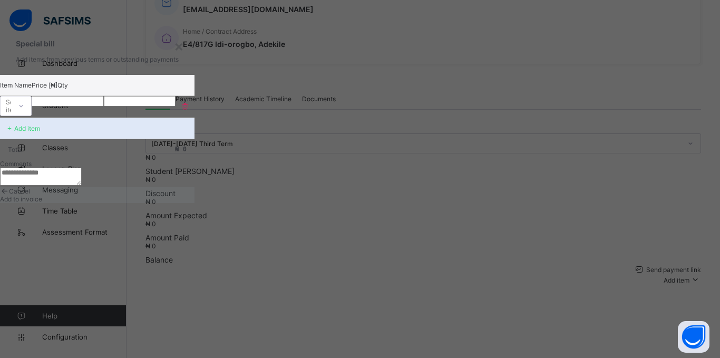
click at [40, 132] on p "Add item" at bounding box center [27, 128] width 26 height 8
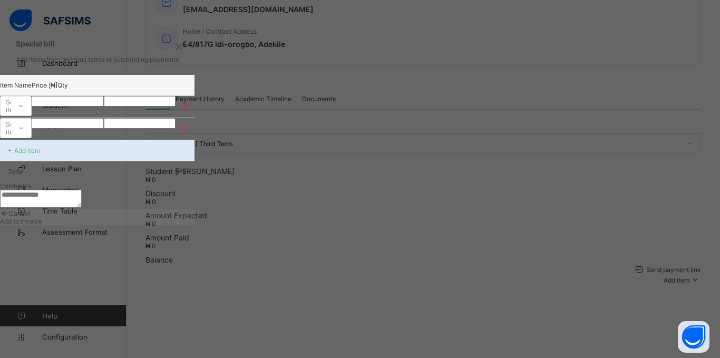
click at [190, 133] on icon at bounding box center [185, 128] width 11 height 9
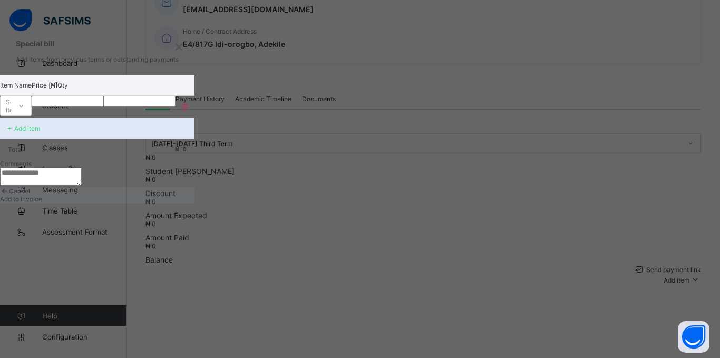
click at [176, 106] on input "*" at bounding box center [140, 101] width 72 height 11
click at [194, 139] on div "Add item" at bounding box center [97, 128] width 194 height 21
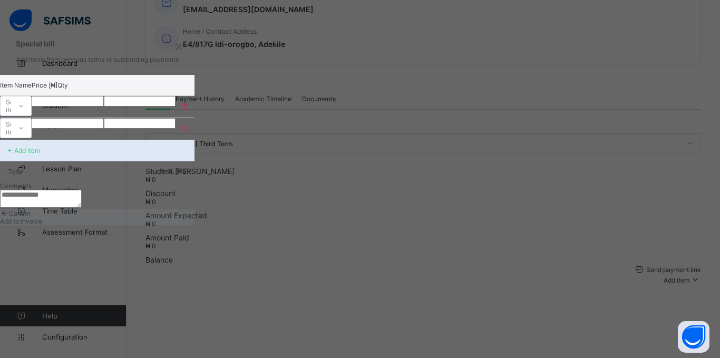
click at [190, 133] on icon at bounding box center [185, 128] width 11 height 9
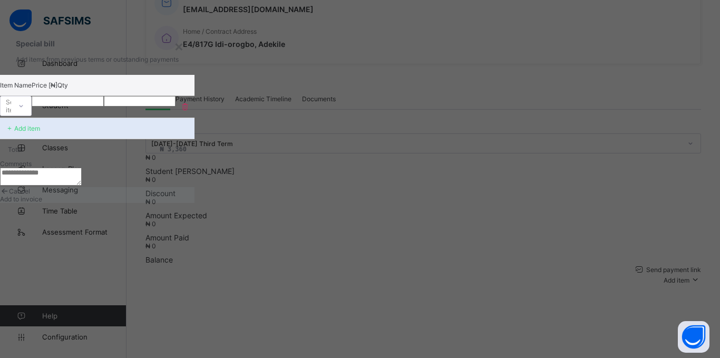
click at [176, 106] on div "***" at bounding box center [140, 101] width 72 height 11
click at [176, 106] on input "***" at bounding box center [140, 101] width 72 height 11
click at [176, 106] on div "***" at bounding box center [140, 101] width 72 height 11
click at [176, 106] on input "***" at bounding box center [140, 101] width 72 height 11
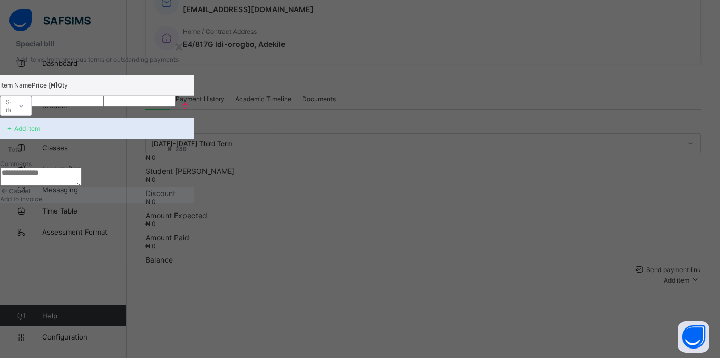
type input "**"
click at [40, 132] on p "Add item" at bounding box center [27, 128] width 26 height 8
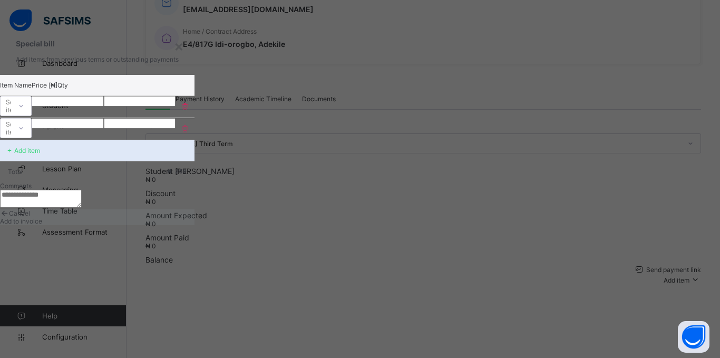
click at [104, 129] on input "number" at bounding box center [68, 123] width 72 height 11
type input "**"
click at [40, 154] on p "Add item" at bounding box center [27, 150] width 26 height 8
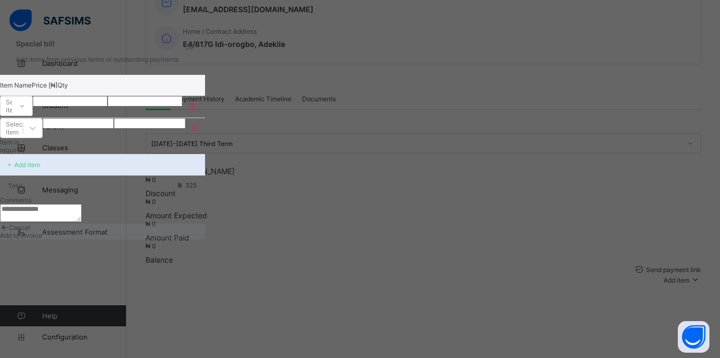
click at [185, 129] on div "*" at bounding box center [149, 123] width 71 height 11
click at [185, 129] on input "*" at bounding box center [149, 123] width 71 height 11
type input "**"
click at [205, 161] on div "Add item" at bounding box center [102, 164] width 205 height 21
click at [40, 167] on p "Add item" at bounding box center [27, 165] width 26 height 8
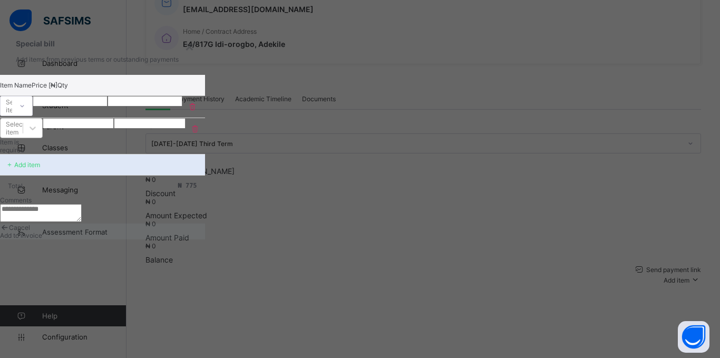
click at [25, 136] on div "Select item" at bounding box center [15, 128] width 19 height 16
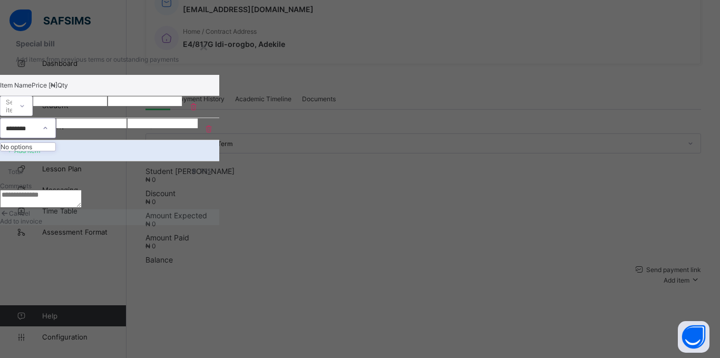
type input "********"
click at [219, 182] on div "Total ₦ 775" at bounding box center [109, 171] width 219 height 21
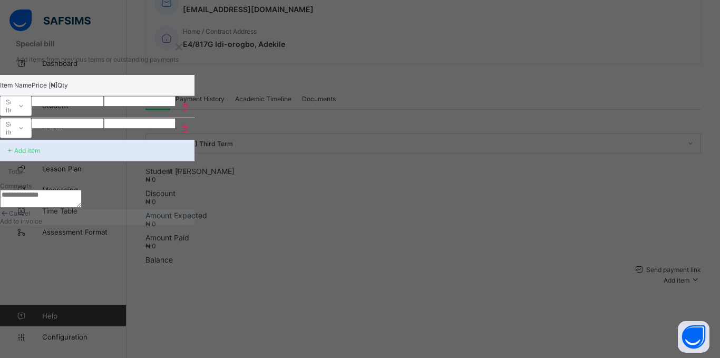
click at [82, 208] on textarea at bounding box center [41, 199] width 82 height 18
click at [194, 209] on div "Item Name Price [₦] Qty Select item ** ** Select item ** ** Add item Total ₦ 77…" at bounding box center [97, 142] width 194 height 134
click at [82, 208] on textarea at bounding box center [41, 199] width 82 height 18
click at [32, 190] on label "Comments" at bounding box center [16, 186] width 32 height 8
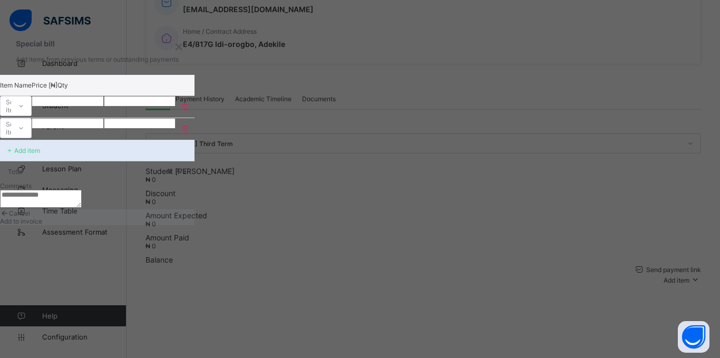
click at [82, 208] on textarea at bounding box center [41, 199] width 82 height 18
click at [194, 202] on div "Item Name Price [₦] Qty Select item ** ** Select item ** ** Add item Total ₦ 77…" at bounding box center [97, 142] width 194 height 134
click at [82, 208] on textarea at bounding box center [41, 199] width 82 height 18
click at [11, 135] on div "Select item" at bounding box center [6, 128] width 11 height 15
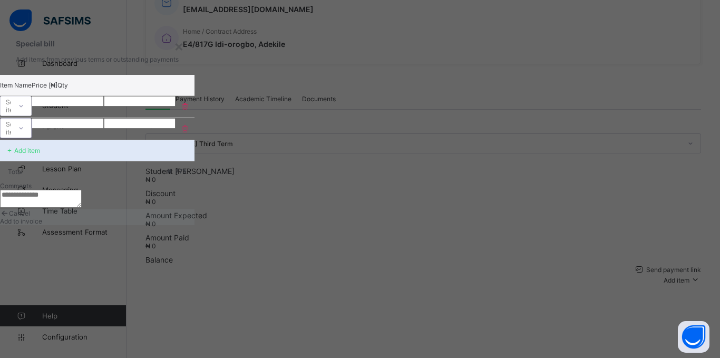
click at [194, 182] on div "Total ₦ 775" at bounding box center [97, 171] width 194 height 21
click at [179, 63] on p "Add items from previous terms or outstanding payments" at bounding box center [97, 59] width 163 height 8
drag, startPoint x: 334, startPoint y: 72, endPoint x: 400, endPoint y: 72, distance: 66.4
click at [179, 63] on p "Add items from previous terms or outstanding payments" at bounding box center [97, 59] width 163 height 8
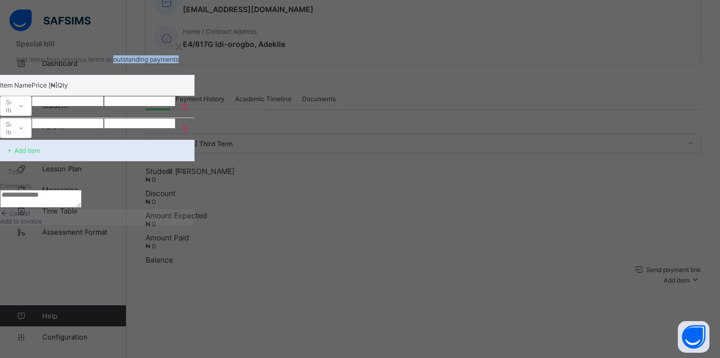
click at [179, 63] on p "Add items from previous terms or outstanding payments" at bounding box center [97, 59] width 163 height 8
drag, startPoint x: 371, startPoint y: 73, endPoint x: 400, endPoint y: 71, distance: 29.6
click at [179, 63] on p "Add items from previous terms or outstanding payments" at bounding box center [97, 59] width 163 height 8
drag, startPoint x: 333, startPoint y: 72, endPoint x: 367, endPoint y: 74, distance: 34.3
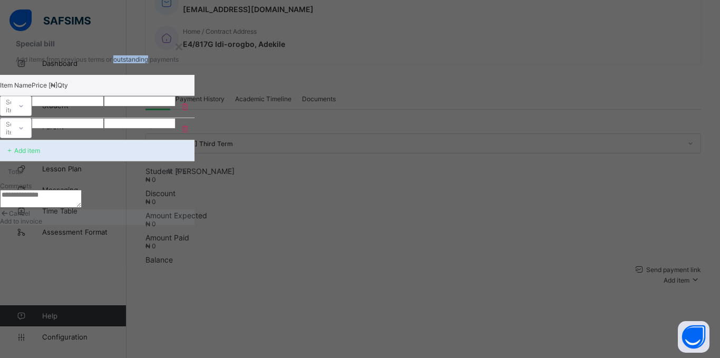
click at [179, 63] on p "Add items from previous terms or outstanding payments" at bounding box center [97, 59] width 163 height 8
drag, startPoint x: 370, startPoint y: 73, endPoint x: 436, endPoint y: 73, distance: 66.4
click at [179, 63] on p "Add items from previous terms or outstanding payments" at bounding box center [97, 59] width 163 height 8
click at [11, 113] on div "Select item" at bounding box center [6, 106] width 11 height 15
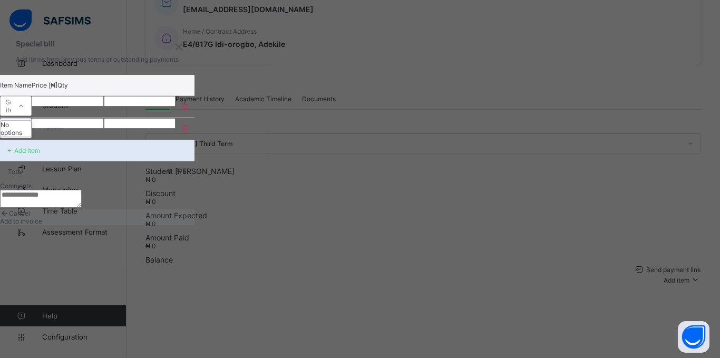
click at [194, 67] on div "Special bill Add items from previous terms or outstanding payments" at bounding box center [97, 50] width 194 height 48
click at [190, 111] on icon at bounding box center [185, 106] width 11 height 9
type input "**"
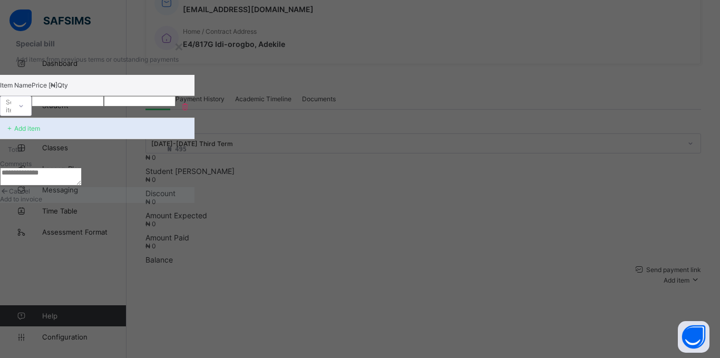
click at [190, 111] on icon at bounding box center [185, 106] width 11 height 9
click at [194, 187] on div "Item Name Price [₦] Qty Select item ** ** Add item Total ₦ 495 Comments" at bounding box center [97, 131] width 194 height 112
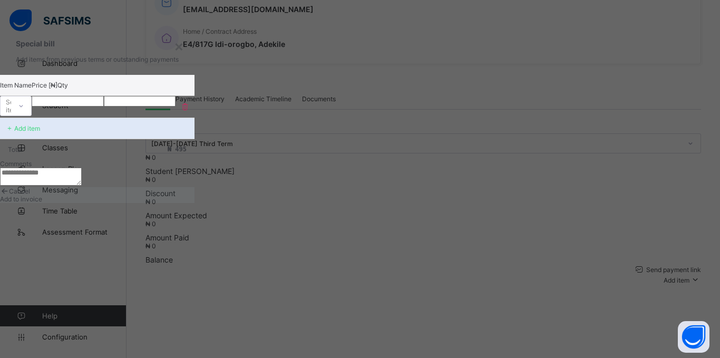
click at [190, 111] on icon at bounding box center [185, 106] width 11 height 9
click at [30, 195] on span "Cancel" at bounding box center [19, 191] width 21 height 8
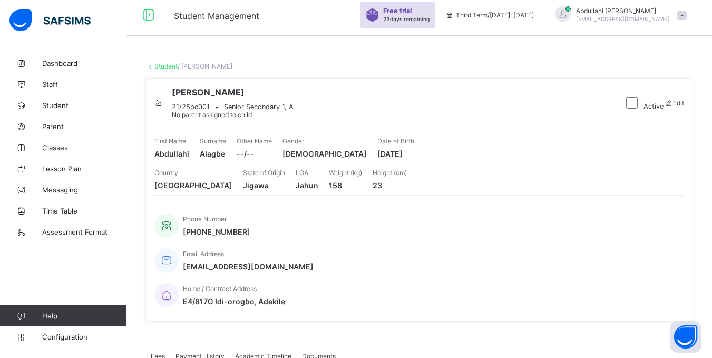
scroll to position [0, 0]
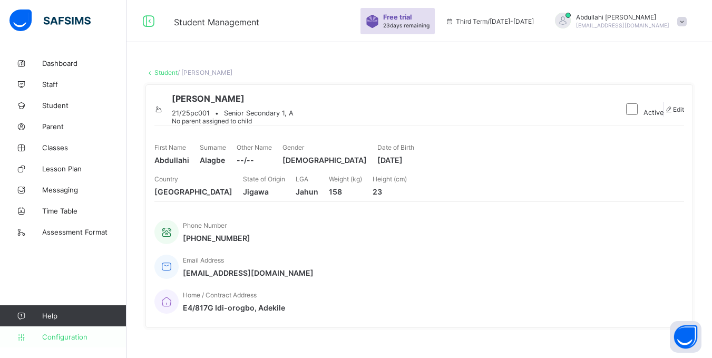
drag, startPoint x: 52, startPoint y: 63, endPoint x: 68, endPoint y: 339, distance: 276.6
click at [52, 63] on span "Dashboard" at bounding box center [84, 63] width 84 height 8
click at [63, 333] on span "Configuration" at bounding box center [84, 336] width 84 height 8
click at [63, 336] on span "Configuration" at bounding box center [84, 336] width 84 height 8
click at [66, 342] on link "Configuration" at bounding box center [63, 336] width 126 height 21
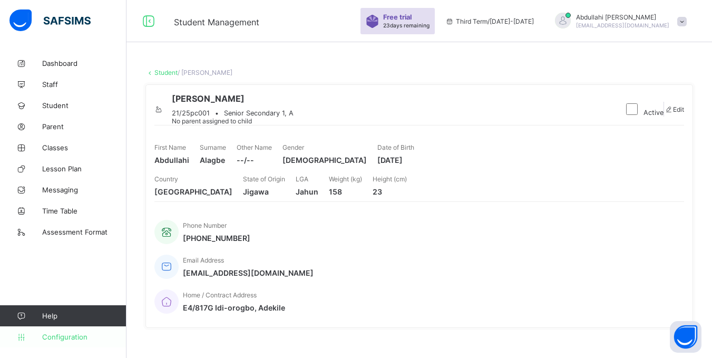
click at [68, 339] on span "Configuration" at bounding box center [84, 336] width 84 height 8
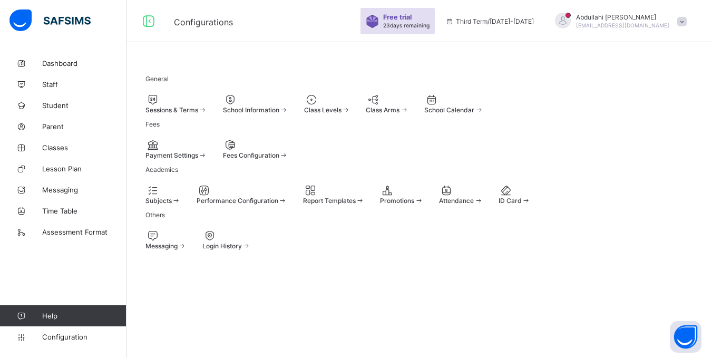
click at [207, 151] on div at bounding box center [176, 145] width 62 height 13
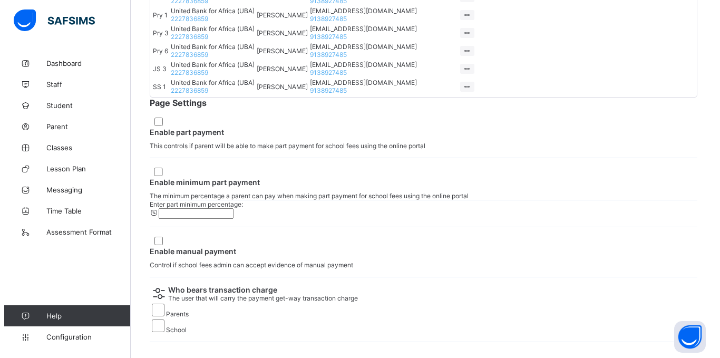
scroll to position [511, 0]
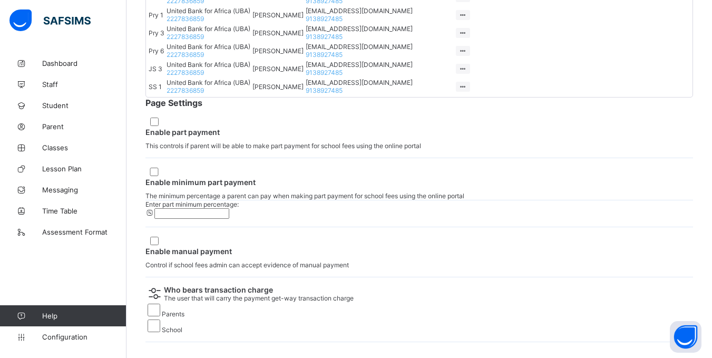
click at [467, 91] on icon at bounding box center [462, 87] width 9 height 8
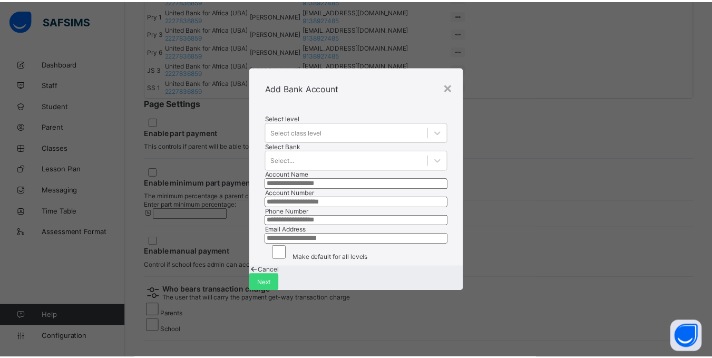
scroll to position [74, 0]
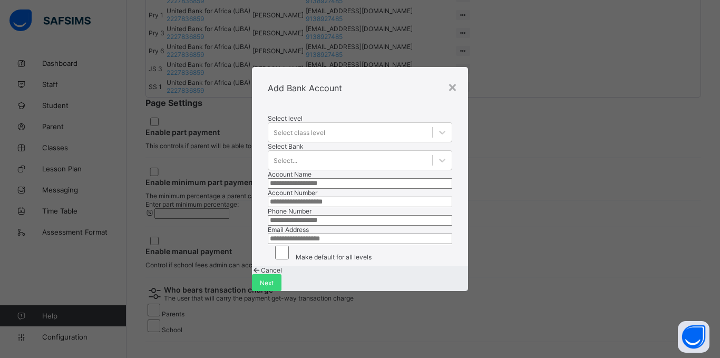
click at [282, 274] on span "Cancel" at bounding box center [271, 270] width 21 height 8
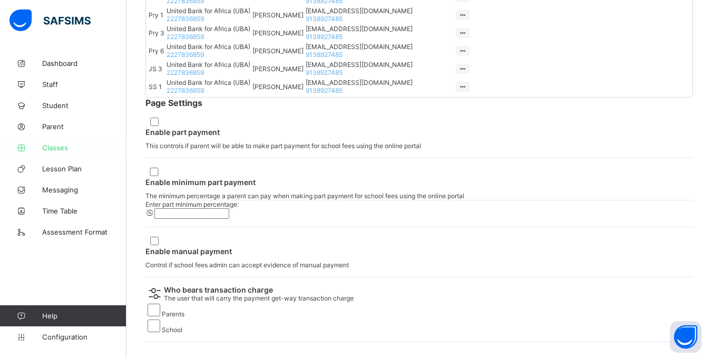
click at [54, 146] on span "Classes" at bounding box center [84, 147] width 84 height 8
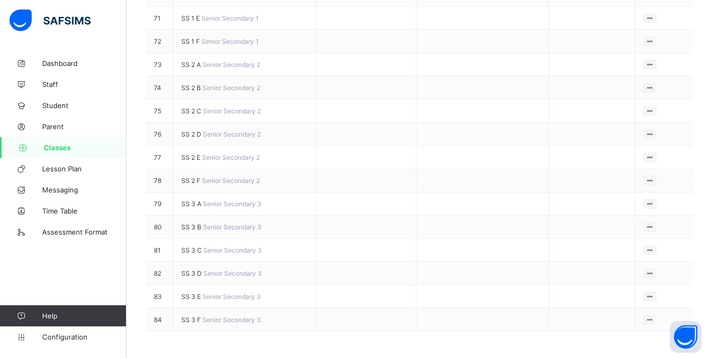
scroll to position [1950, 0]
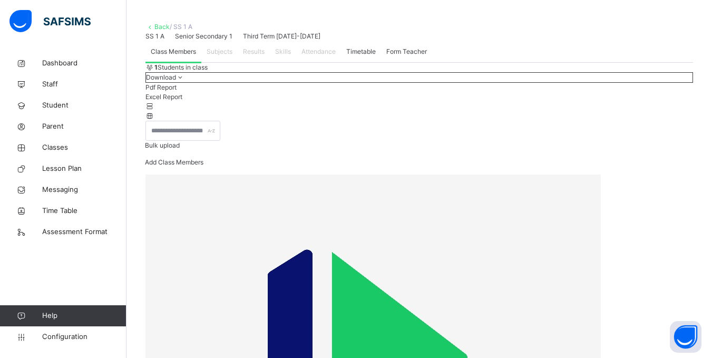
scroll to position [53, 0]
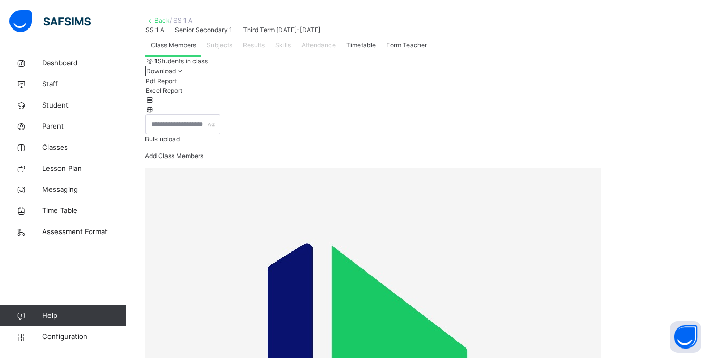
click at [214, 50] on span "Subjects" at bounding box center [220, 45] width 26 height 9
click at [216, 50] on span "Subjects" at bounding box center [220, 45] width 26 height 9
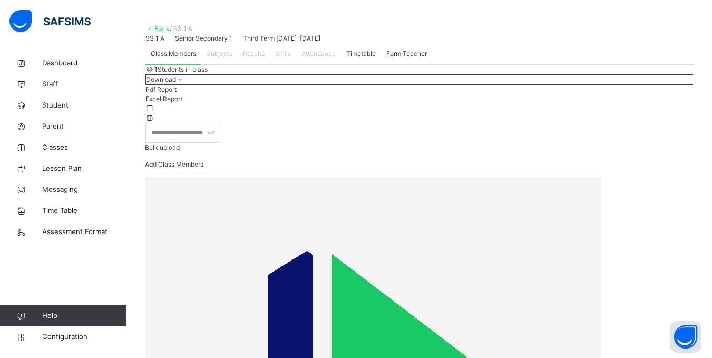
scroll to position [28, 0]
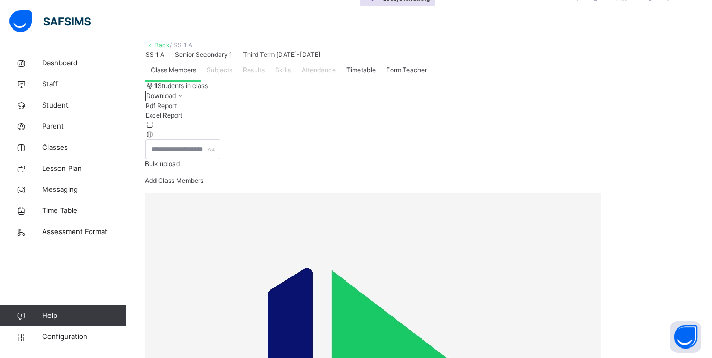
click at [218, 75] on span "Subjects" at bounding box center [220, 69] width 26 height 9
click at [251, 81] on div "Results" at bounding box center [254, 70] width 32 height 21
click at [285, 75] on span "Skills" at bounding box center [283, 69] width 16 height 9
click at [307, 75] on span "Attendance" at bounding box center [318, 69] width 34 height 9
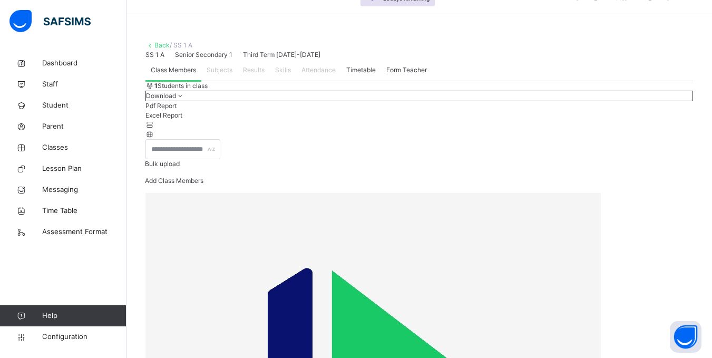
click at [360, 75] on span "Timetable" at bounding box center [361, 69] width 30 height 9
click at [373, 75] on span "Timetable" at bounding box center [361, 69] width 30 height 9
click at [400, 75] on span "Form Teacher" at bounding box center [406, 69] width 41 height 9
click at [365, 75] on span "Timetable" at bounding box center [361, 69] width 30 height 9
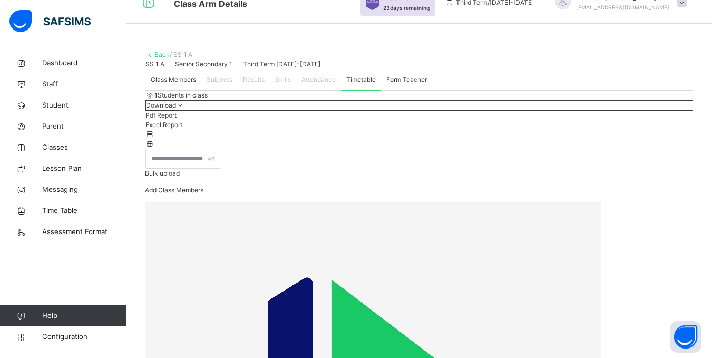
scroll to position [0, 0]
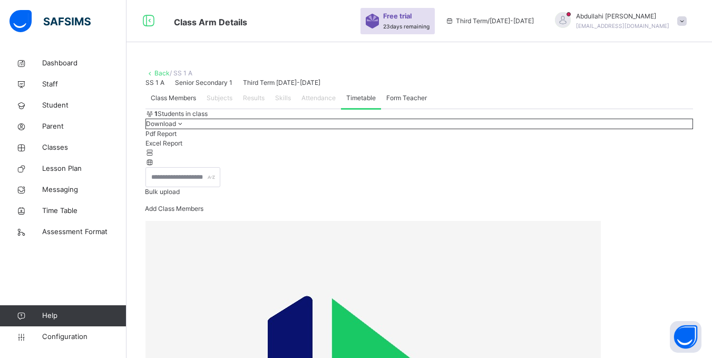
click at [406, 103] on span "Form Teacher" at bounding box center [406, 97] width 41 height 9
click at [219, 103] on span "Subjects" at bounding box center [220, 97] width 26 height 9
click at [178, 103] on span "Class Members" at bounding box center [173, 97] width 45 height 9
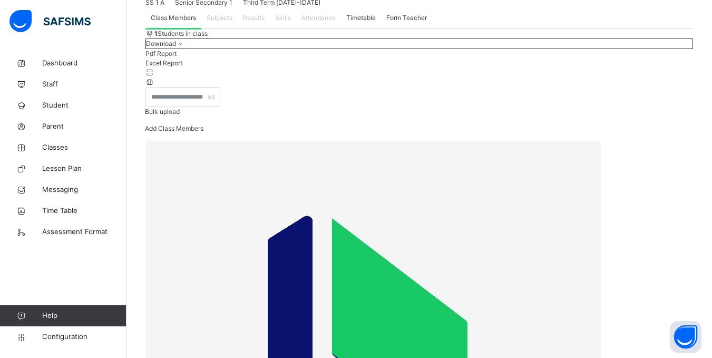
scroll to position [81, 0]
click at [154, 85] on icon at bounding box center [149, 81] width 9 height 8
click at [680, 77] on div at bounding box center [418, 71] width 547 height 9
click at [679, 77] on div at bounding box center [418, 71] width 547 height 9
click at [154, 85] on icon at bounding box center [149, 81] width 9 height 8
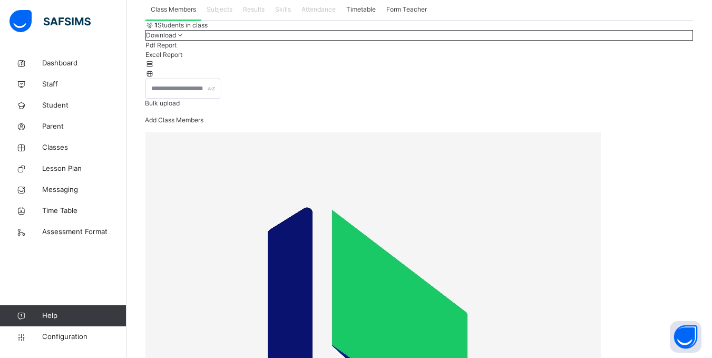
scroll to position [91, 0]
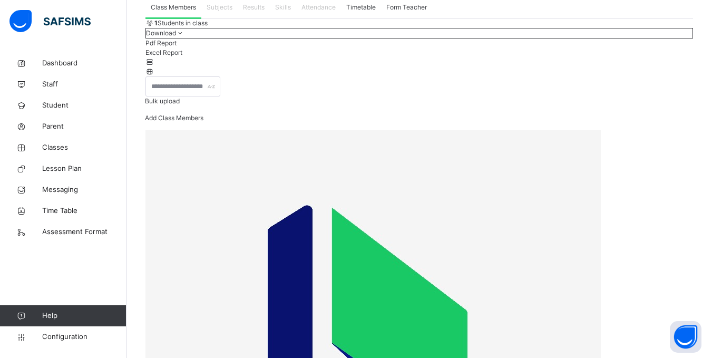
click at [61, 336] on span "Configuration" at bounding box center [84, 336] width 84 height 11
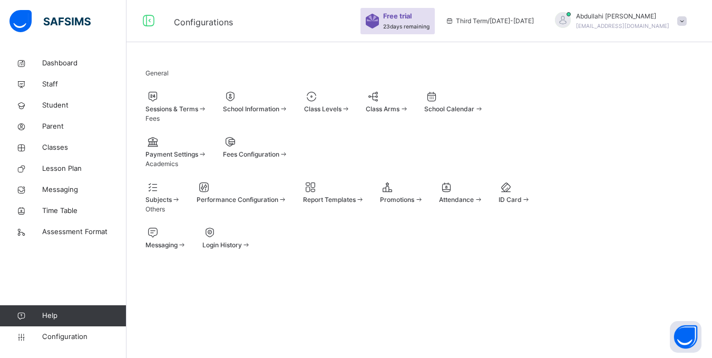
scroll to position [81, 0]
click at [288, 150] on div "Fees Configuration" at bounding box center [255, 154] width 65 height 9
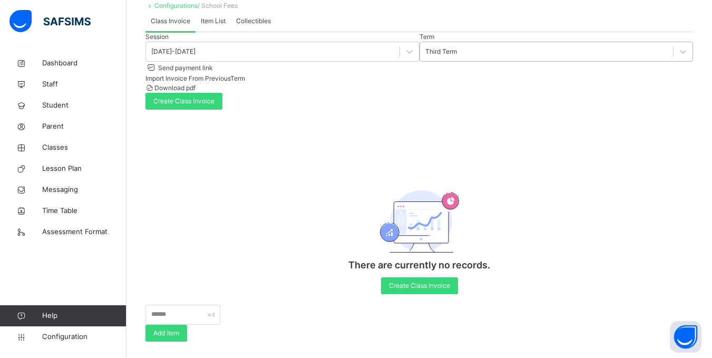
scroll to position [52, 0]
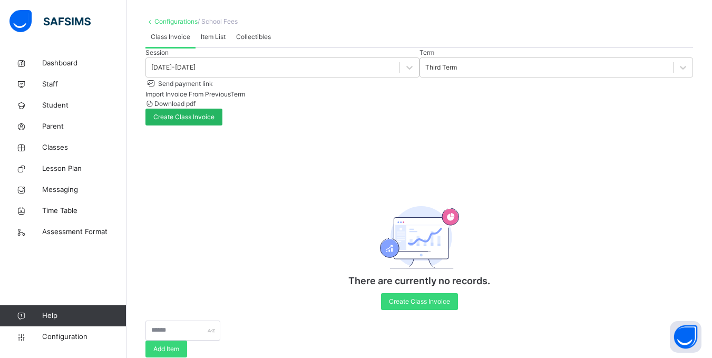
click at [214, 118] on span "Create Class Invoice" at bounding box center [183, 116] width 61 height 9
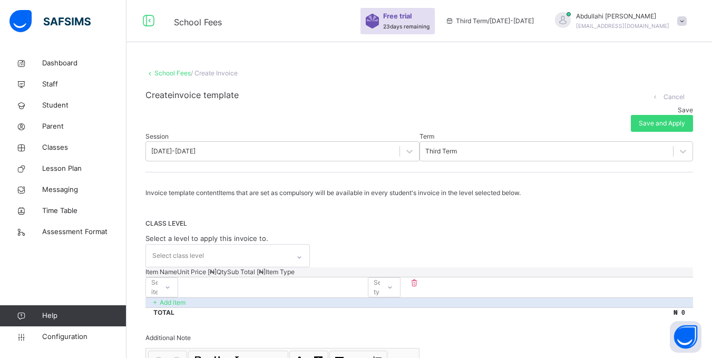
click at [183, 71] on link "School Fees" at bounding box center [172, 73] width 36 height 8
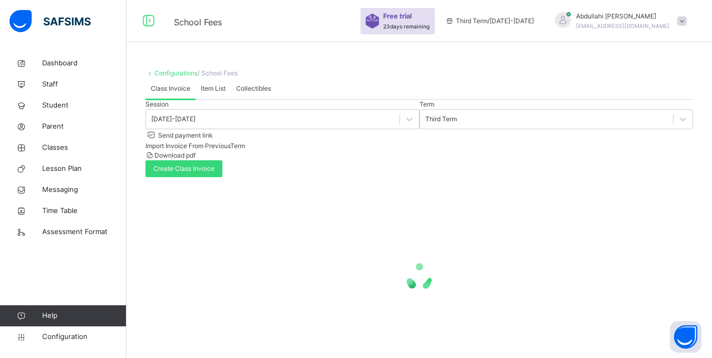
click at [217, 93] on span "Item List" at bounding box center [213, 88] width 25 height 9
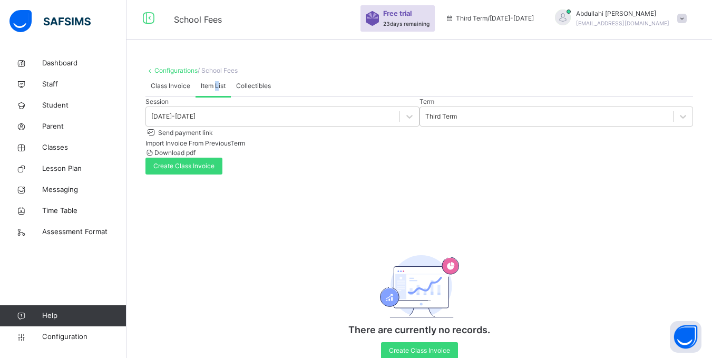
scroll to position [3, 0]
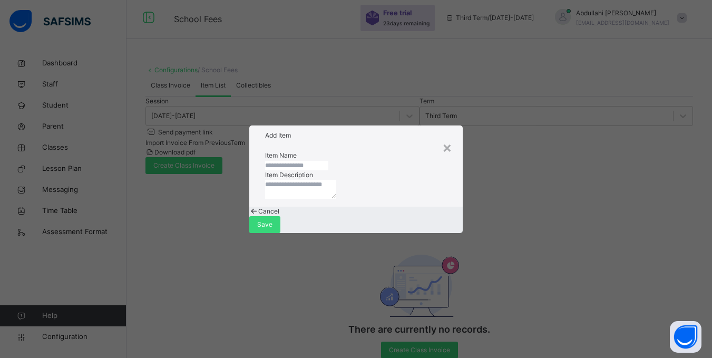
click at [290, 161] on input "text" at bounding box center [296, 165] width 63 height 9
type input "**********"
click at [275, 229] on span "Save" at bounding box center [267, 224] width 15 height 9
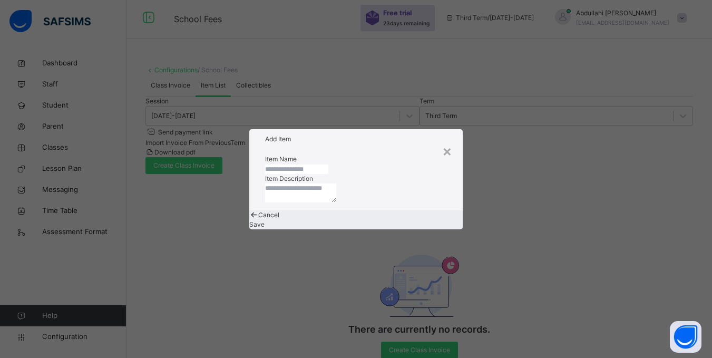
scroll to position [0, 0]
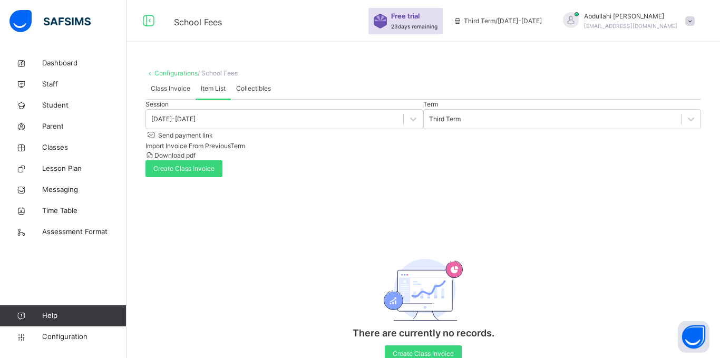
click at [418, 252] on div "Configurations / School Fees Class Invoice Item List Collectibles Item List Mor…" at bounding box center [422, 349] width 593 height 592
click at [242, 93] on span "Collectibles" at bounding box center [253, 88] width 35 height 9
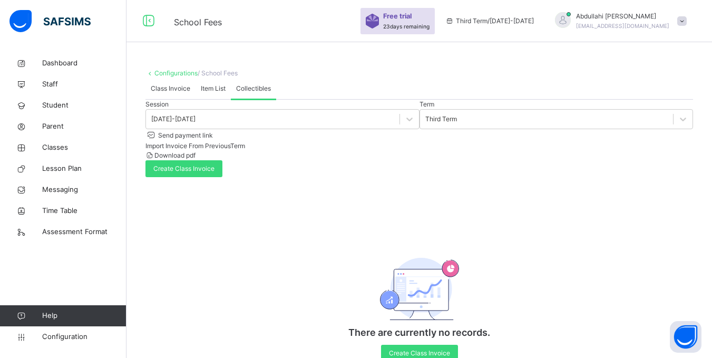
click at [161, 93] on span "Class Invoice" at bounding box center [171, 88] width 40 height 9
click at [214, 171] on span "Create Class Invoice" at bounding box center [183, 168] width 61 height 9
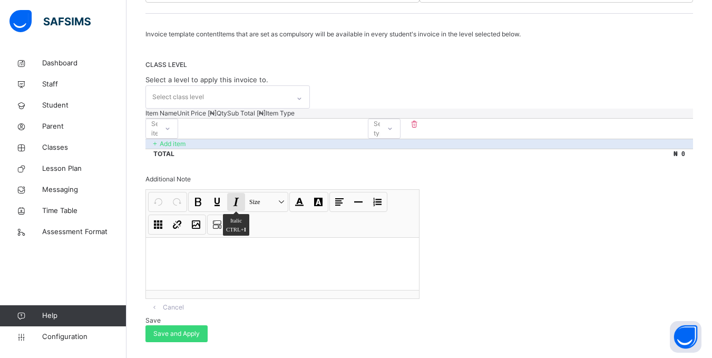
scroll to position [199, 0]
click at [397, 153] on div "Item Name Unit Price [ ₦ ] Qty Sub Total [ ₦ ] Item Type Select item * Select t…" at bounding box center [418, 134] width 547 height 50
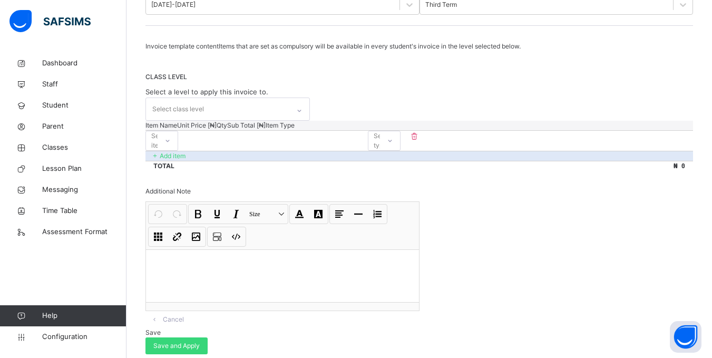
click at [418, 105] on div "CLASS LEVEL Select a level to apply this invoice to. Select class level" at bounding box center [418, 96] width 547 height 48
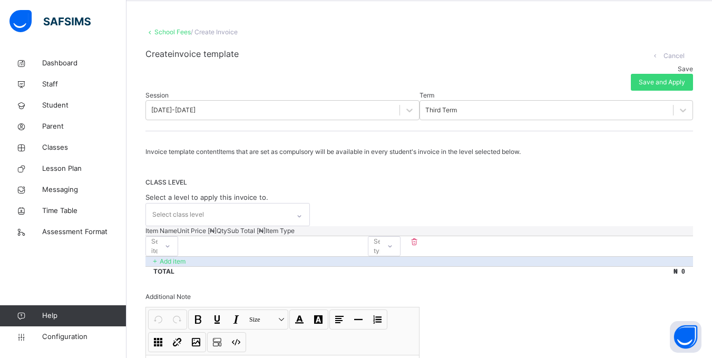
scroll to position [0, 0]
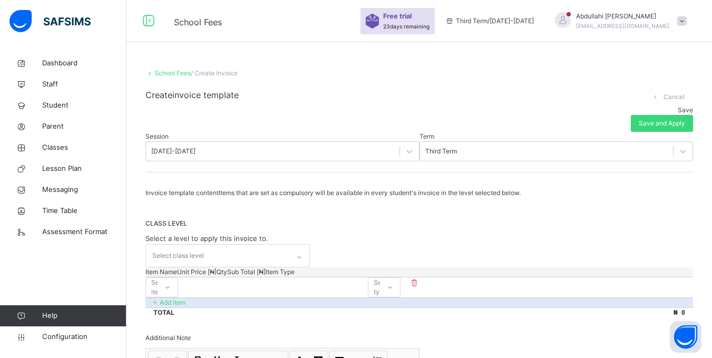
click at [178, 74] on link "School Fees" at bounding box center [172, 73] width 36 height 8
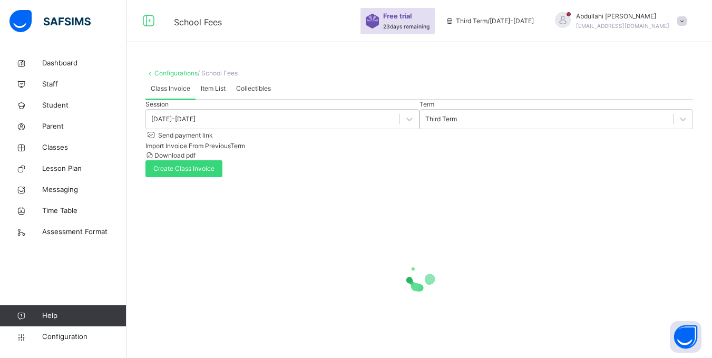
click at [233, 201] on div "Session [DATE]-[DATE] Term Third Term Send payment link Import Invoice From Pre…" at bounding box center [418, 239] width 547 height 278
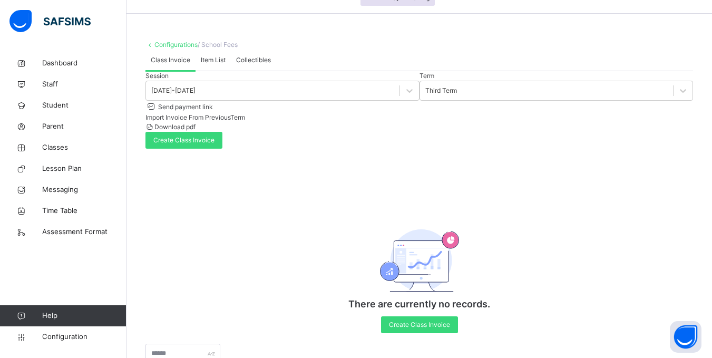
scroll to position [52, 0]
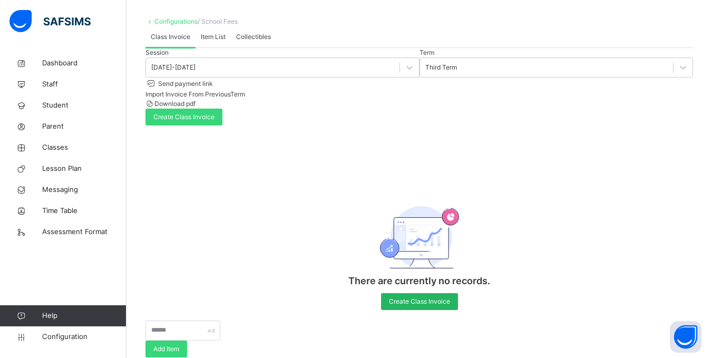
click at [428, 306] on span "Create Class Invoice" at bounding box center [419, 301] width 61 height 9
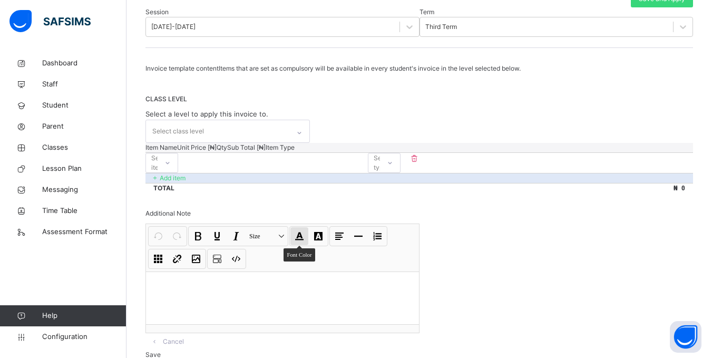
scroll to position [199, 0]
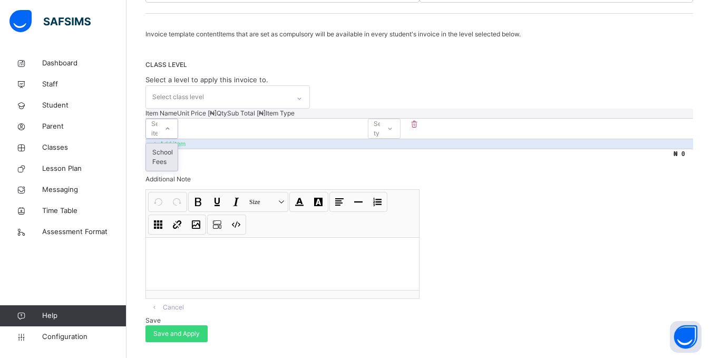
click at [170, 119] on div "Select item" at bounding box center [160, 129] width 19 height 20
click at [178, 147] on div "School Fees" at bounding box center [162, 156] width 32 height 27
click at [241, 122] on input "number" at bounding box center [209, 124] width 63 height 7
type input "*"
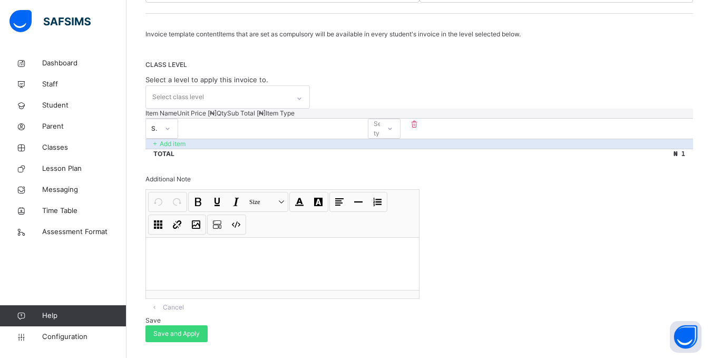
type input "**"
type input "***"
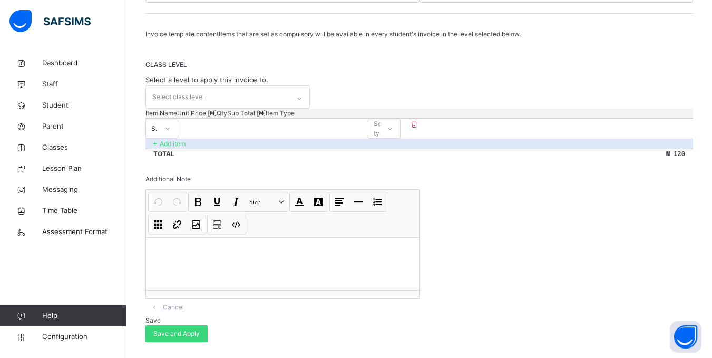
click at [305, 121] on input "*" at bounding box center [272, 124] width 63 height 7
type input "**"
type input "****"
type input "*"
type input "***"
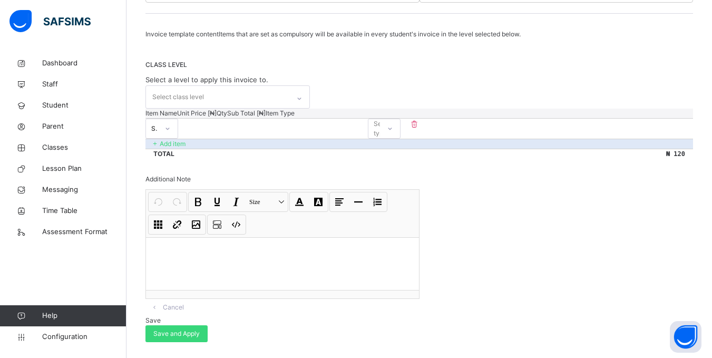
click at [393, 120] on div "Select type" at bounding box center [383, 129] width 19 height 20
click at [400, 150] on div "Compulsory" at bounding box center [384, 152] width 32 height 18
click at [175, 149] on div "Total ₦ 120" at bounding box center [418, 154] width 547 height 10
click at [619, 149] on div "Total ₦ 120" at bounding box center [418, 154] width 547 height 10
click at [679, 150] on span "₦ 120" at bounding box center [675, 153] width 19 height 7
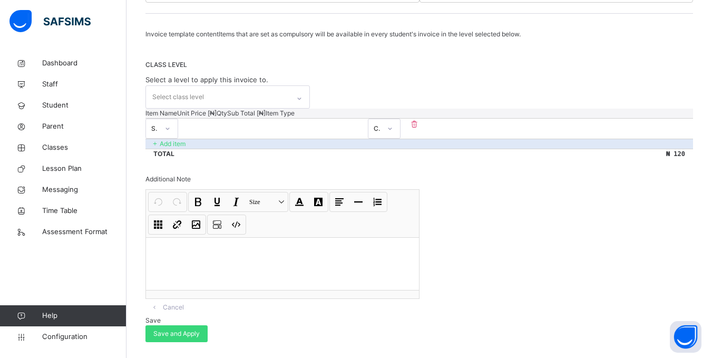
click at [382, 149] on div "Total ₦ 120" at bounding box center [418, 154] width 547 height 10
click at [178, 149] on div "Total ₦ 120" at bounding box center [418, 154] width 547 height 10
click at [173, 139] on p "Add item" at bounding box center [173, 143] width 26 height 9
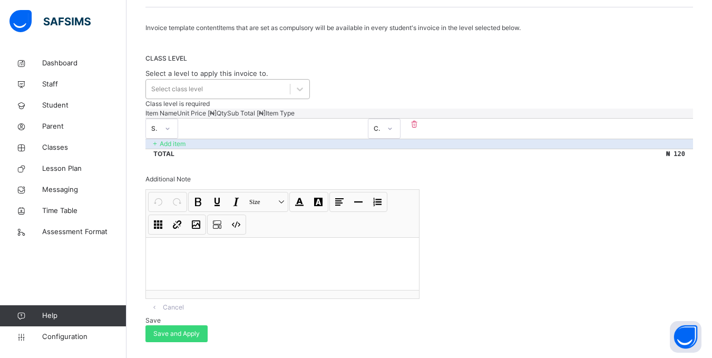
click at [174, 84] on div "Select class level" at bounding box center [177, 88] width 52 height 9
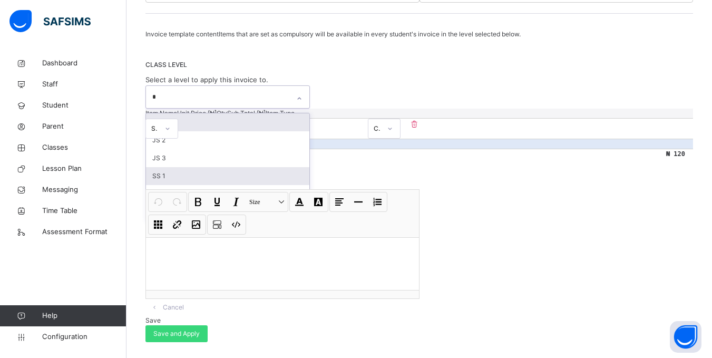
scroll to position [0, 0]
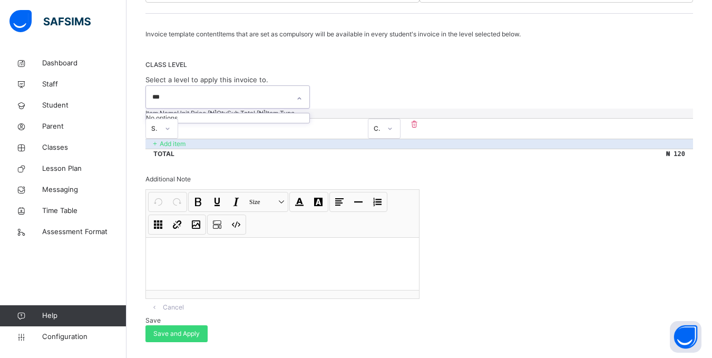
type input "**"
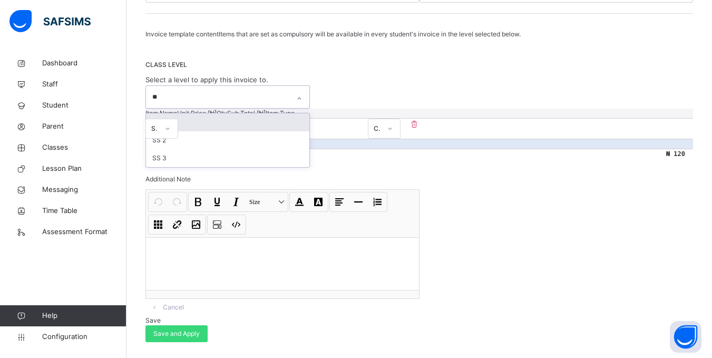
click at [167, 113] on div "SS 1" at bounding box center [227, 122] width 163 height 18
click at [306, 93] on icon at bounding box center [304, 98] width 6 height 11
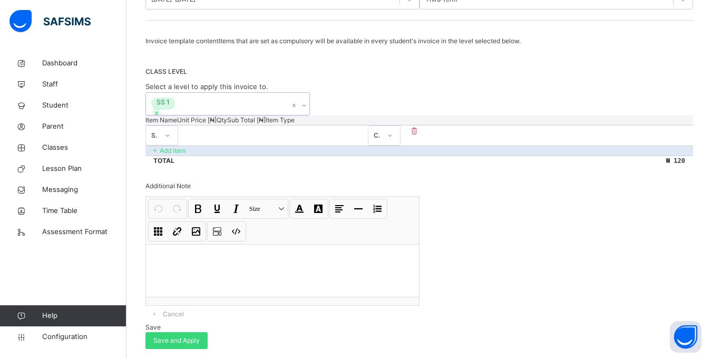
scroll to position [199, 0]
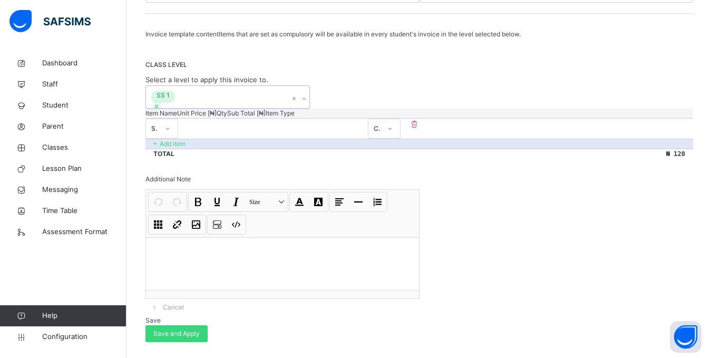
click at [159, 124] on div "School Fees" at bounding box center [154, 128] width 7 height 9
click at [329, 159] on div "Invoice template content Items that are set as compulsory will be available in …" at bounding box center [418, 186] width 547 height 312
click at [168, 139] on p "Add item" at bounding box center [173, 143] width 26 height 9
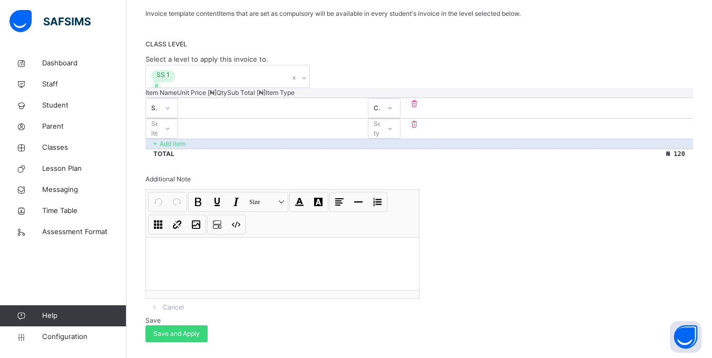
click at [158, 136] on div "Select item" at bounding box center [152, 128] width 12 height 16
click at [300, 149] on div "Add item" at bounding box center [418, 144] width 547 height 10
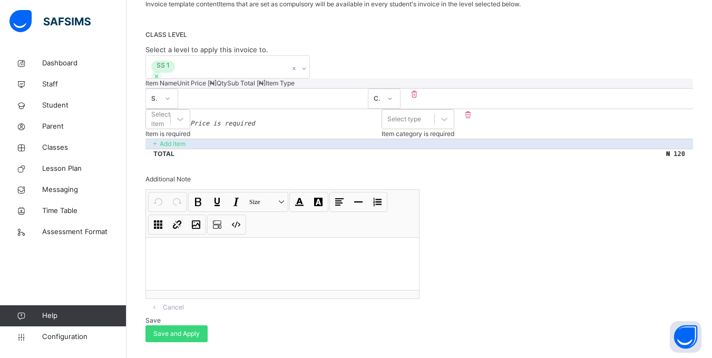
click at [473, 119] on icon at bounding box center [468, 114] width 11 height 9
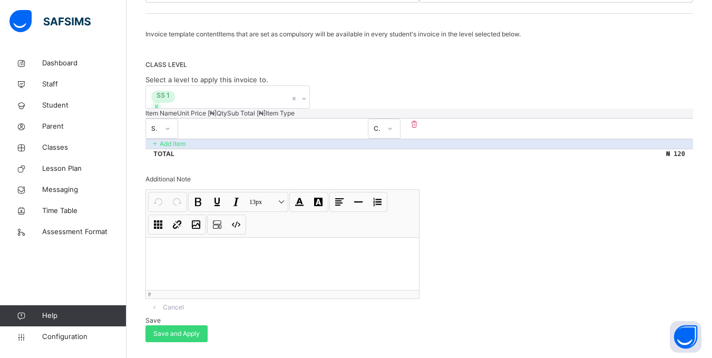
click at [179, 248] on p at bounding box center [282, 251] width 256 height 11
drag, startPoint x: 212, startPoint y: 246, endPoint x: 189, endPoint y: 246, distance: 23.7
click at [189, 246] on p "**********" at bounding box center [284, 251] width 260 height 11
click at [196, 199] on button "Bold CTRL+ B" at bounding box center [198, 202] width 18 height 18
drag, startPoint x: 224, startPoint y: 246, endPoint x: 228, endPoint y: 204, distance: 41.8
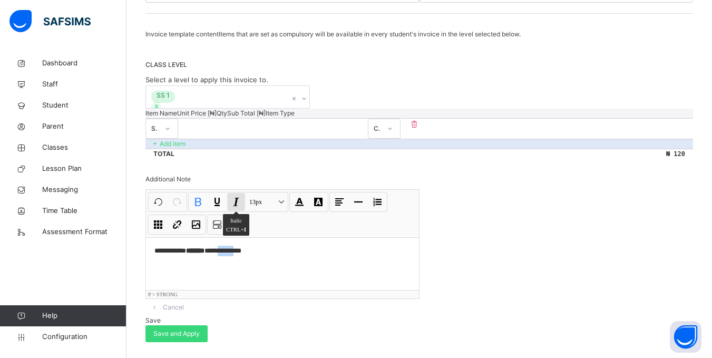
click at [242, 246] on p "**********" at bounding box center [284, 251] width 260 height 11
click at [234, 194] on button "Italic CTRL+ I" at bounding box center [236, 202] width 18 height 18
click at [267, 247] on p "**********" at bounding box center [284, 251] width 260 height 11
drag, startPoint x: 223, startPoint y: 247, endPoint x: 256, endPoint y: 242, distance: 32.4
click at [256, 246] on p "**********" at bounding box center [284, 251] width 260 height 11
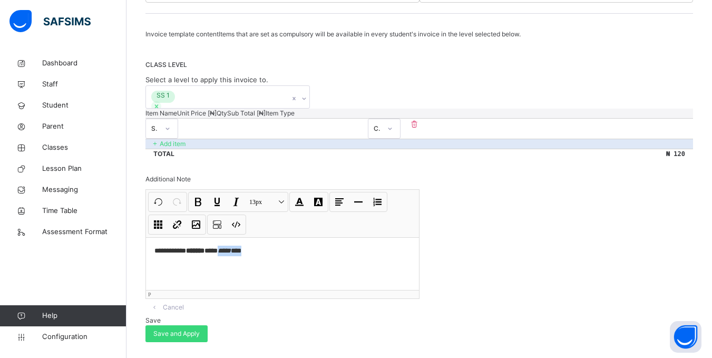
drag, startPoint x: 282, startPoint y: 250, endPoint x: 317, endPoint y: 244, distance: 35.2
click at [282, 250] on p "**********" at bounding box center [284, 251] width 260 height 11
click at [200, 329] on span "Save and Apply" at bounding box center [176, 333] width 46 height 9
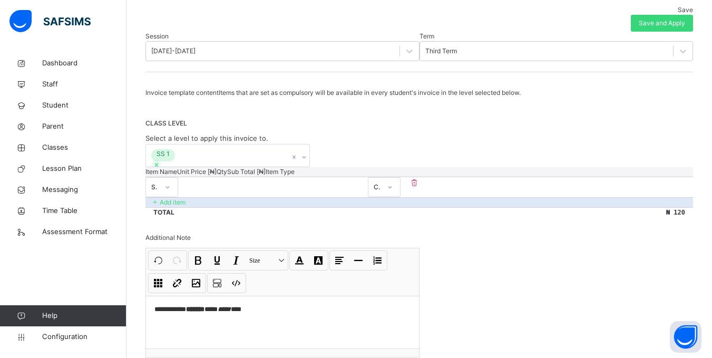
scroll to position [94, 0]
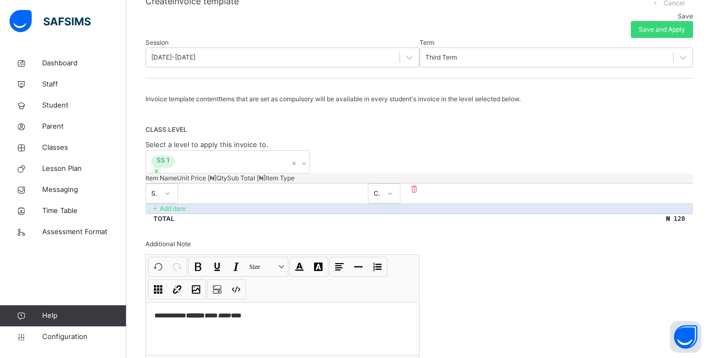
click at [448, 275] on div "**********" at bounding box center [418, 250] width 547 height 312
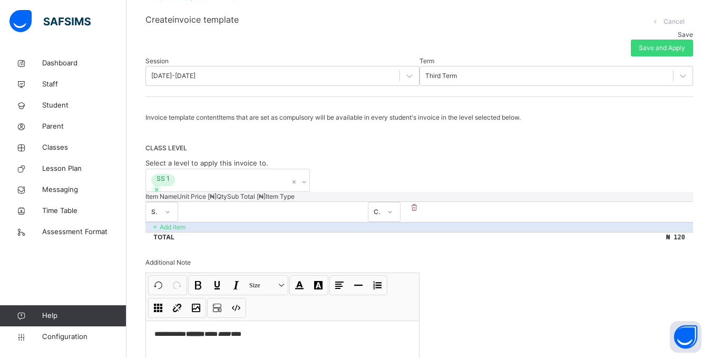
scroll to position [0, 0]
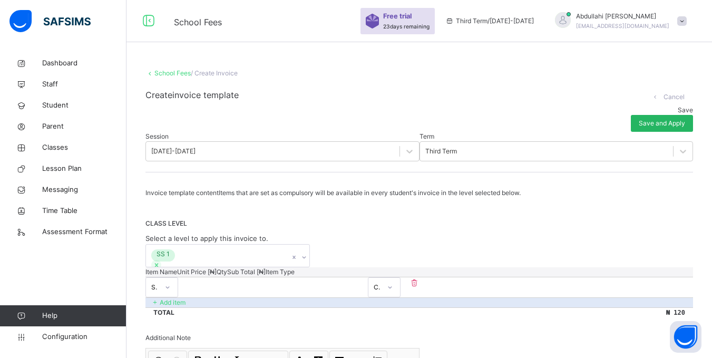
click at [656, 119] on span "Save and Apply" at bounding box center [662, 123] width 46 height 9
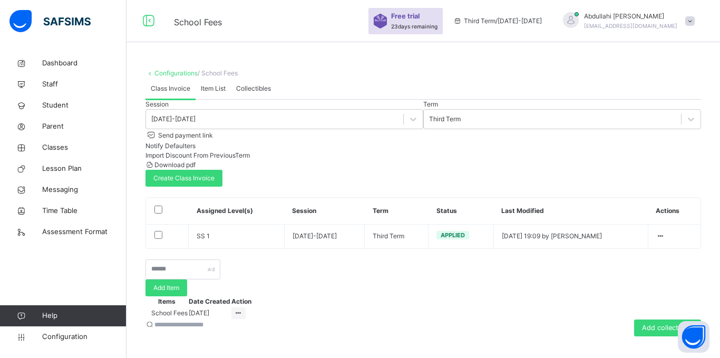
click at [392, 249] on div "Session [DATE]-[DATE] Term Third Term Send payment link Notify Defaulters Impor…" at bounding box center [422, 174] width 555 height 149
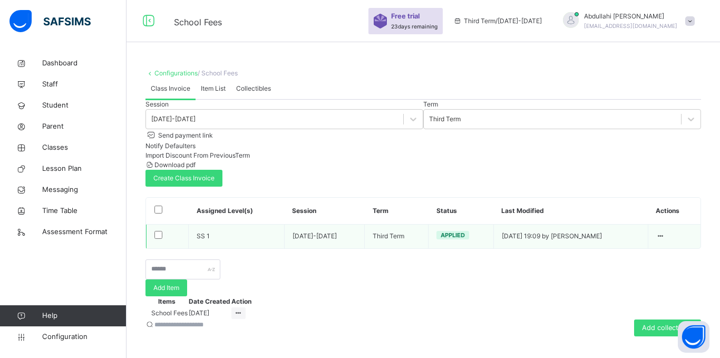
click at [441, 239] on span "Applied" at bounding box center [453, 234] width 24 height 7
click at [493, 248] on td "[DATE] 19:09 by [PERSON_NAME]" at bounding box center [570, 236] width 154 height 24
click at [662, 240] on icon at bounding box center [660, 236] width 9 height 8
click at [652, 261] on div "Edit Invoice" at bounding box center [639, 256] width 43 height 11
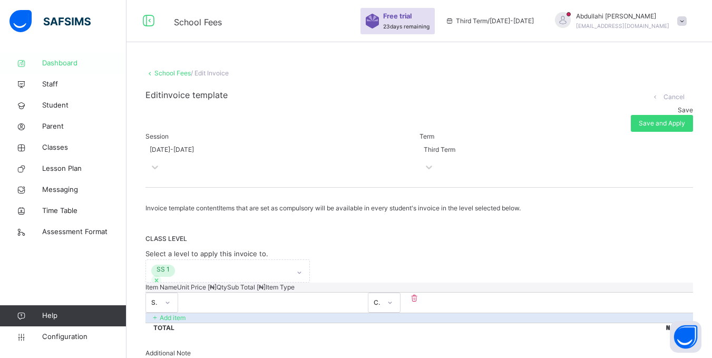
click at [50, 64] on span "Dashboard" at bounding box center [84, 63] width 84 height 11
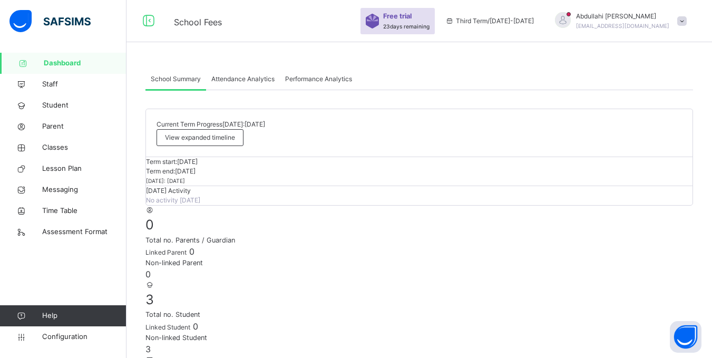
scroll to position [54, 0]
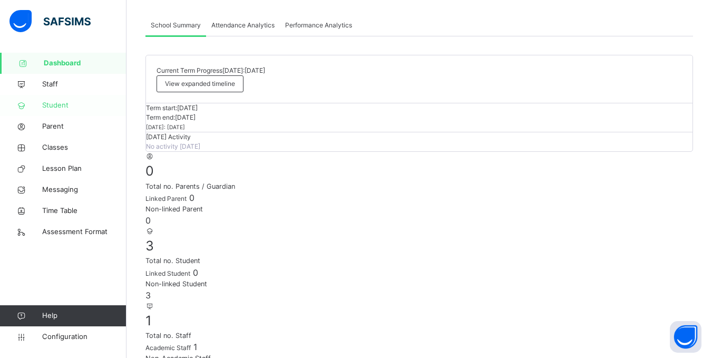
click at [51, 104] on span "Student" at bounding box center [84, 105] width 84 height 11
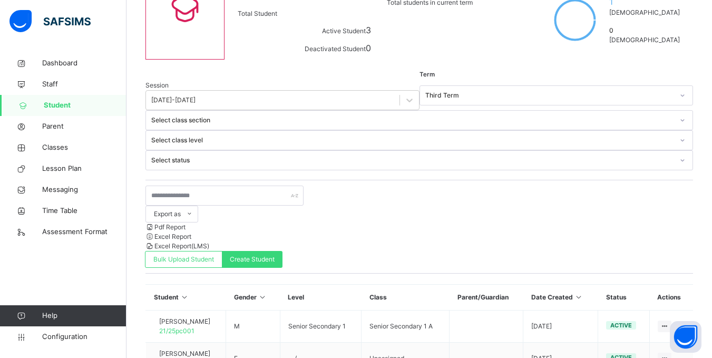
scroll to position [92, 0]
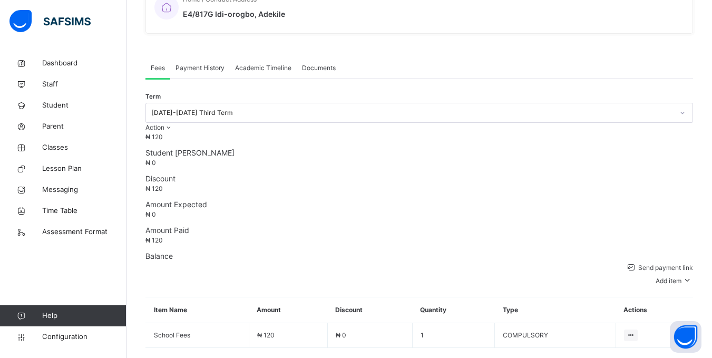
scroll to position [329, 0]
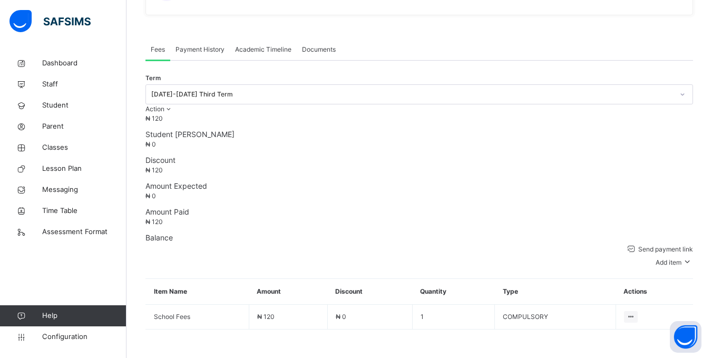
click at [268, 279] on th "Amount" at bounding box center [288, 292] width 79 height 26
click at [297, 243] on div "Send payment link Add item Optional items Special bill Item Name Amount Discoun…" at bounding box center [418, 286] width 547 height 86
click at [482, 309] on div "Send payment link Add item Optional items Special bill Item Name Amount Discoun…" at bounding box center [418, 286] width 547 height 86
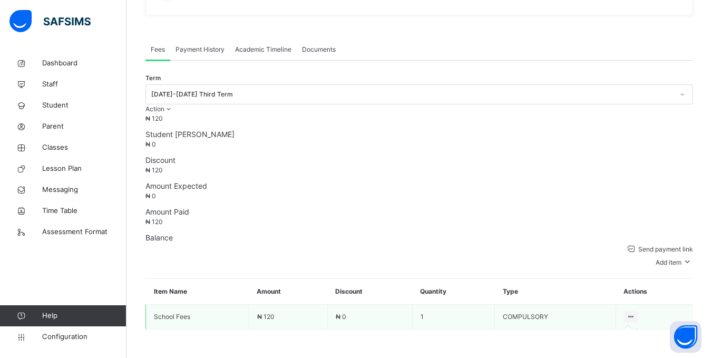
click at [635, 312] on icon at bounding box center [631, 316] width 9 height 8
click at [638, 311] on div at bounding box center [631, 317] width 14 height 12
click at [635, 312] on icon at bounding box center [631, 316] width 9 height 8
click at [634, 312] on icon at bounding box center [631, 316] width 9 height 8
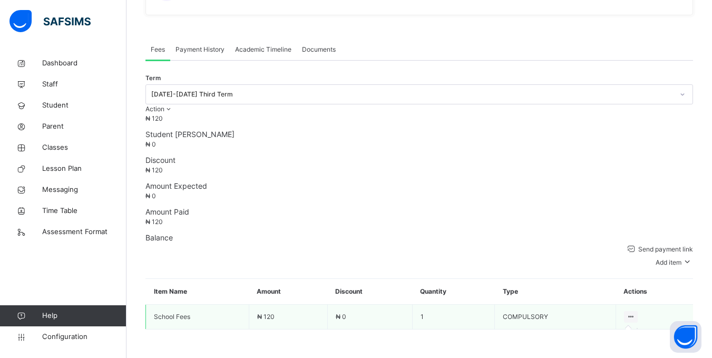
click at [634, 312] on icon at bounding box center [631, 316] width 9 height 8
click at [635, 312] on icon at bounding box center [631, 316] width 9 height 8
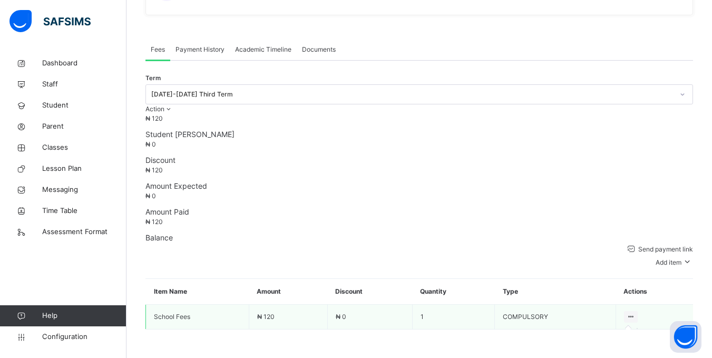
click at [635, 312] on icon at bounding box center [631, 316] width 9 height 8
click at [634, 312] on icon at bounding box center [631, 316] width 9 height 8
click at [530, 304] on td "COMPULSORY" at bounding box center [555, 316] width 121 height 25
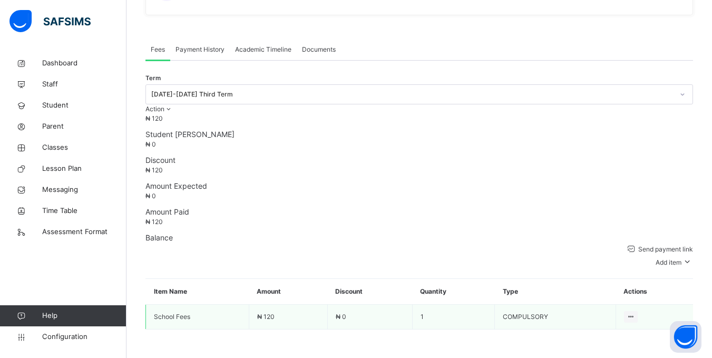
click at [541, 304] on td "COMPULSORY" at bounding box center [555, 316] width 121 height 25
click at [635, 312] on icon at bounding box center [631, 316] width 9 height 8
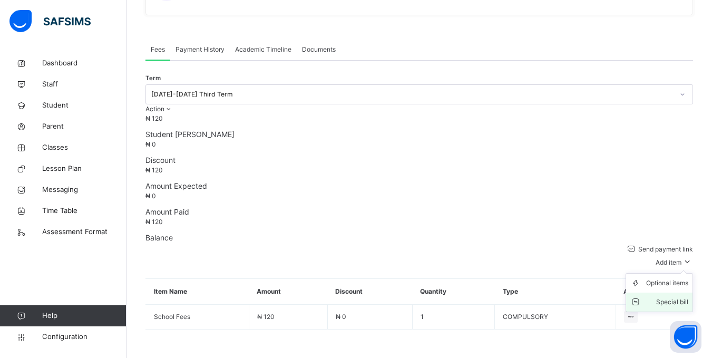
click at [658, 297] on div "Special bill" at bounding box center [667, 302] width 42 height 11
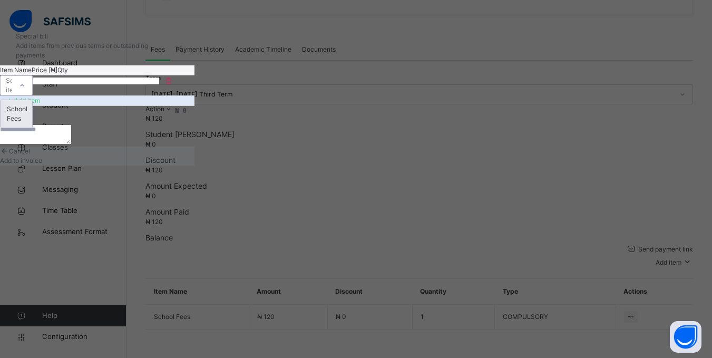
click at [12, 94] on div "Select item" at bounding box center [7, 85] width 12 height 16
click at [32, 128] on div "School Fees" at bounding box center [17, 113] width 32 height 27
click at [96, 85] on div at bounding box center [64, 79] width 63 height 9
click at [96, 84] on input "number" at bounding box center [64, 80] width 63 height 7
type input "**"
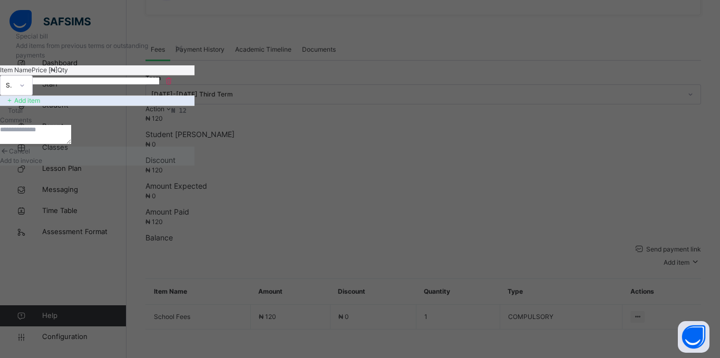
click at [159, 84] on input "*" at bounding box center [127, 80] width 63 height 7
type input "***"
click at [194, 146] on div "Item Name Price [₦] Qty School Fees ** *** Add item Total ₦ 4,092 Comments" at bounding box center [97, 105] width 194 height 81
click at [42, 164] on span "Add to invoice" at bounding box center [21, 161] width 42 height 8
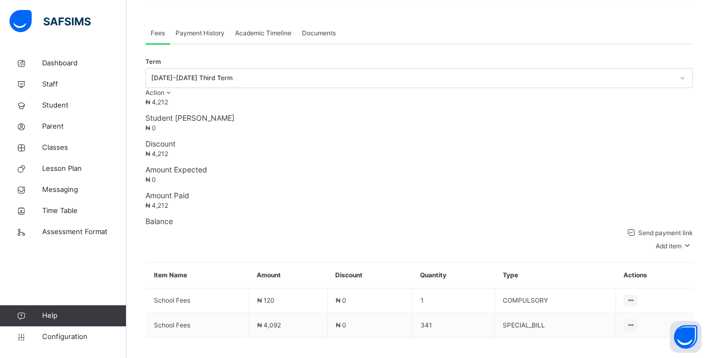
scroll to position [354, 0]
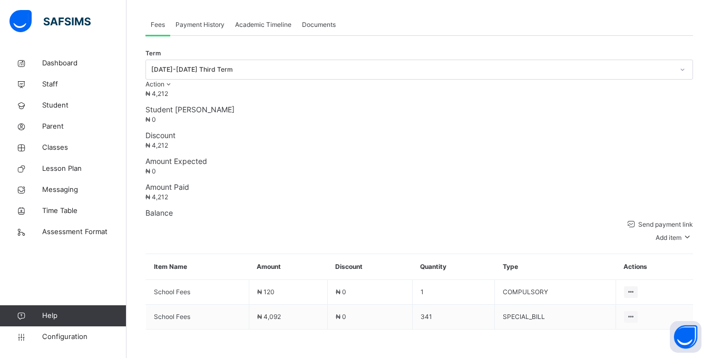
click at [145, 329] on span at bounding box center [145, 329] width 0 height 0
click at [167, 254] on th "Item Name" at bounding box center [197, 267] width 103 height 26
click at [394, 304] on td "₦ 0" at bounding box center [369, 316] width 85 height 25
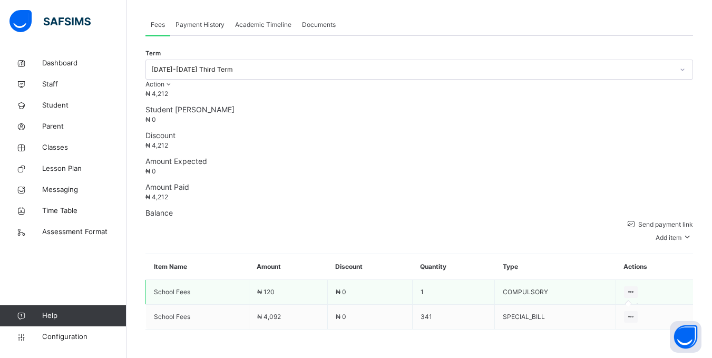
click at [634, 288] on icon at bounding box center [631, 292] width 9 height 8
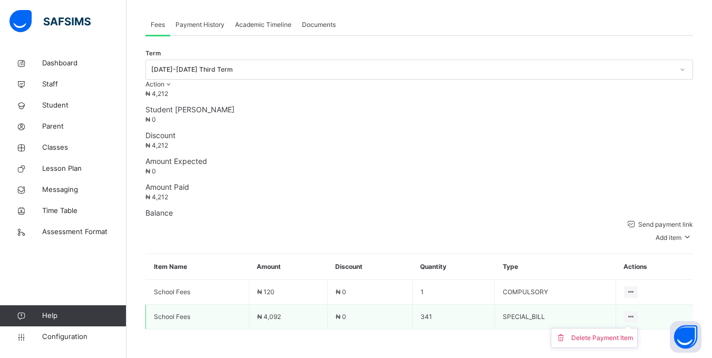
click at [638, 328] on ul "Delete Payment Item" at bounding box center [594, 338] width 87 height 20
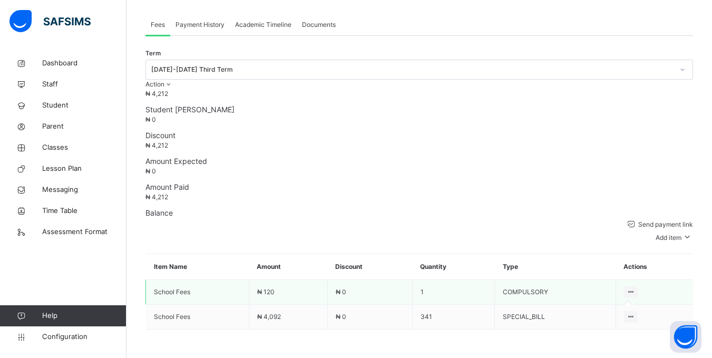
click at [638, 286] on div at bounding box center [631, 292] width 14 height 12
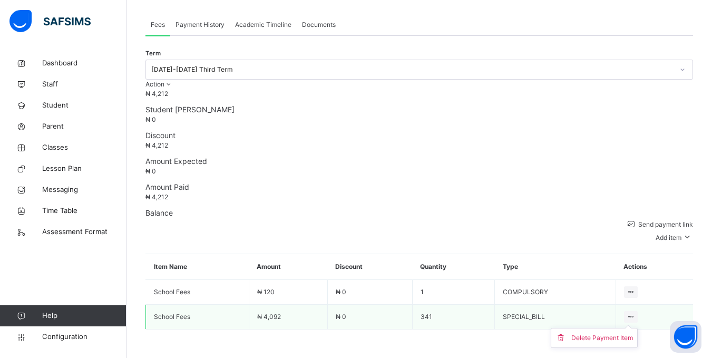
drag, startPoint x: 639, startPoint y: 294, endPoint x: 641, endPoint y: 240, distance: 53.3
click at [145, 329] on span at bounding box center [145, 329] width 0 height 0
click at [610, 332] on div "Delete Payment Item" at bounding box center [602, 337] width 62 height 11
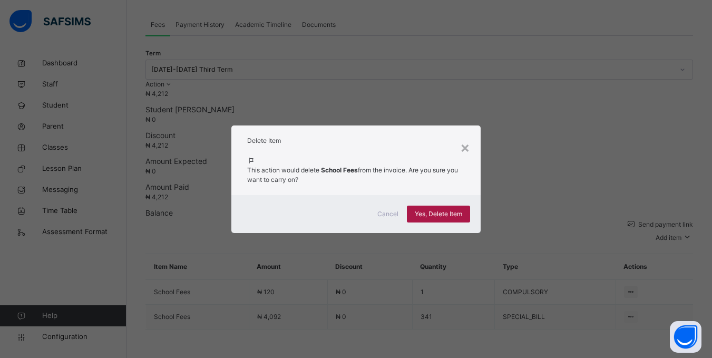
click at [419, 210] on span "Yes, Delete Item" at bounding box center [438, 213] width 47 height 9
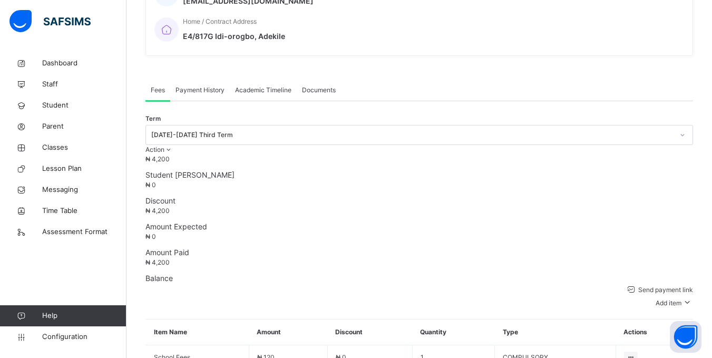
scroll to position [329, 0]
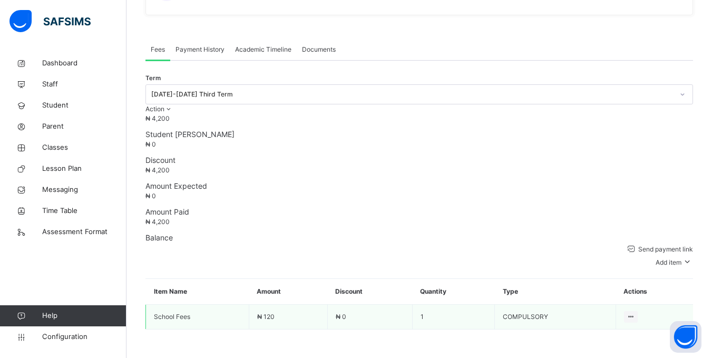
click at [615, 304] on td "COMPULSORY" at bounding box center [555, 316] width 121 height 25
click at [635, 312] on icon at bounding box center [631, 316] width 9 height 8
click at [535, 304] on td "COMPULSORY" at bounding box center [555, 316] width 121 height 25
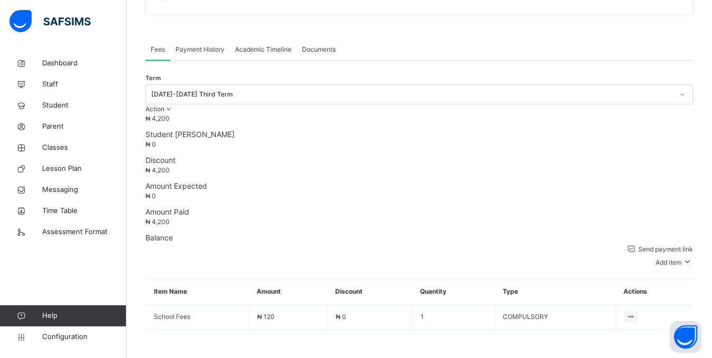
click at [145, 329] on span at bounding box center [145, 329] width 0 height 0
click at [278, 140] on div "₦ 0 Discount" at bounding box center [418, 153] width 547 height 26
click at [156, 140] on span "₦ 0" at bounding box center [150, 144] width 11 height 8
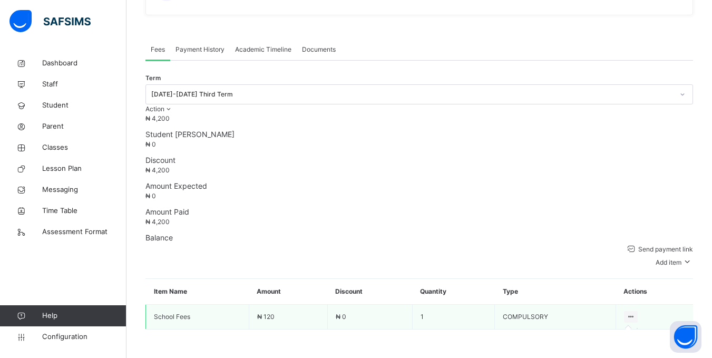
click at [635, 312] on icon at bounding box center [631, 316] width 9 height 8
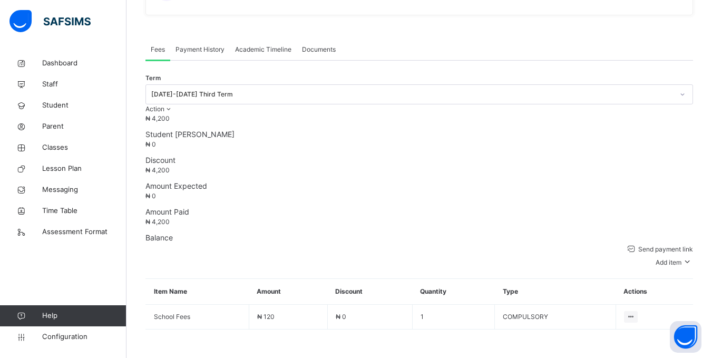
click at [359, 279] on th "Discount" at bounding box center [369, 292] width 85 height 26
click at [395, 279] on th "Discount" at bounding box center [369, 292] width 85 height 26
click at [446, 279] on th "Quantity" at bounding box center [453, 292] width 83 height 26
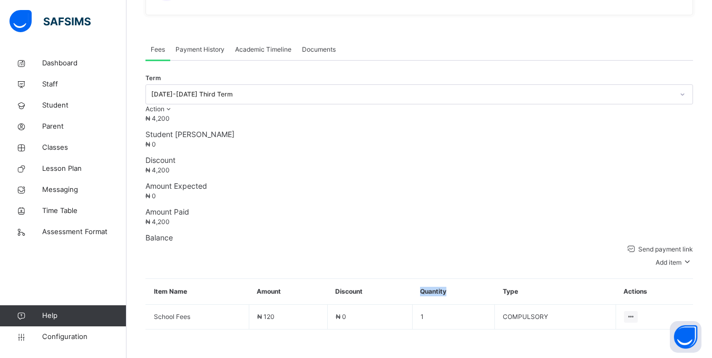
click at [446, 279] on th "Quantity" at bounding box center [453, 292] width 83 height 26
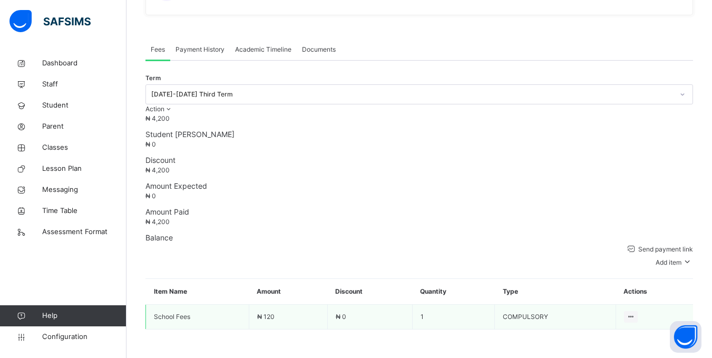
click at [477, 304] on td "1" at bounding box center [453, 316] width 83 height 25
click at [475, 304] on td "1" at bounding box center [453, 316] width 83 height 25
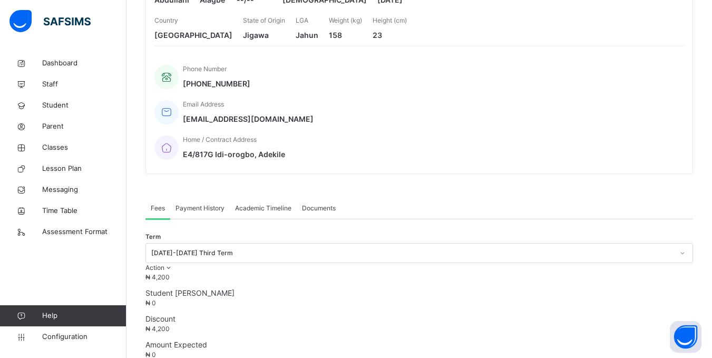
scroll to position [171, 0]
click at [181, 203] on span "Payment History" at bounding box center [199, 207] width 49 height 9
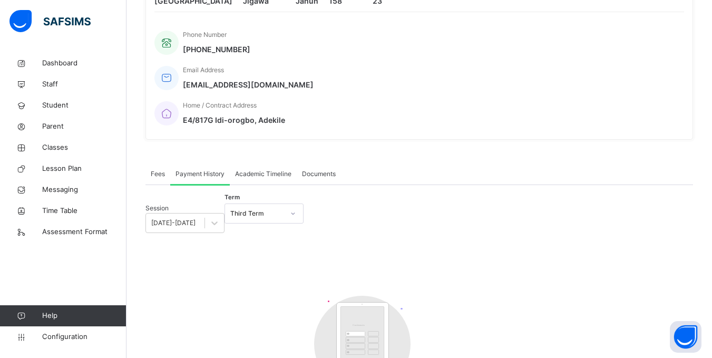
scroll to position [266, 0]
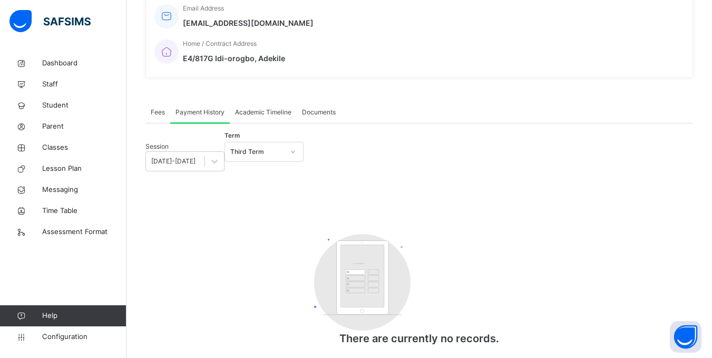
click at [270, 223] on div "Customers There are currently no records." at bounding box center [418, 289] width 547 height 133
click at [165, 102] on div "Fees" at bounding box center [157, 112] width 25 height 21
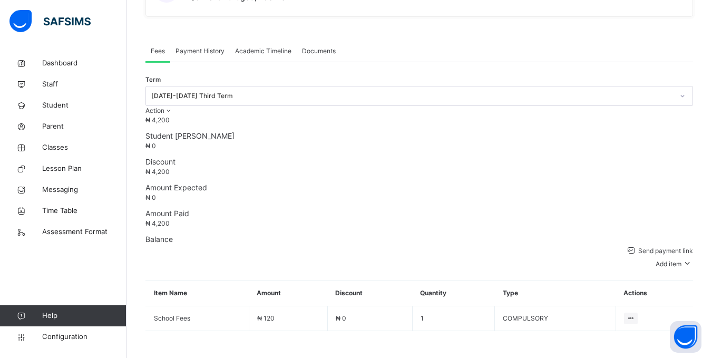
scroll to position [329, 0]
click at [145, 329] on span at bounding box center [145, 329] width 0 height 0
